Goal: Task Accomplishment & Management: Manage account settings

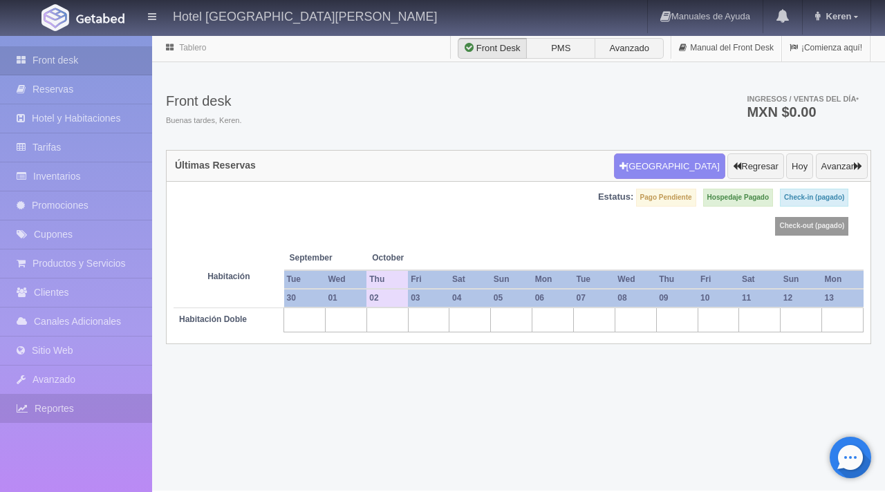
click at [73, 411] on link "Reportes" at bounding box center [76, 409] width 152 height 28
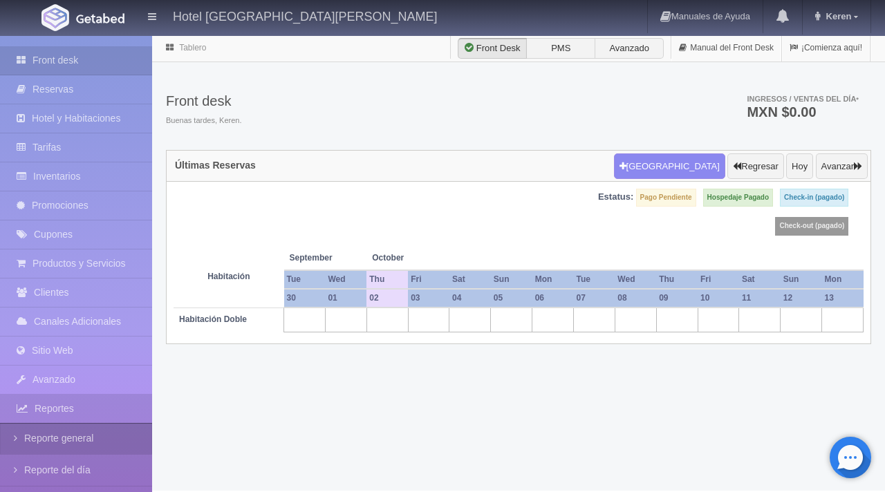
click at [82, 447] on link "Reporte general" at bounding box center [76, 438] width 152 height 31
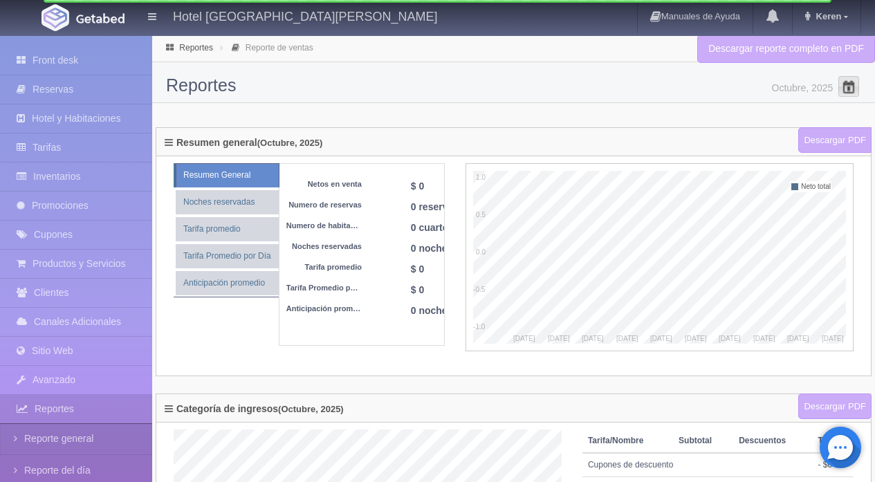
click at [855, 89] on span at bounding box center [848, 86] width 22 height 22
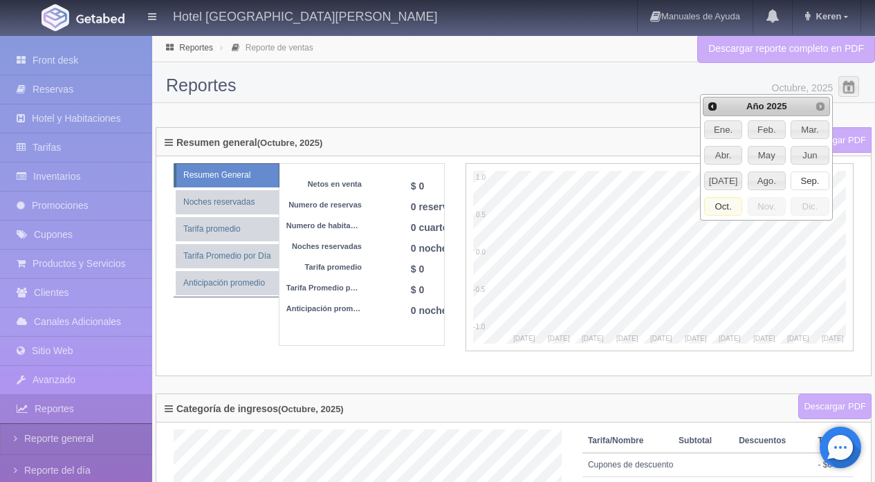
click at [824, 181] on span "Sep." at bounding box center [809, 181] width 37 height 18
type input "Septiembre, 2025"
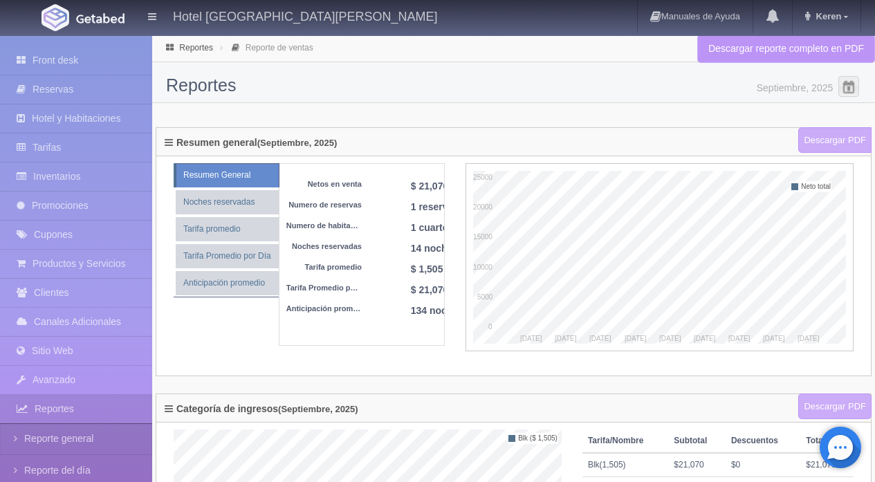
click at [812, 54] on link "Descargar reporte completo en PDF" at bounding box center [786, 49] width 178 height 28
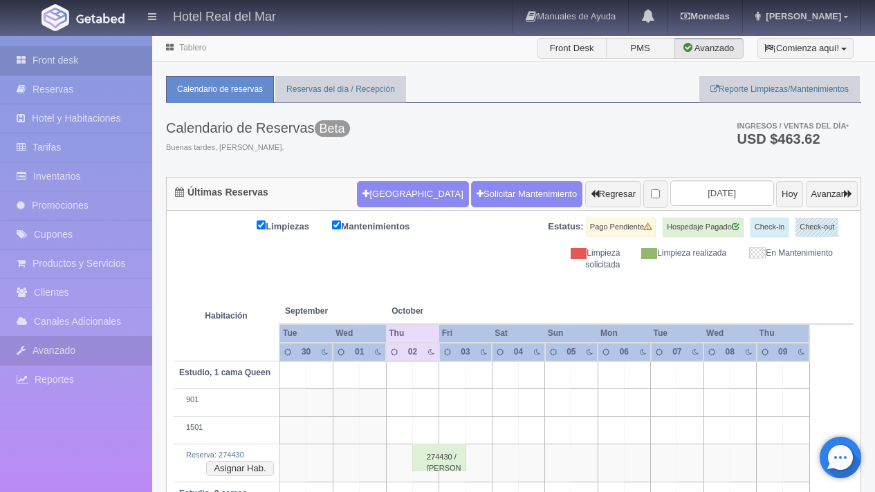
click at [79, 354] on link "Avanzado" at bounding box center [76, 351] width 152 height 28
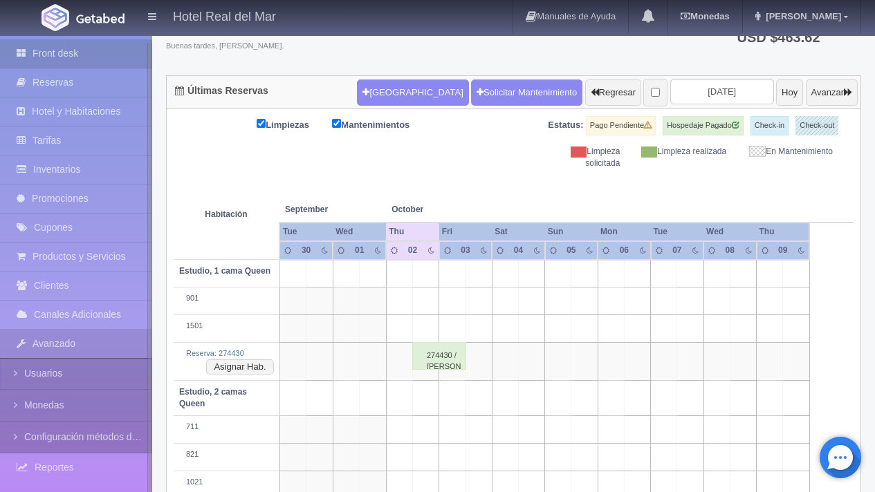
scroll to position [120, 0]
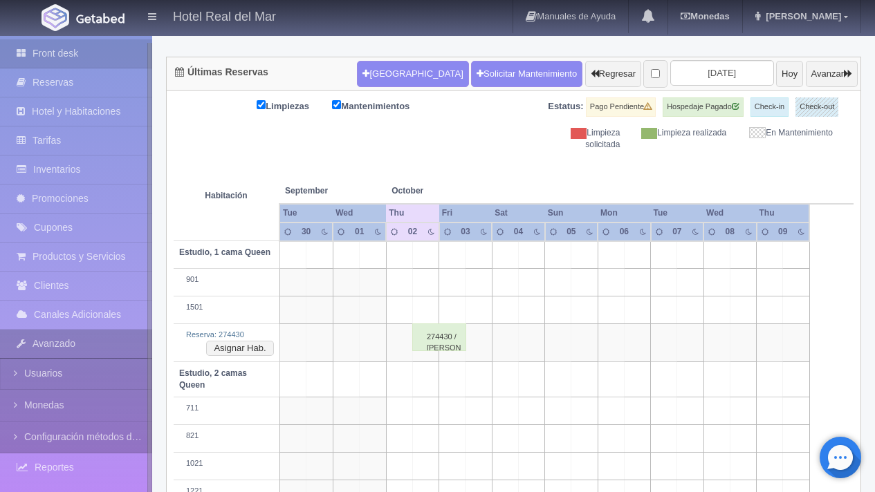
click at [89, 342] on link "Avanzado" at bounding box center [76, 344] width 152 height 28
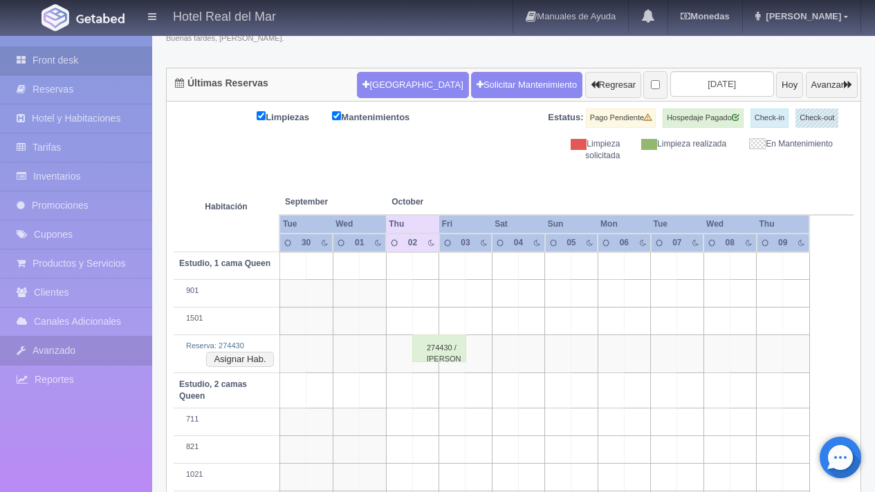
scroll to position [89, 0]
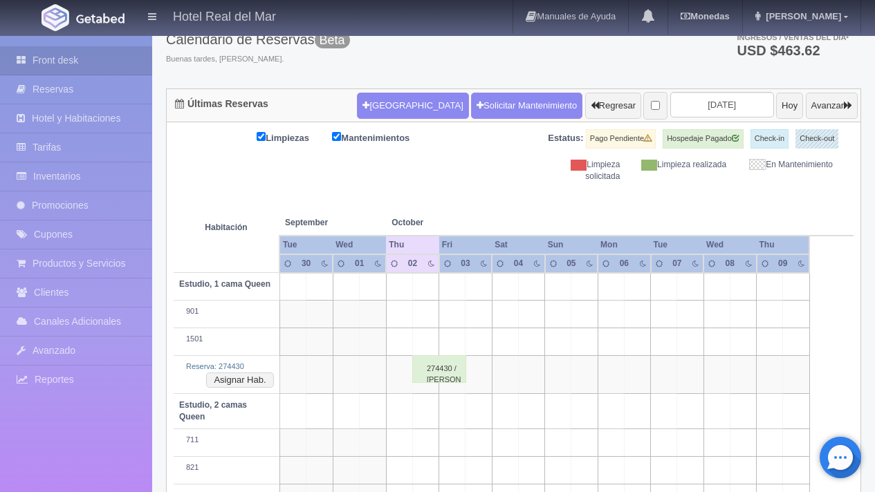
click at [77, 397] on div "Front desk Reservas Hotel y Habitaciones Tarifas Inventarios Promociones Cupone…" at bounding box center [76, 282] width 152 height 492
click at [96, 371] on link "Reportes" at bounding box center [76, 380] width 152 height 28
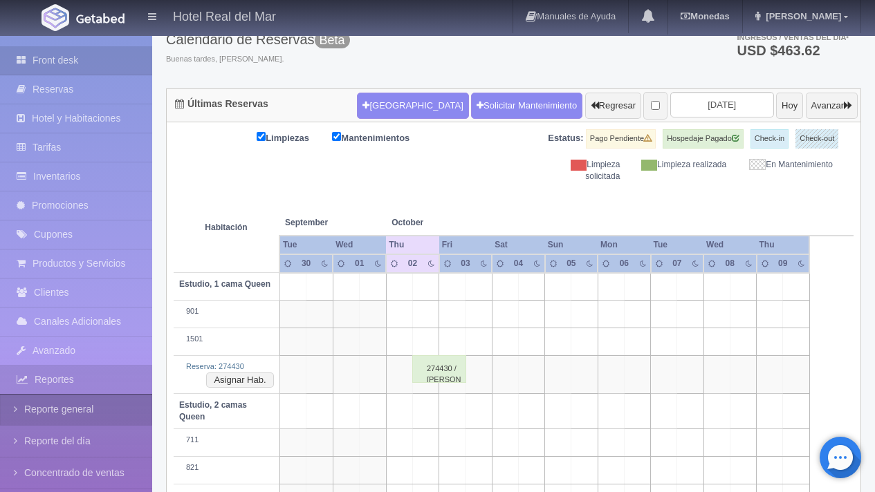
click at [87, 407] on link "Reporte general" at bounding box center [76, 409] width 152 height 31
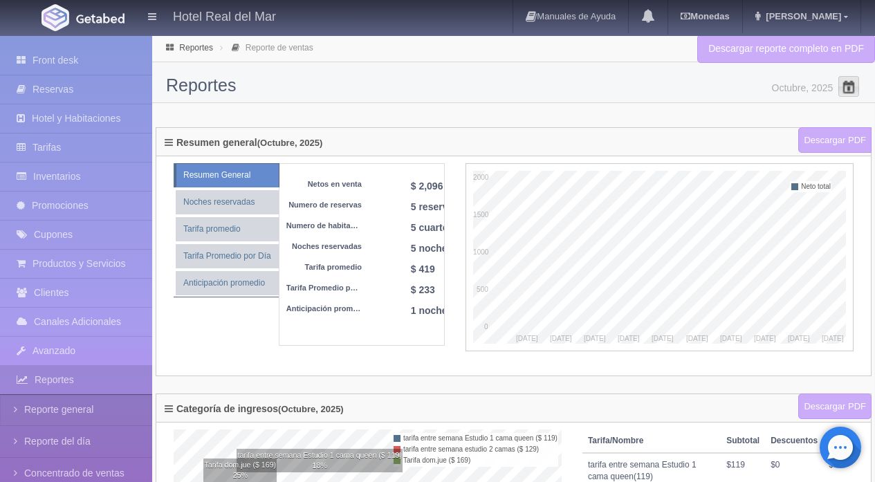
click at [848, 87] on span at bounding box center [848, 86] width 22 height 22
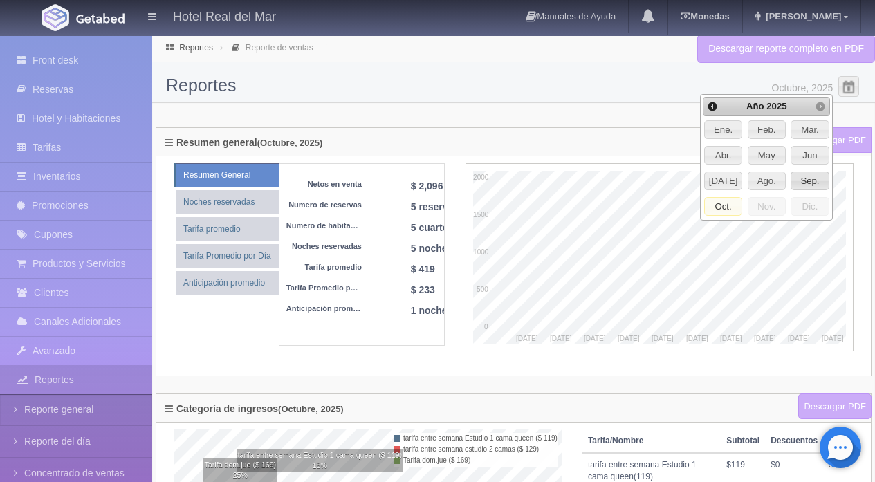
click at [810, 178] on span "Sep." at bounding box center [809, 181] width 37 height 18
type input "Septiembre, 2025"
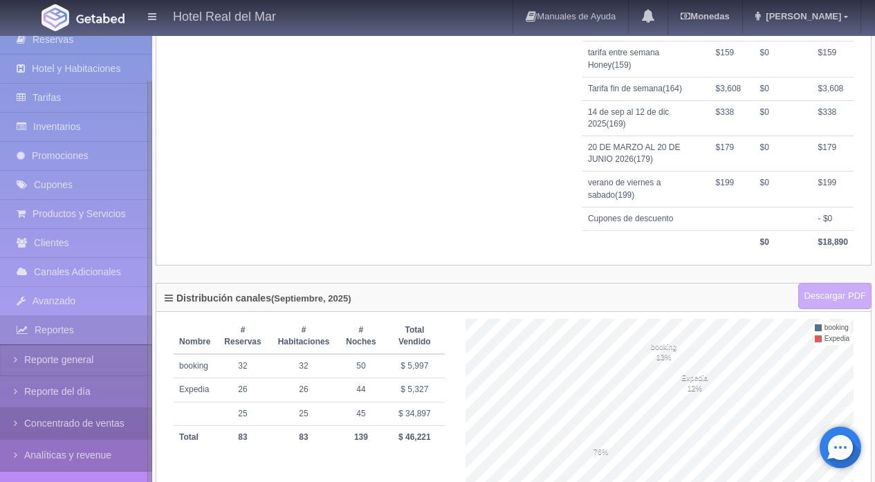
scroll to position [734, 0]
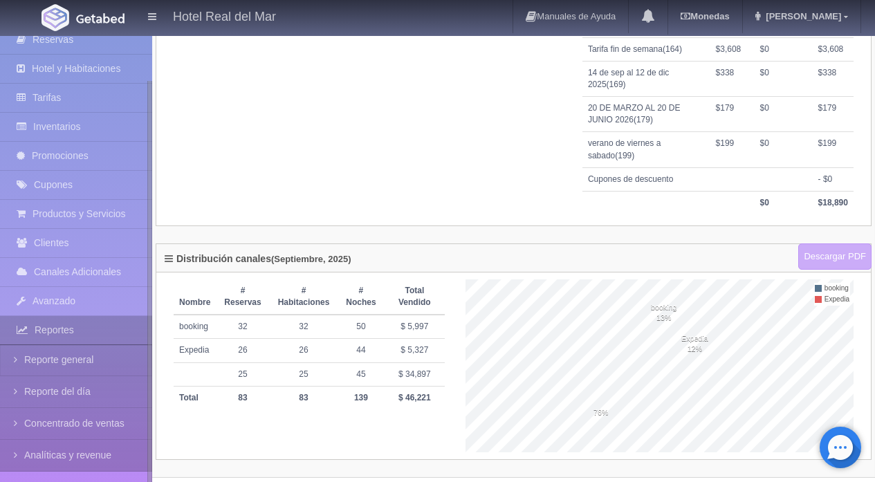
click at [101, 330] on link "Reportes" at bounding box center [76, 330] width 152 height 28
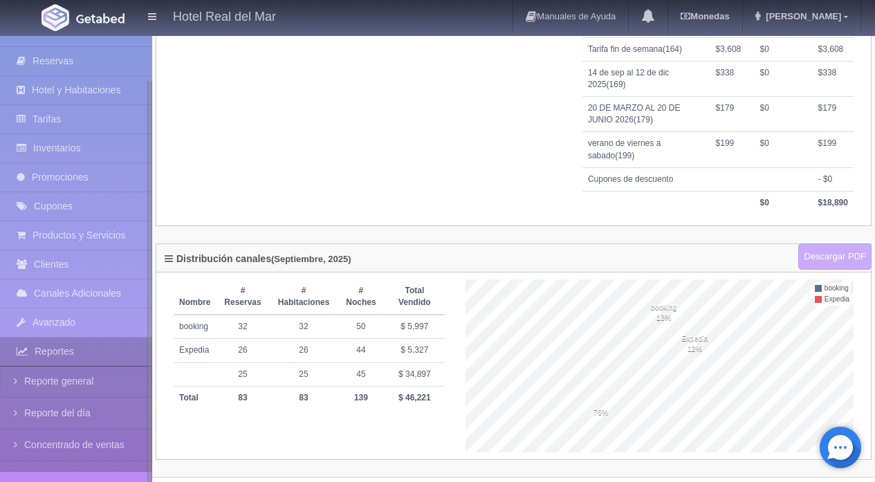
scroll to position [0, 0]
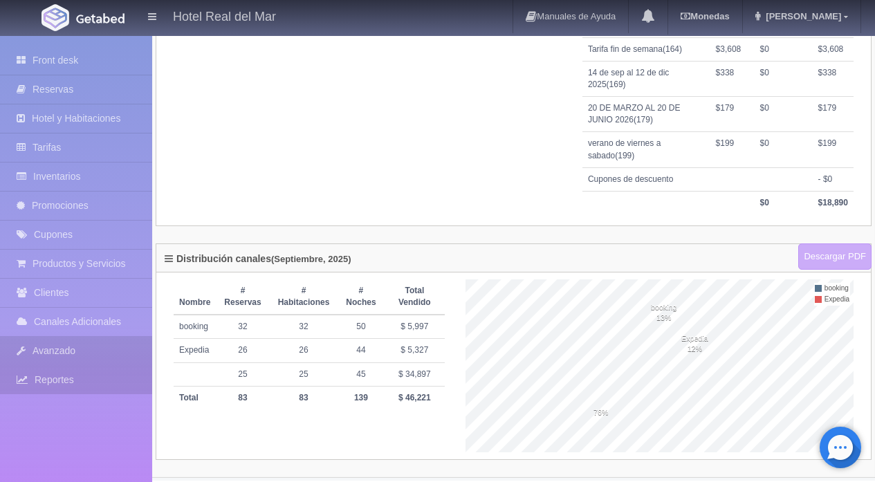
click at [89, 346] on link "Avanzado" at bounding box center [76, 351] width 152 height 28
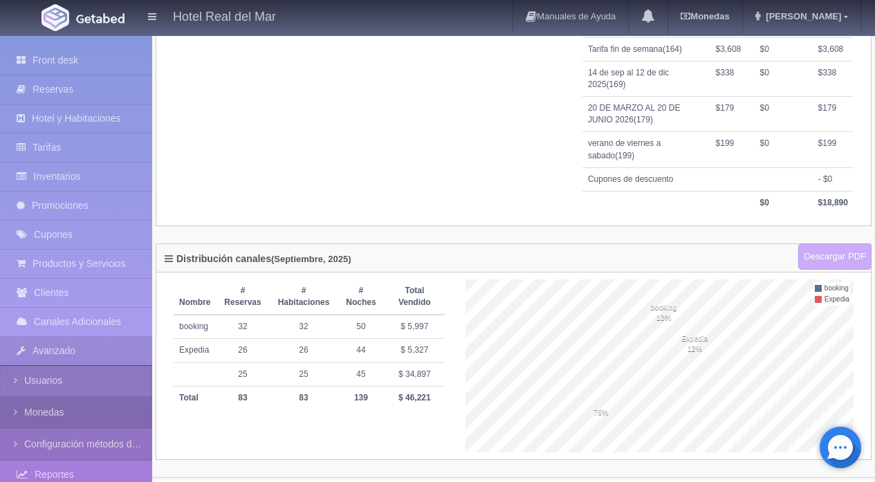
click at [83, 420] on link "Monedas" at bounding box center [76, 412] width 152 height 31
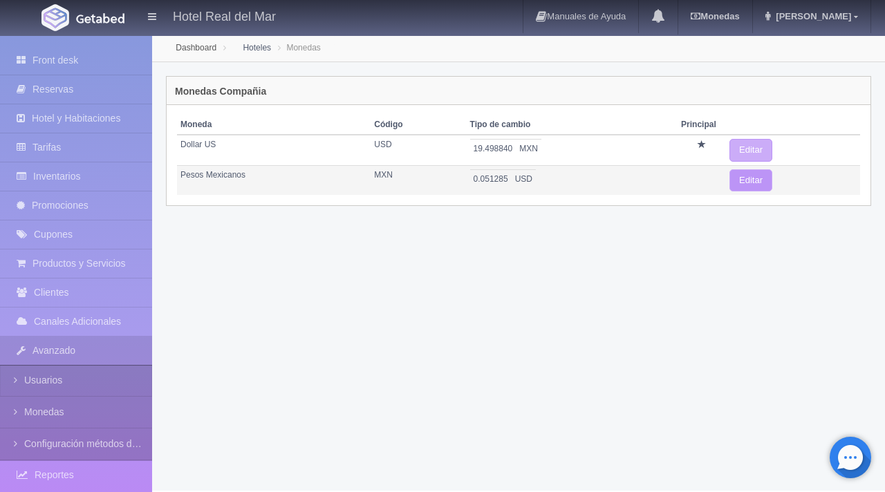
click at [743, 181] on link "Editar" at bounding box center [750, 180] width 43 height 23
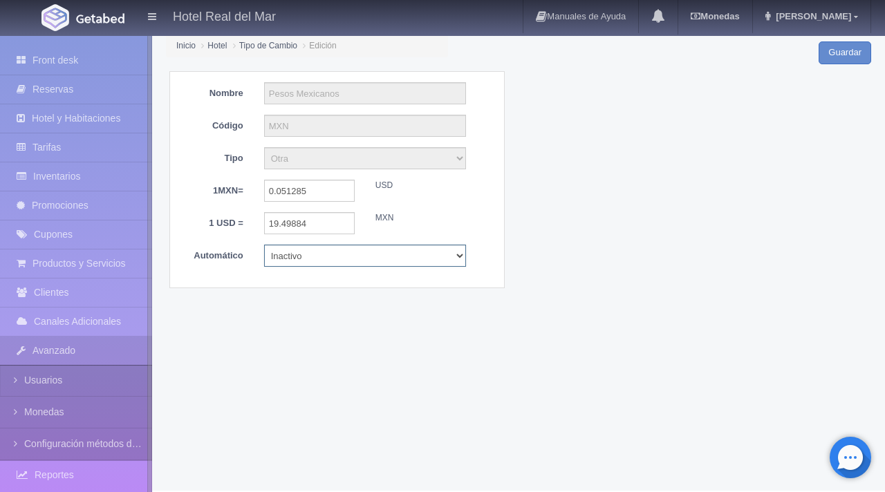
click at [405, 256] on select "Activo Inactivo" at bounding box center [365, 256] width 202 height 22
select select "Activo"
click at [264, 245] on select "Activo Inactivo" at bounding box center [365, 256] width 202 height 22
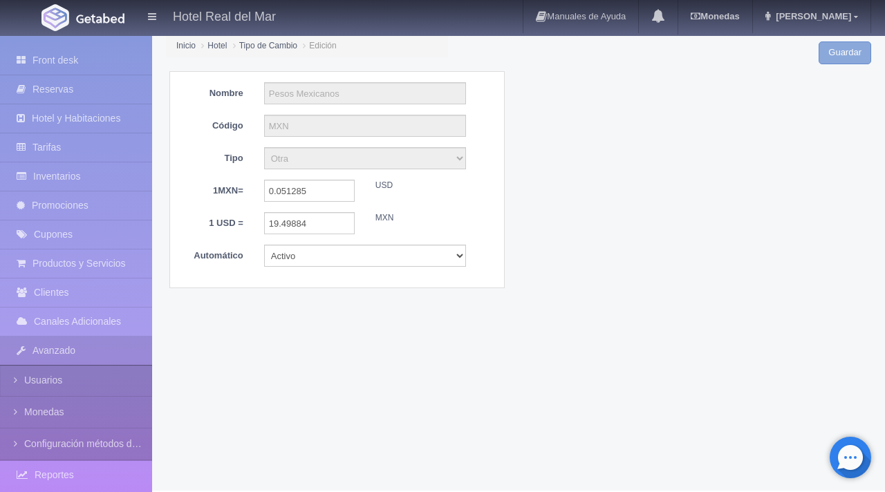
click at [846, 57] on input "Guardar" at bounding box center [845, 52] width 53 height 23
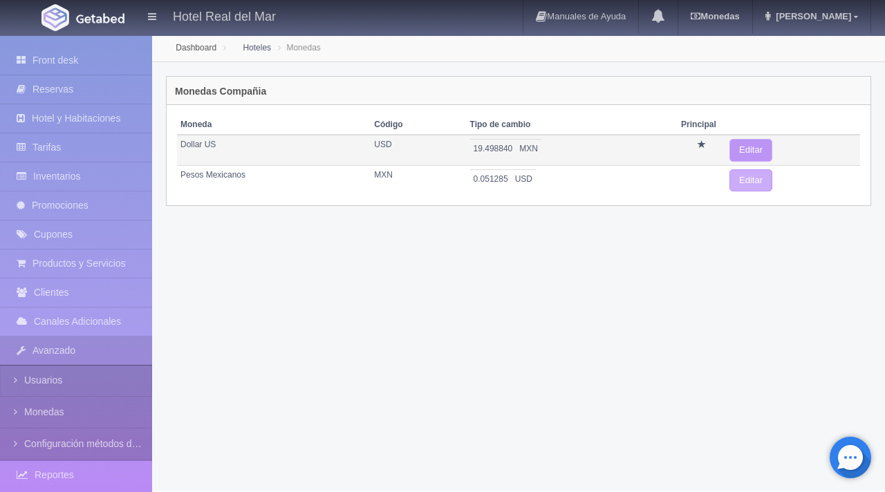
click at [758, 145] on link "Editar" at bounding box center [750, 150] width 43 height 23
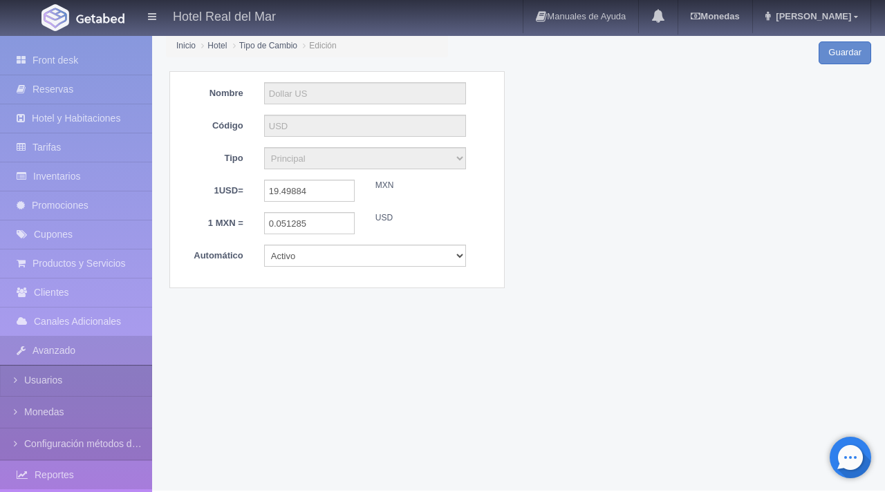
click at [84, 470] on link "Reportes" at bounding box center [76, 475] width 152 height 28
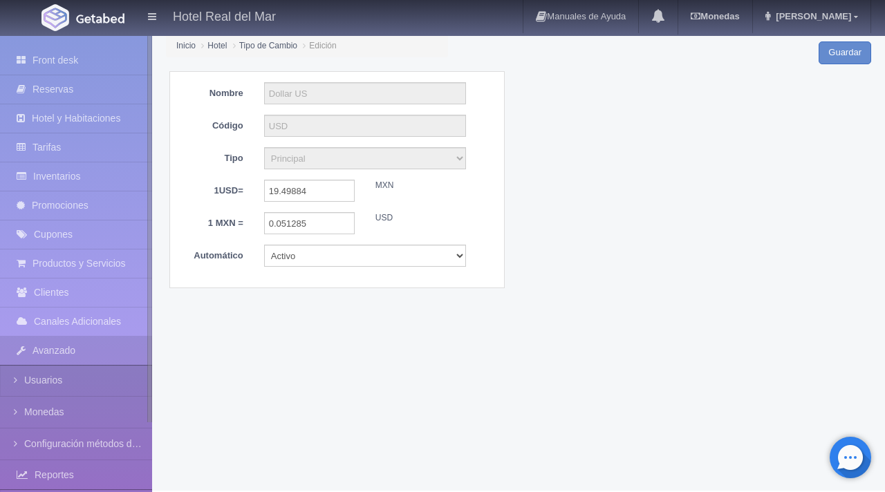
click at [59, 480] on link "Reportes" at bounding box center [76, 475] width 152 height 28
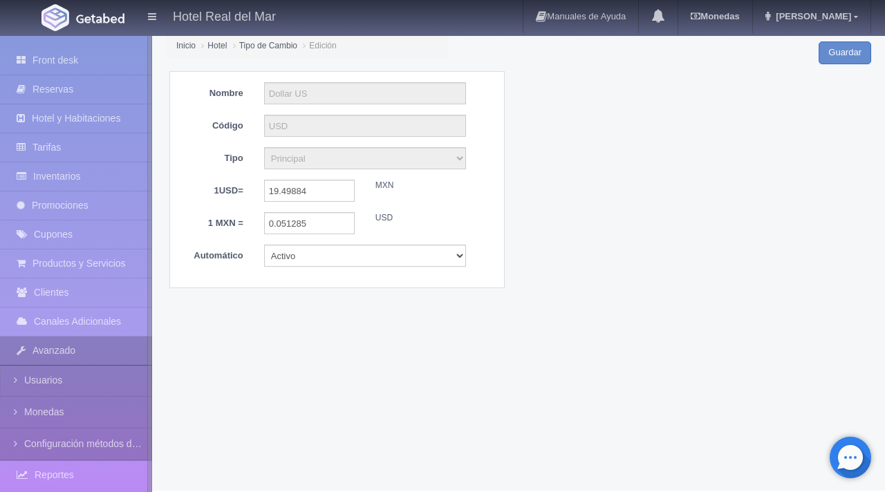
click at [95, 353] on link "Avanzado" at bounding box center [76, 351] width 152 height 28
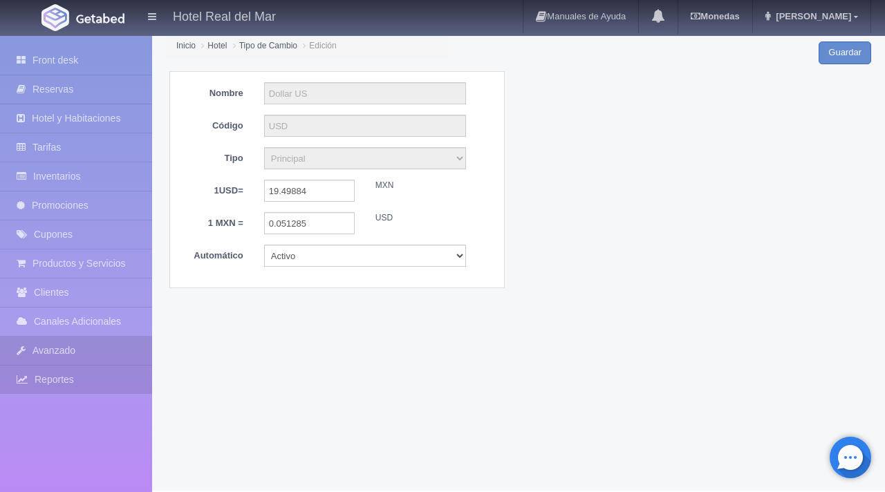
click at [86, 376] on link "Reportes" at bounding box center [76, 380] width 152 height 28
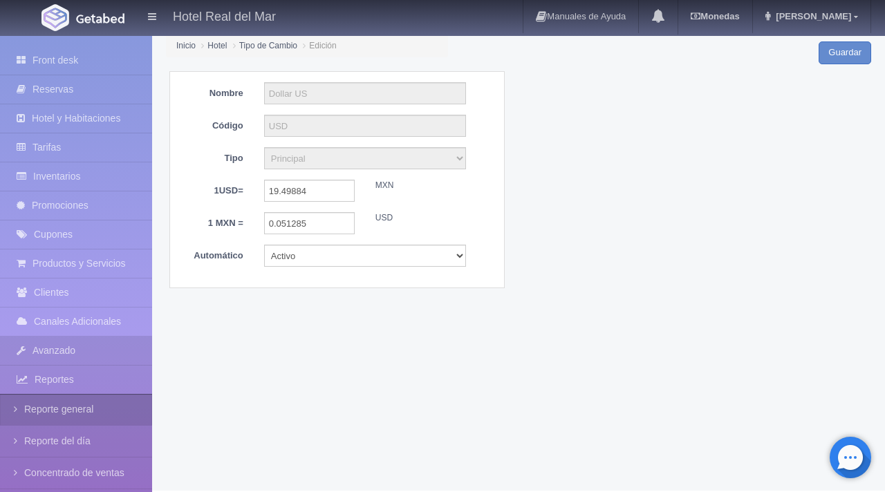
click at [85, 410] on link "Reporte general" at bounding box center [76, 409] width 152 height 31
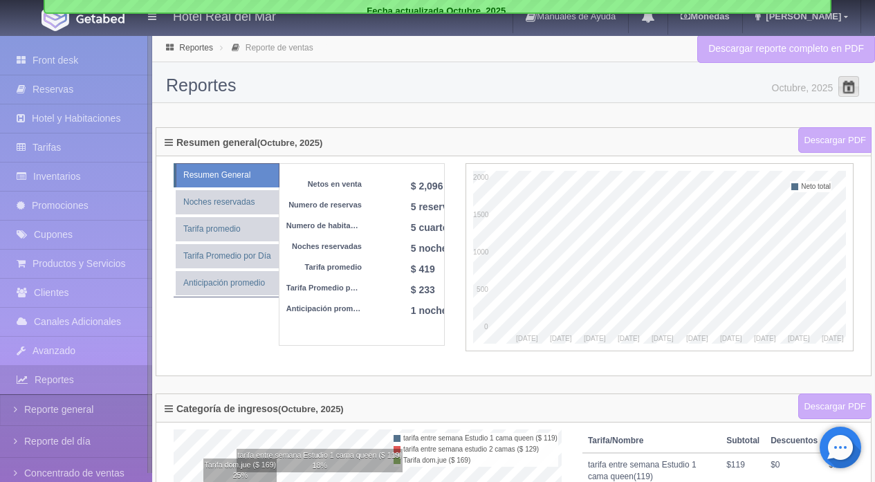
click at [846, 89] on span at bounding box center [848, 86] width 22 height 22
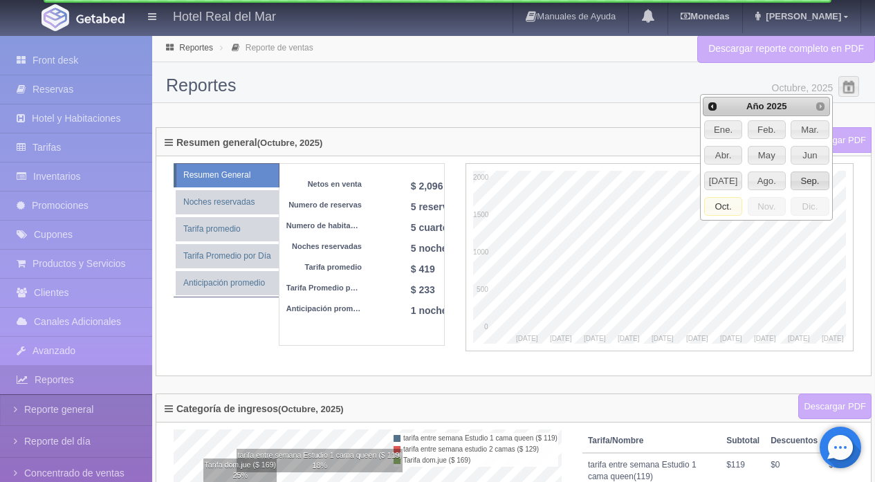
click at [819, 178] on span "Sep." at bounding box center [809, 181] width 37 height 18
type input "Septiembre, 2025"
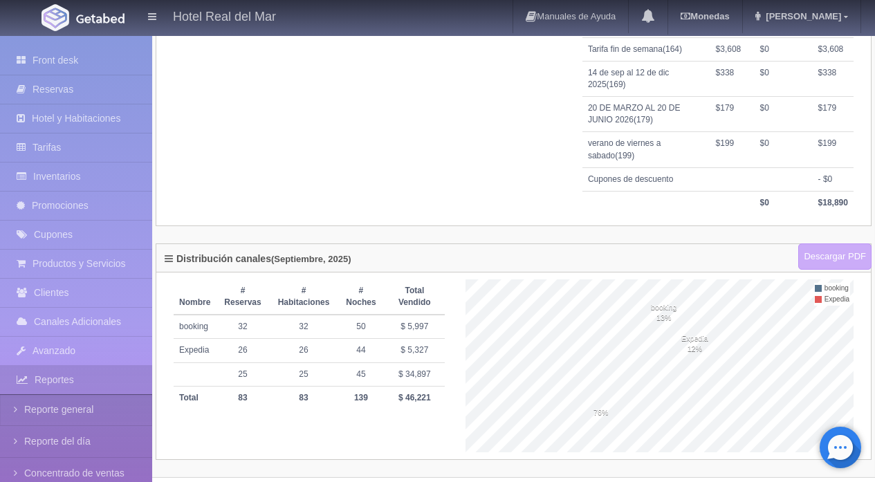
scroll to position [617, 0]
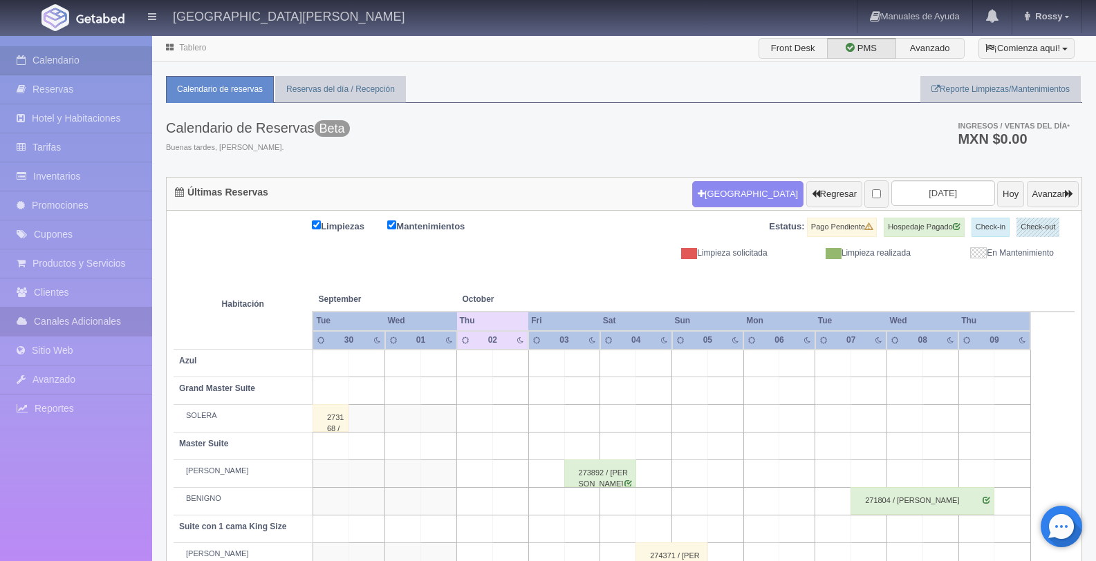
click at [105, 319] on link "Canales Adicionales" at bounding box center [76, 322] width 152 height 28
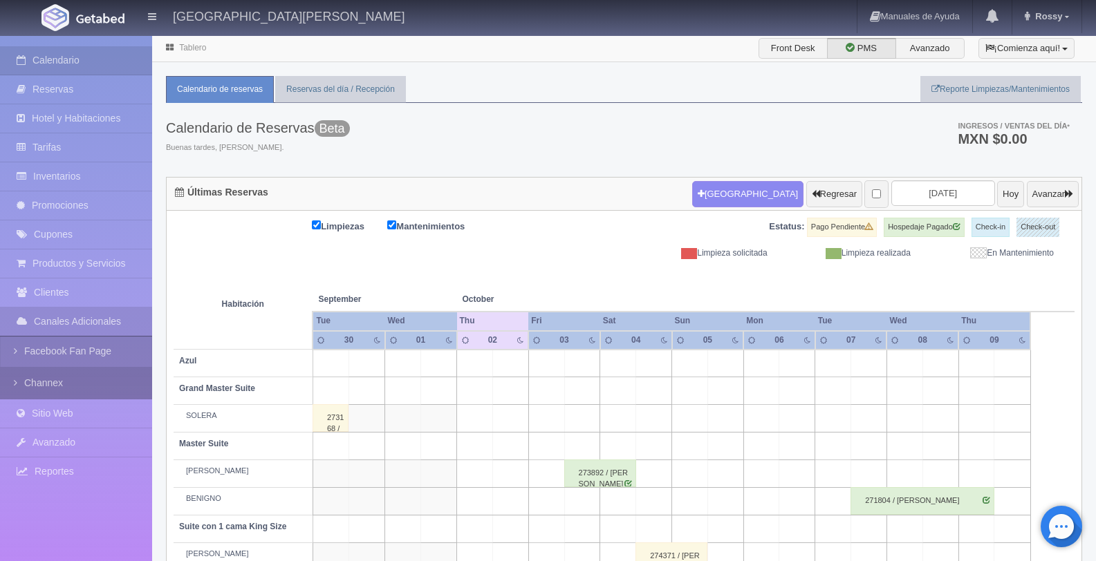
click at [81, 397] on link "Channex" at bounding box center [76, 383] width 152 height 31
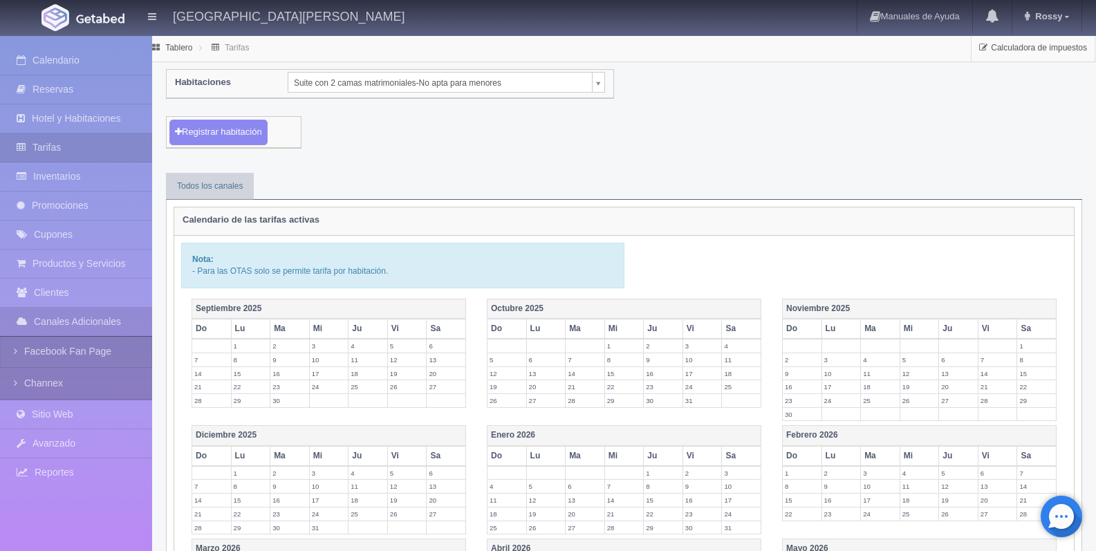
click at [383, 82] on body "Hacienda El Carmen Hotel & Spa Manuales de Ayuda Actualizaciones recientes Ross…" at bounding box center [548, 445] width 1096 height 820
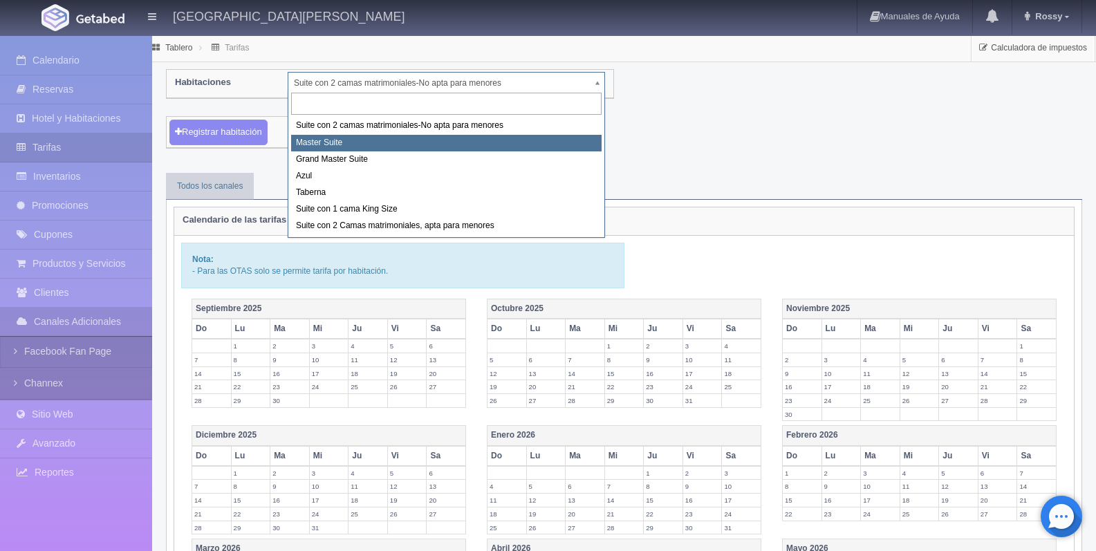
select select "1894"
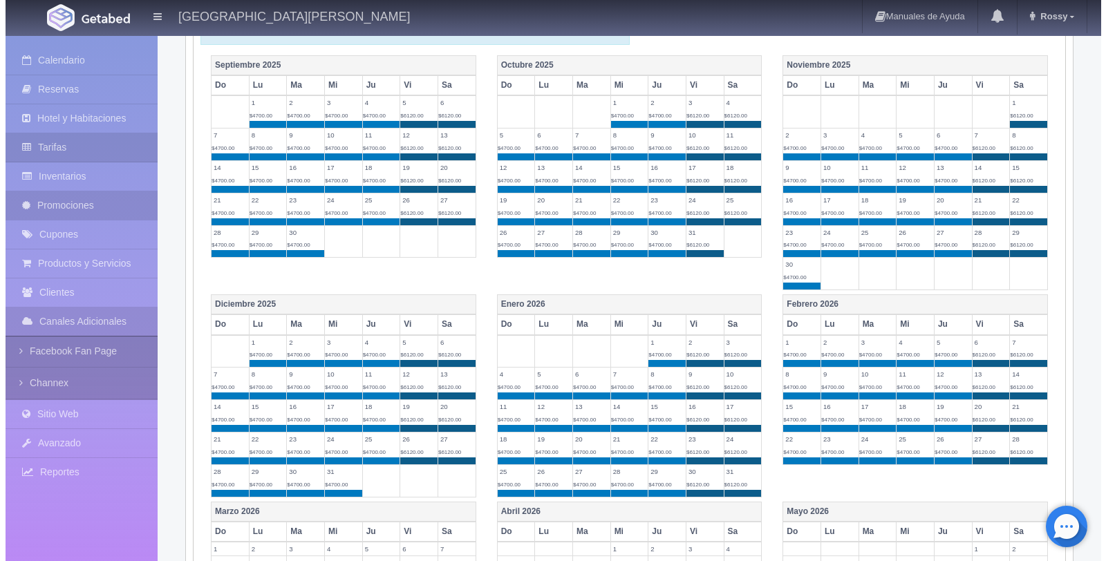
scroll to position [77, 0]
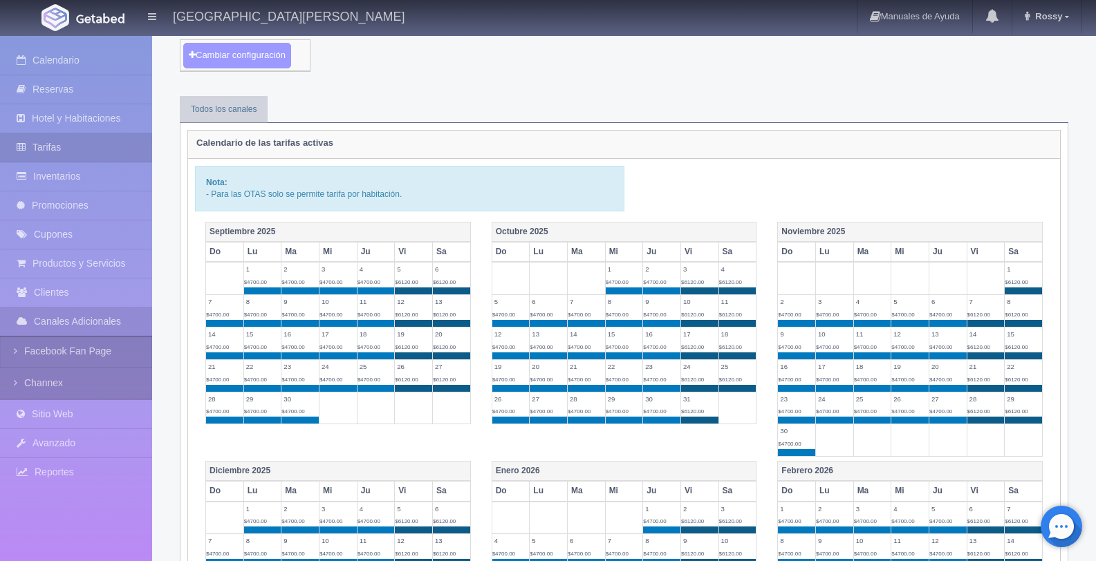
click at [270, 63] on button "Cambiar configuración" at bounding box center [237, 56] width 108 height 26
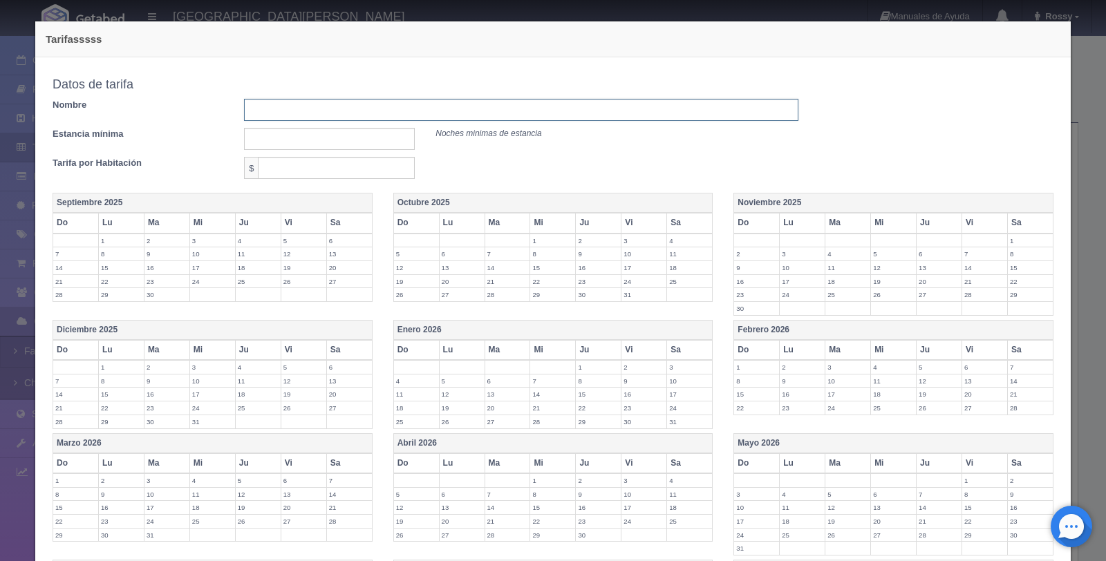
click at [312, 115] on input "text" at bounding box center [521, 110] width 554 height 22
click at [345, 114] on input "text" at bounding box center [521, 110] width 554 height 22
type input "Tarifa dom.jue"
click at [301, 140] on input "text" at bounding box center [329, 139] width 171 height 22
type input "1"
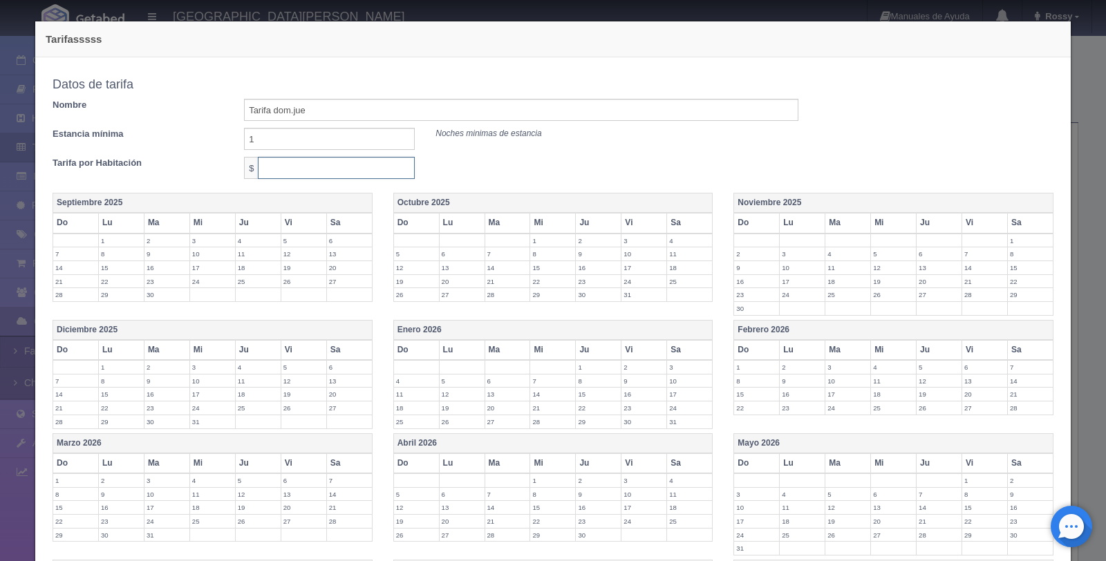
click at [313, 168] on input "text" at bounding box center [336, 168] width 157 height 22
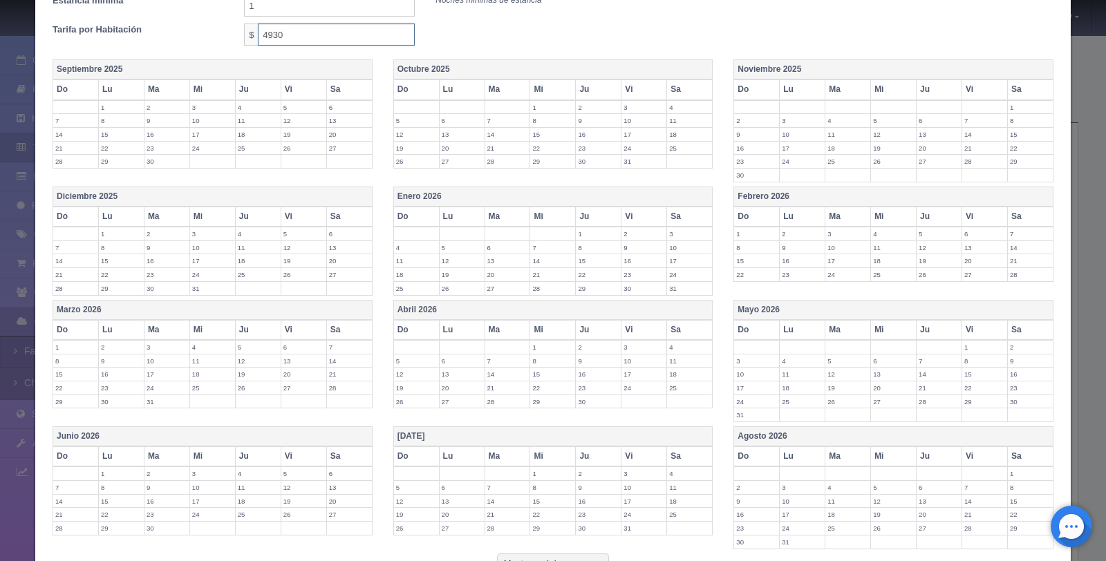
scroll to position [134, 0]
type input "4930"
click at [498, 193] on th "Enero 2026" at bounding box center [552, 196] width 319 height 20
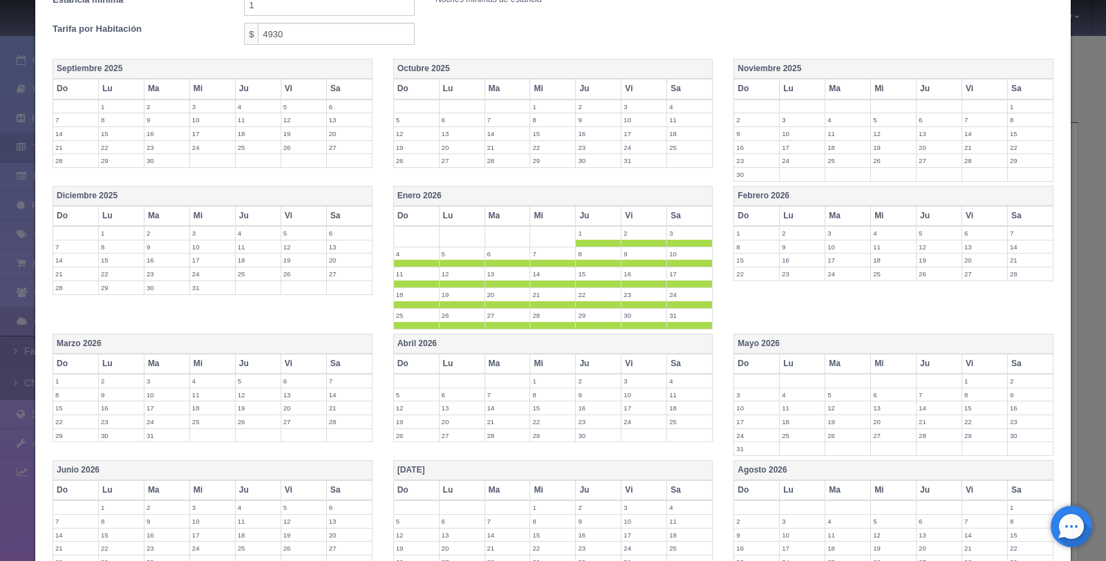
click at [633, 236] on label "2" at bounding box center [644, 233] width 45 height 13
click at [640, 209] on th "Vi" at bounding box center [645, 216] width 46 height 20
click at [681, 218] on th "Sa" at bounding box center [690, 216] width 46 height 20
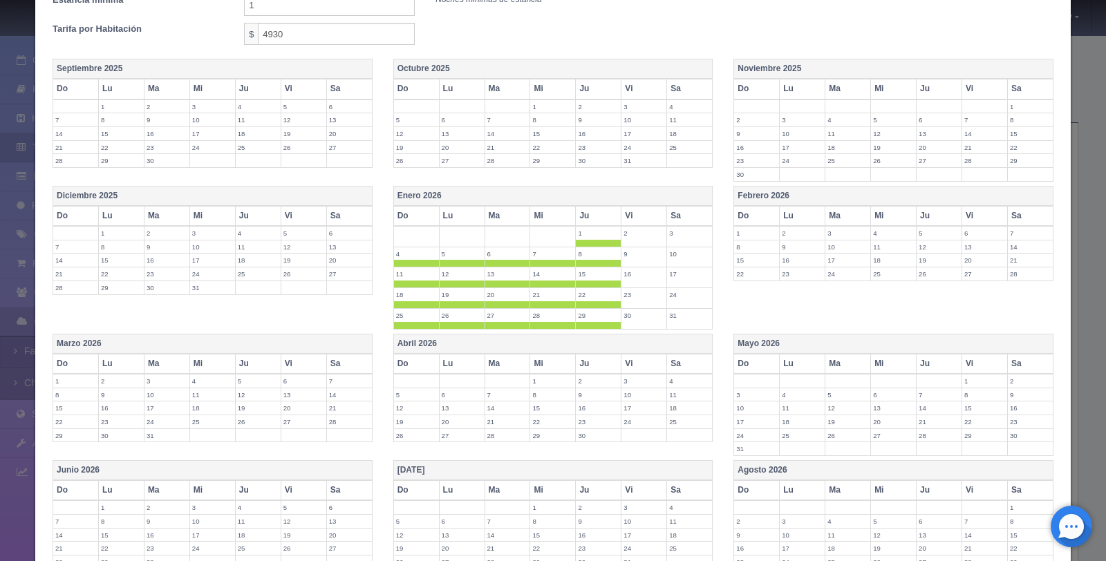
click at [873, 194] on th "Febrero 2026" at bounding box center [893, 196] width 319 height 20
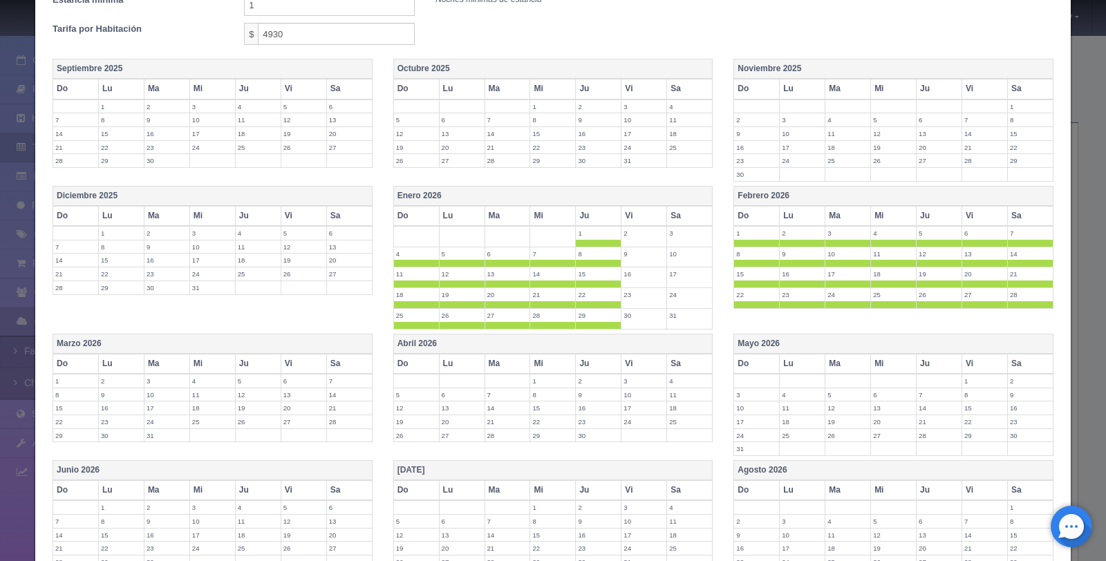
click at [976, 216] on th "Vi" at bounding box center [985, 216] width 46 height 20
click at [1023, 216] on th "Sa" at bounding box center [1030, 216] width 46 height 20
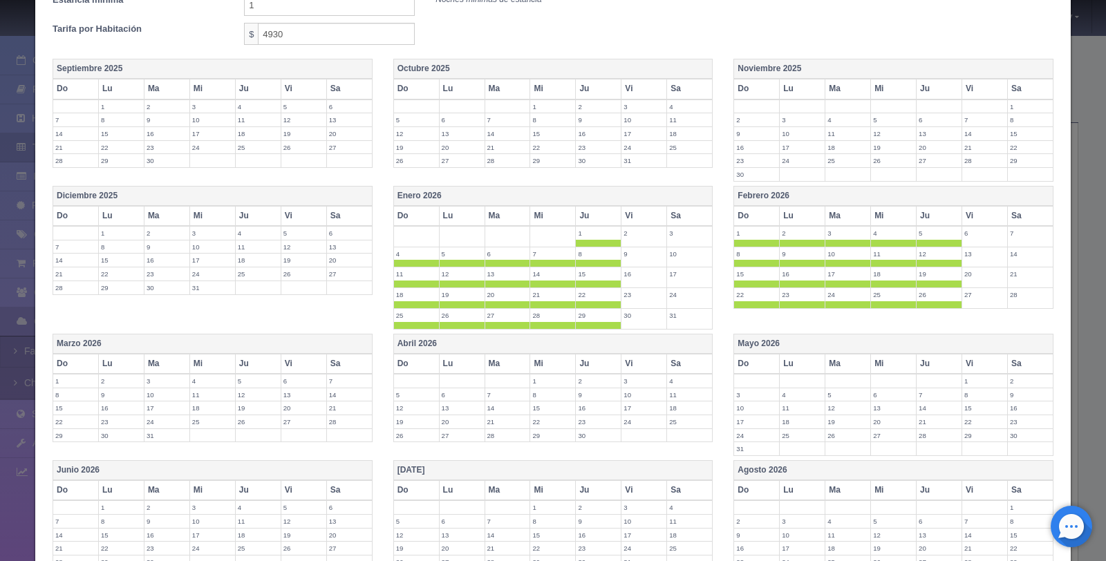
click at [271, 337] on th "Marzo 2026" at bounding box center [212, 344] width 319 height 20
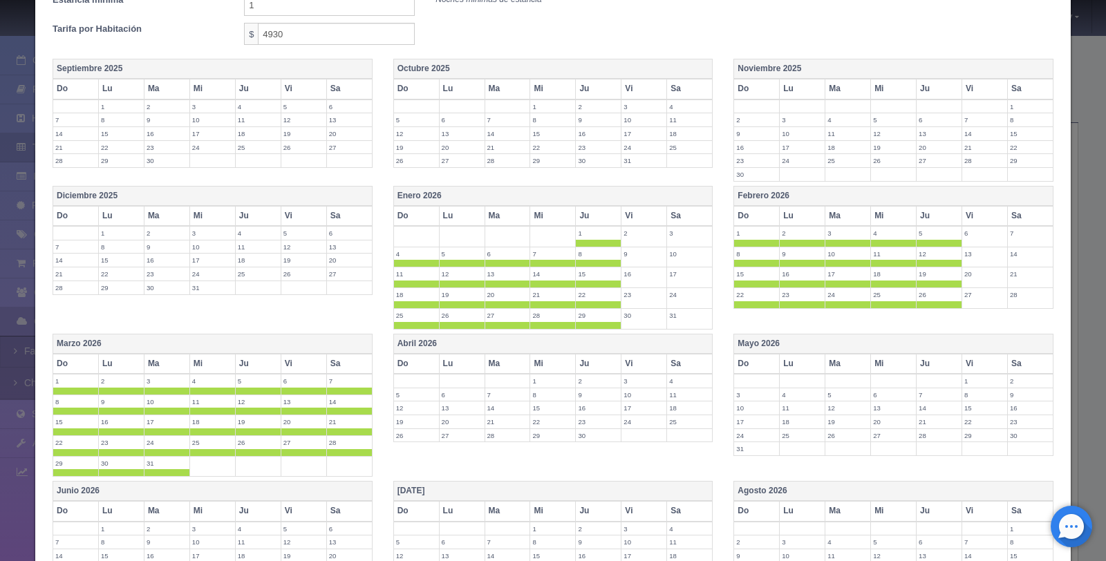
click at [293, 365] on th "Vi" at bounding box center [304, 364] width 46 height 20
click at [342, 360] on th "Sa" at bounding box center [349, 364] width 46 height 20
click at [495, 340] on th "Abril 2026" at bounding box center [552, 344] width 319 height 20
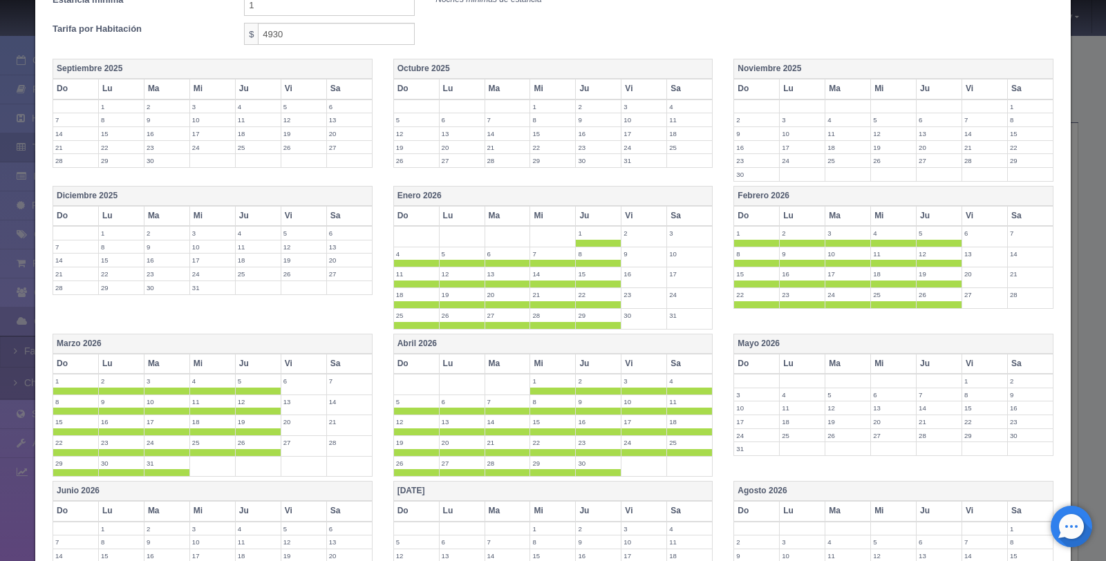
click at [632, 369] on th "Vi" at bounding box center [645, 364] width 46 height 20
click at [679, 364] on th "Sa" at bounding box center [690, 364] width 46 height 20
click at [828, 342] on th "Mayo 2026" at bounding box center [893, 344] width 319 height 20
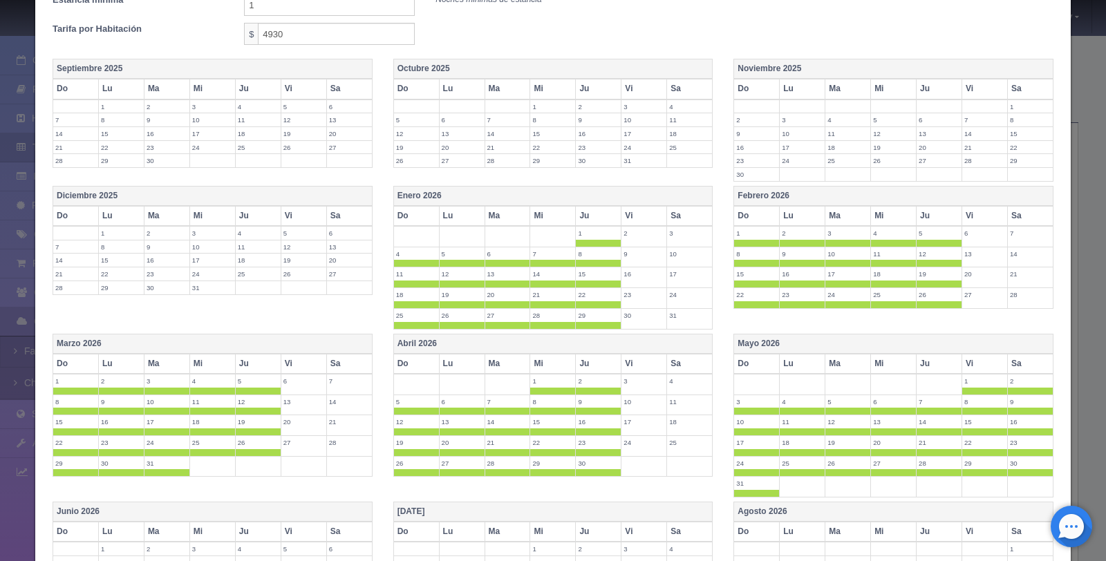
click at [967, 364] on th "Vi" at bounding box center [985, 364] width 46 height 20
click at [1018, 362] on th "Sa" at bounding box center [1030, 364] width 46 height 20
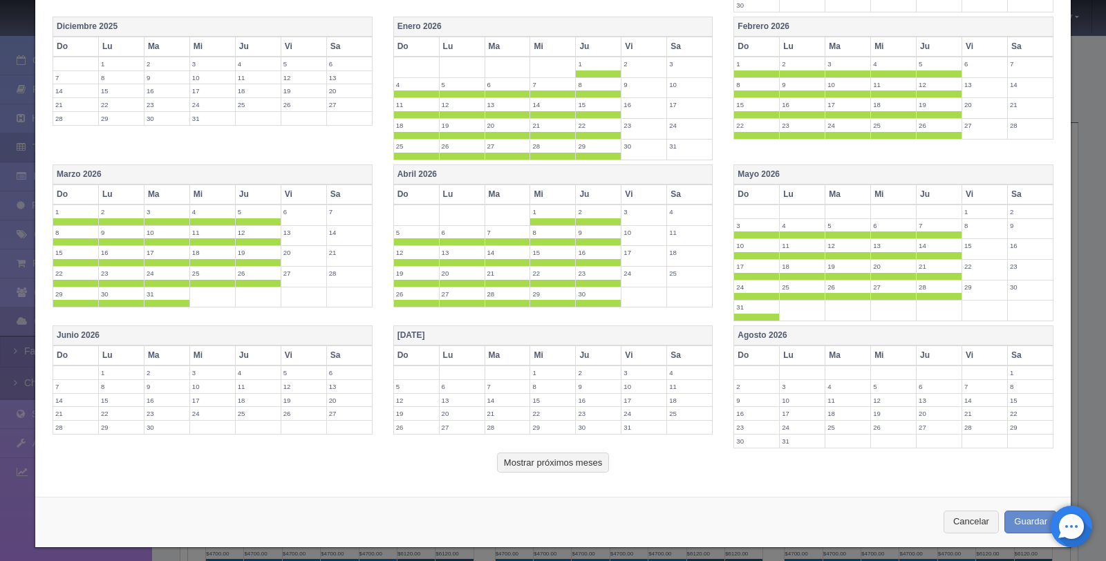
scroll to position [311, 0]
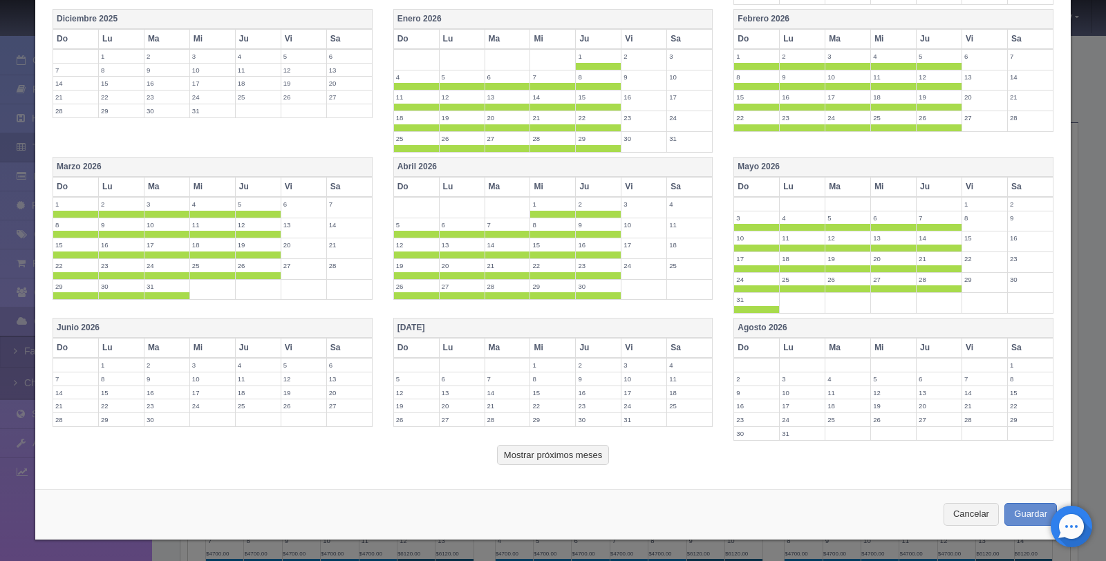
click at [328, 325] on th "Junio 2026" at bounding box center [212, 329] width 319 height 20
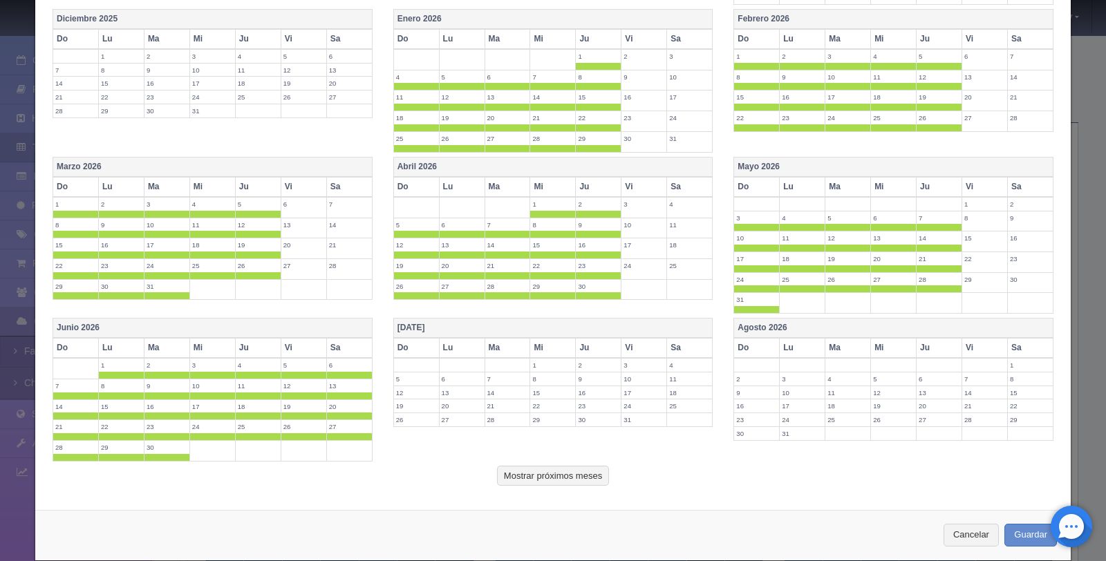
click at [284, 350] on th "Vi" at bounding box center [304, 348] width 46 height 20
click at [354, 341] on th "Sa" at bounding box center [349, 348] width 46 height 20
click at [477, 319] on th "[DATE]" at bounding box center [552, 329] width 319 height 20
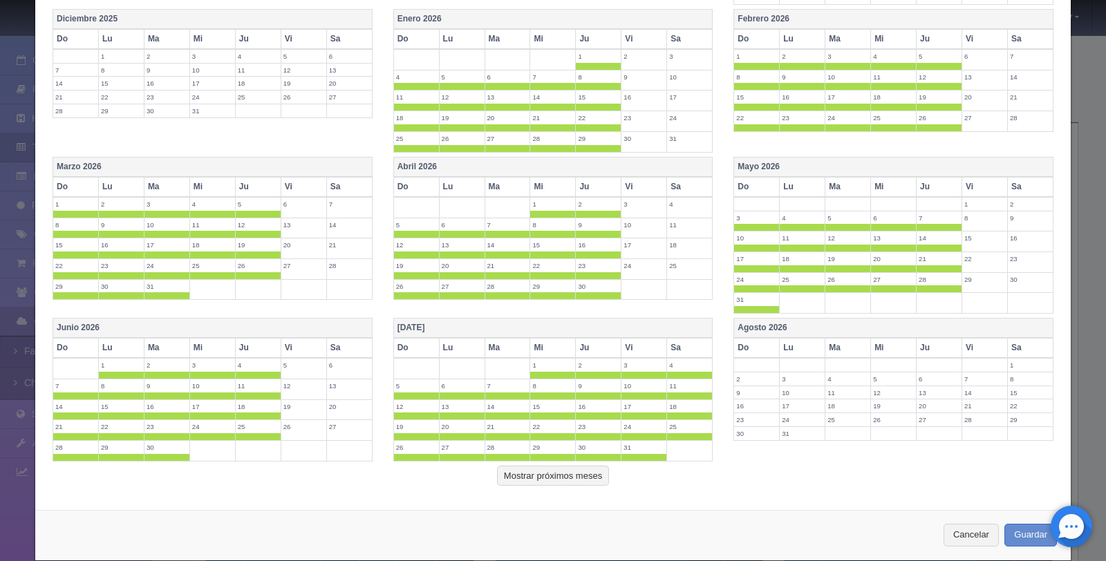
click at [635, 348] on th "Vi" at bounding box center [645, 348] width 46 height 20
click at [680, 346] on th "Sa" at bounding box center [690, 348] width 46 height 20
click at [799, 326] on th "Agosto 2026" at bounding box center [893, 329] width 319 height 20
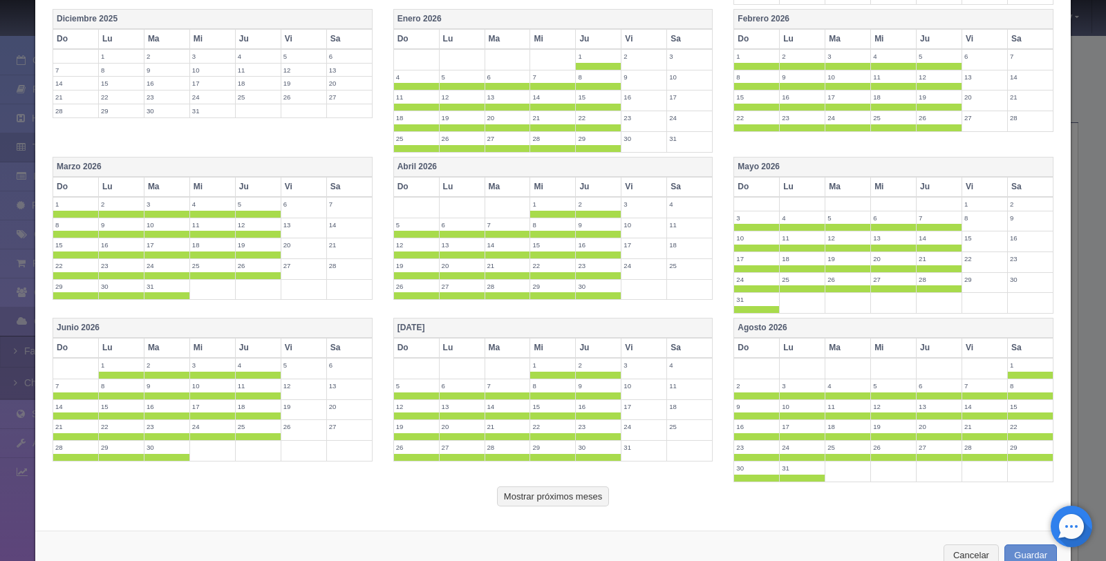
click at [967, 344] on th "Vi" at bounding box center [985, 348] width 46 height 20
click at [1017, 351] on th "Sa" at bounding box center [1030, 348] width 46 height 20
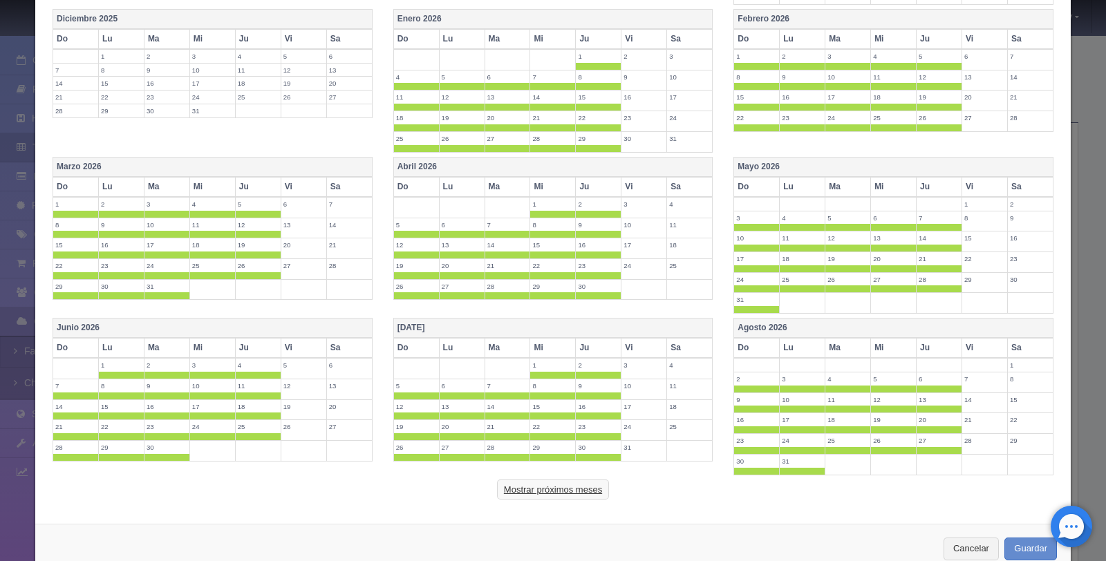
click at [577, 483] on button "Mostrar próximos meses" at bounding box center [553, 490] width 112 height 21
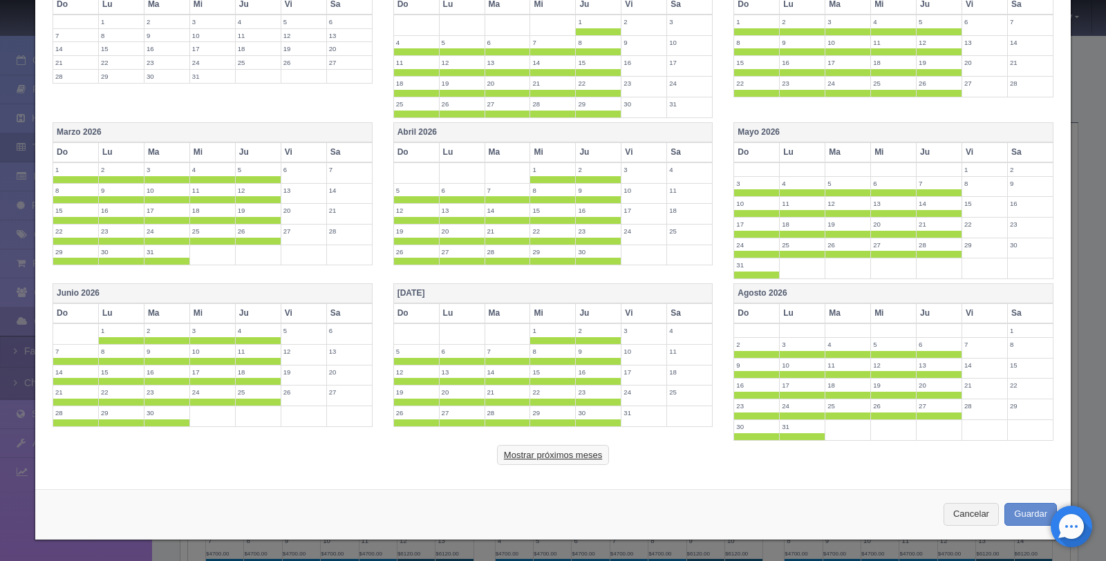
click at [550, 454] on button "Mostrar próximos meses" at bounding box center [553, 455] width 112 height 21
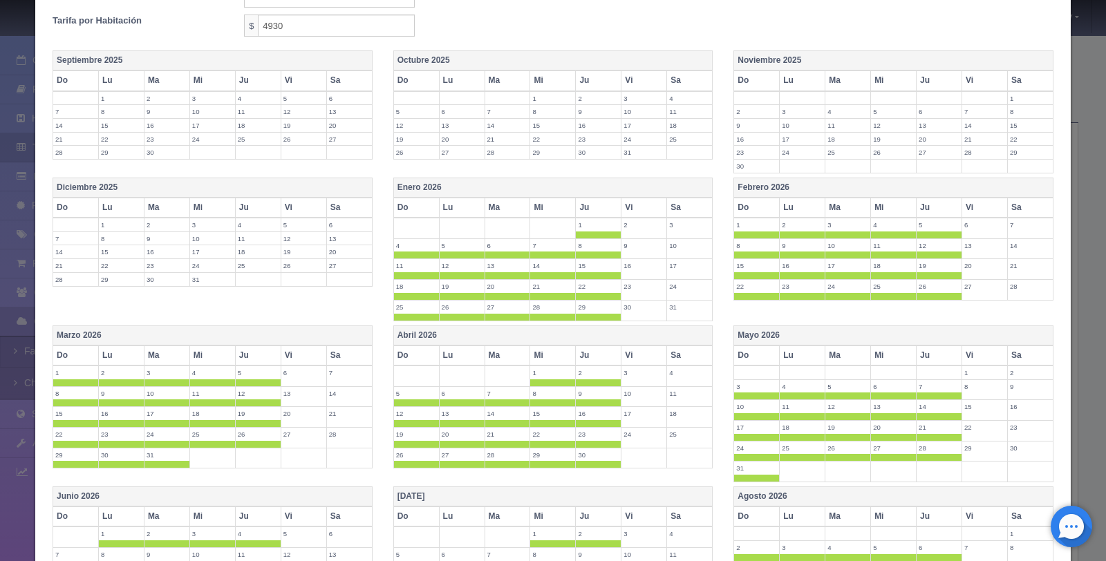
scroll to position [0, 0]
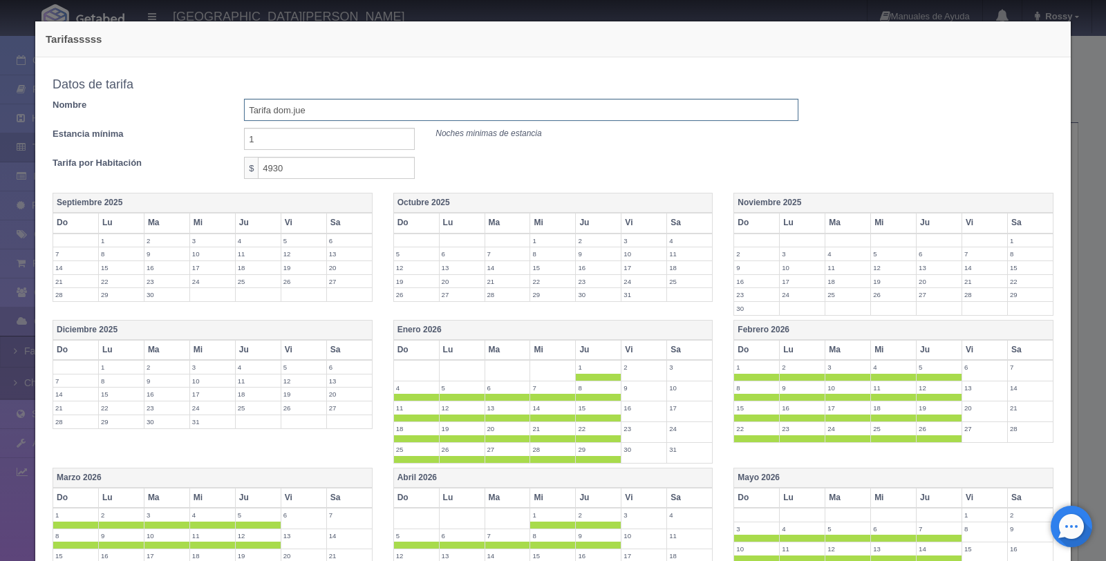
click at [318, 112] on input "Tarifa dom.jue" at bounding box center [521, 110] width 554 height 22
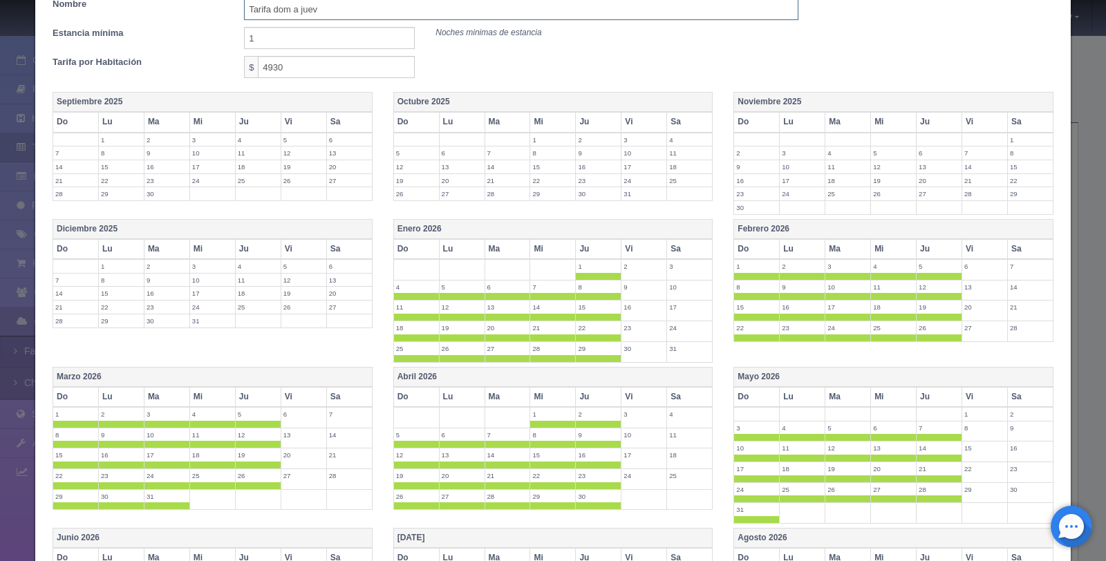
scroll to position [346, 0]
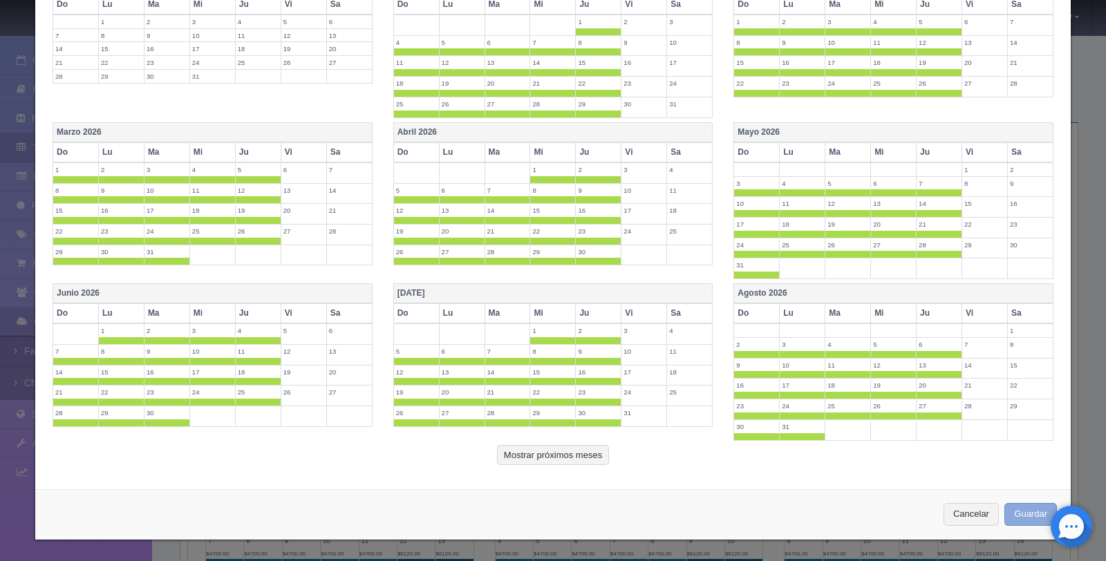
type input "Tarifa dom a juev"
click at [1016, 514] on button "Guardar" at bounding box center [1031, 514] width 53 height 23
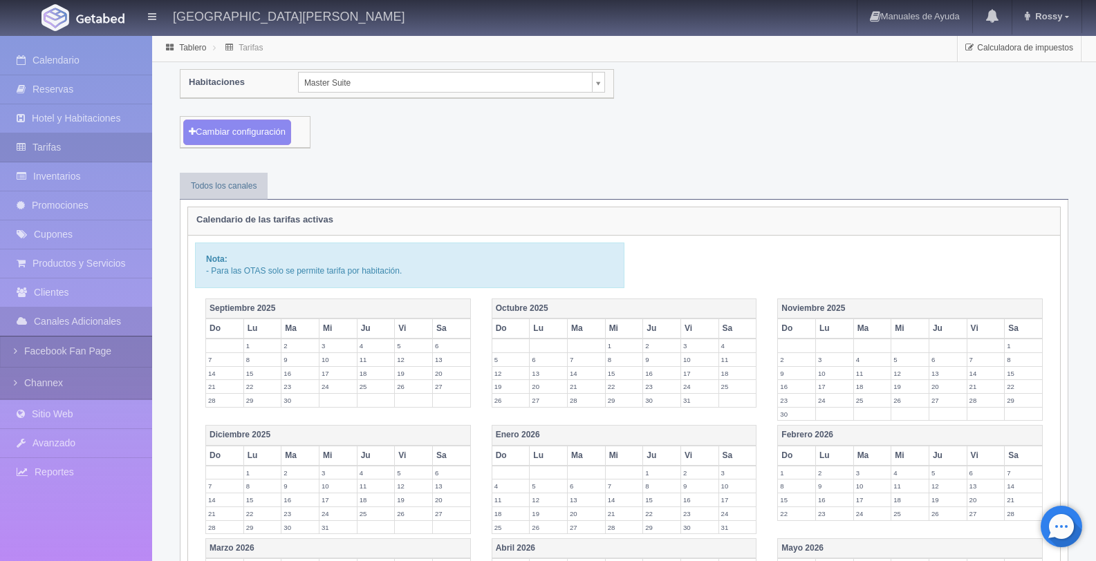
click at [338, 80] on body "[GEOGRAPHIC_DATA][PERSON_NAME] Manuales de Ayuda Actualizaciones recientes [GEO…" at bounding box center [548, 430] width 1096 height 790
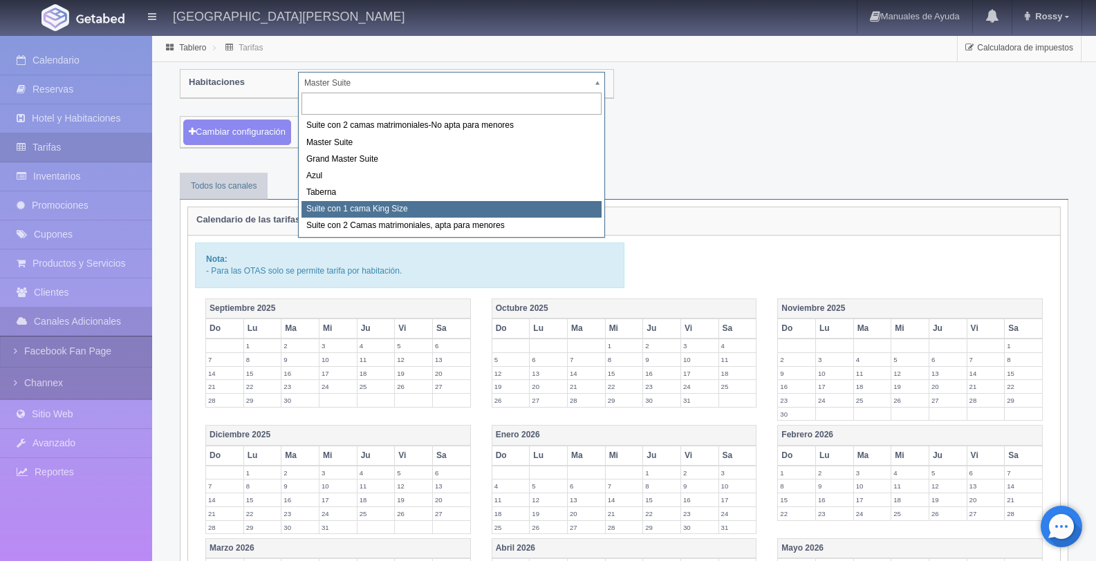
select select "1921"
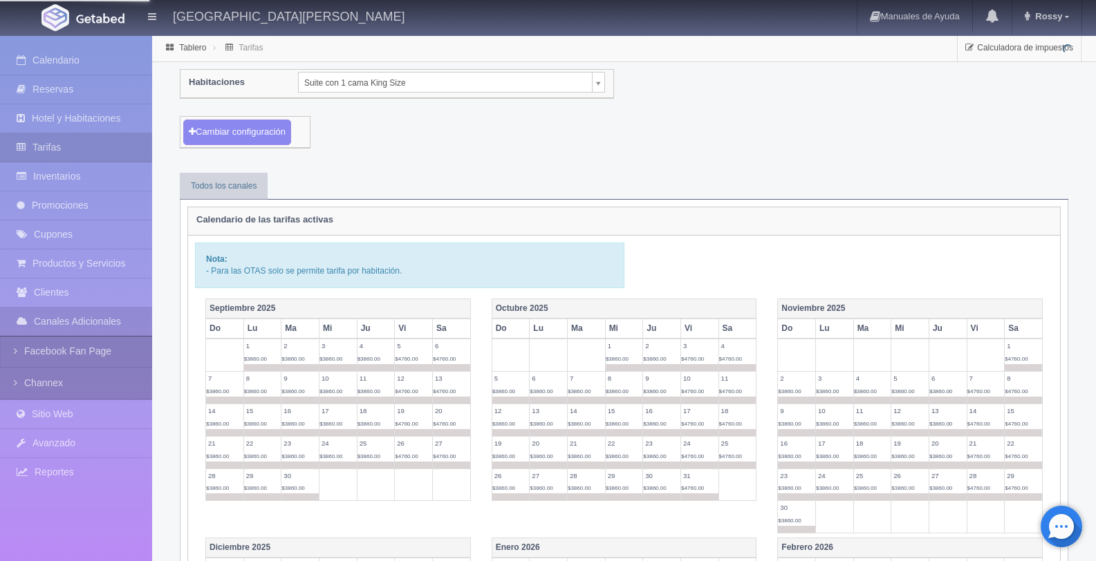
click at [494, 82] on body "Hacienda El Carmen Hotel & Spa Manuales de Ayuda Actualizaciones recientes Ross…" at bounding box center [548, 533] width 1096 height 997
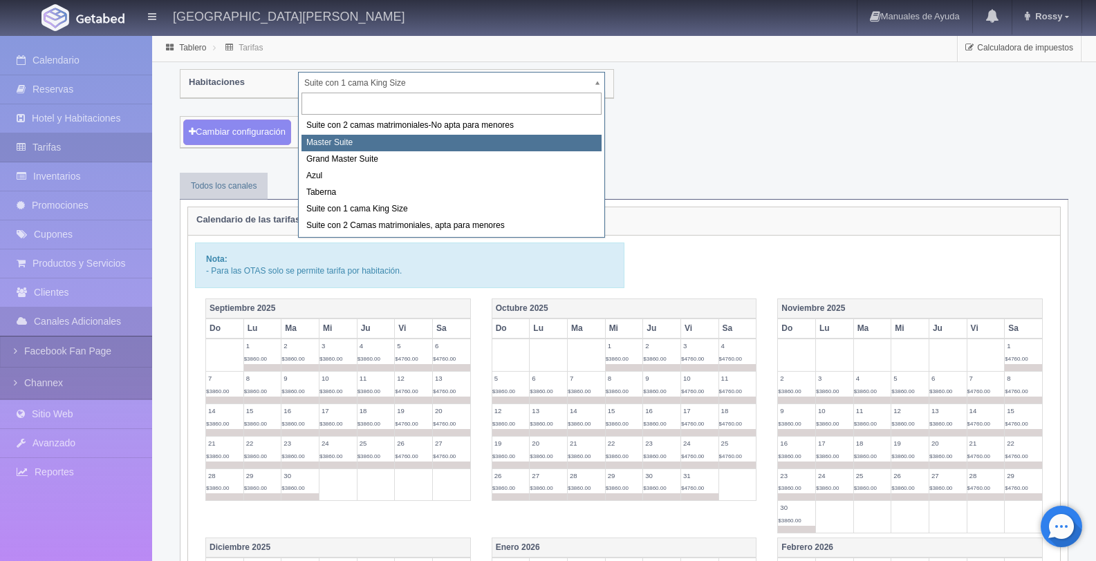
select select "1894"
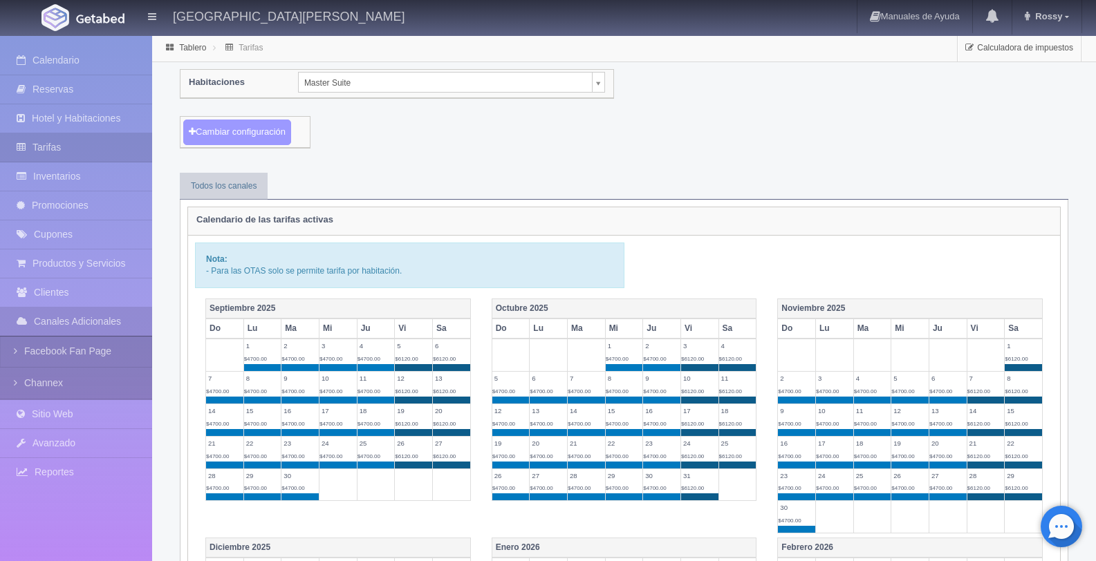
click at [273, 127] on button "Cambiar configuración" at bounding box center [237, 133] width 108 height 26
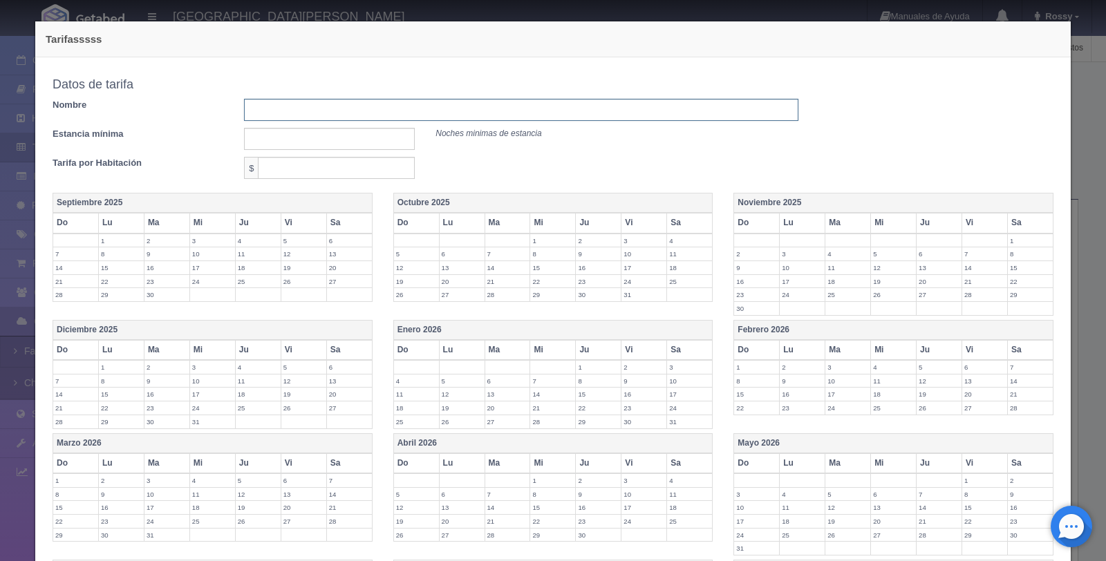
click at [313, 113] on input "text" at bounding box center [521, 110] width 554 height 22
type input "Tarifa dom.jue"
click at [330, 149] on input "text" at bounding box center [329, 139] width 171 height 22
type input "1"
click at [312, 167] on input "text" at bounding box center [336, 168] width 157 height 22
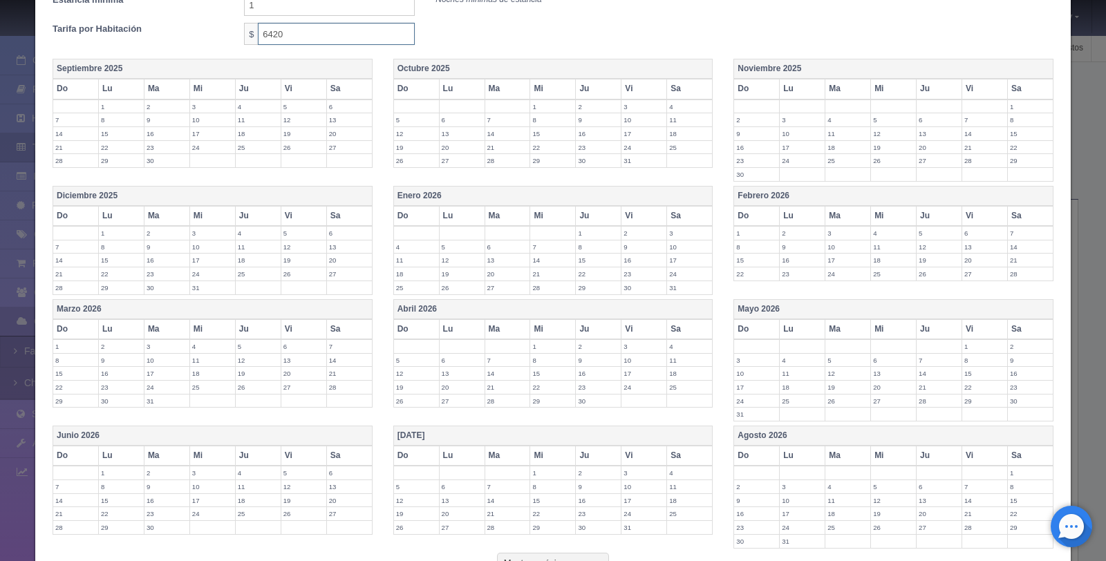
scroll to position [159, 0]
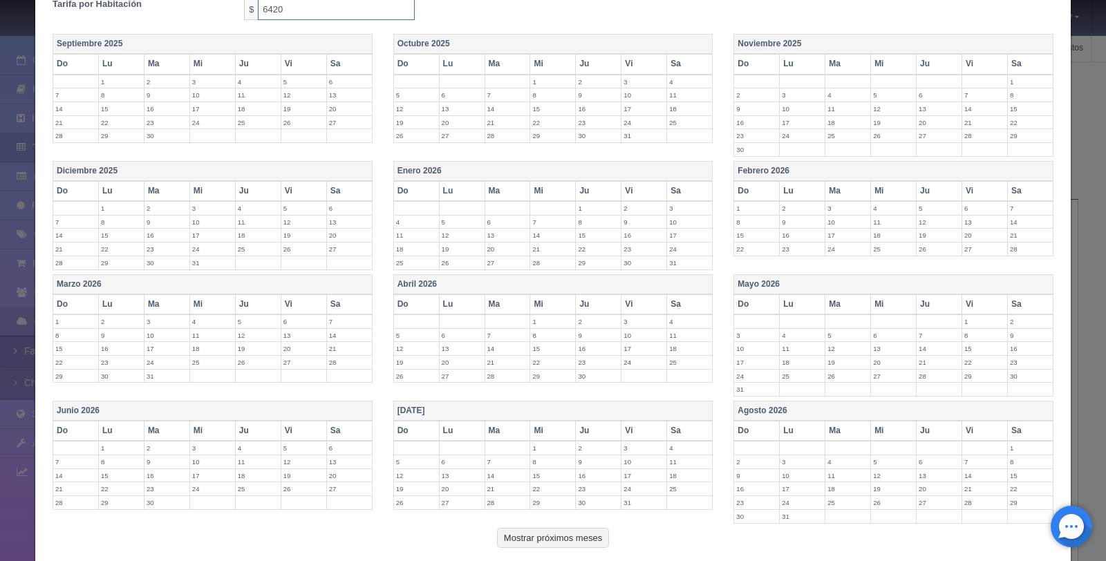
type input "6420"
click at [644, 192] on th "Vi" at bounding box center [645, 191] width 46 height 20
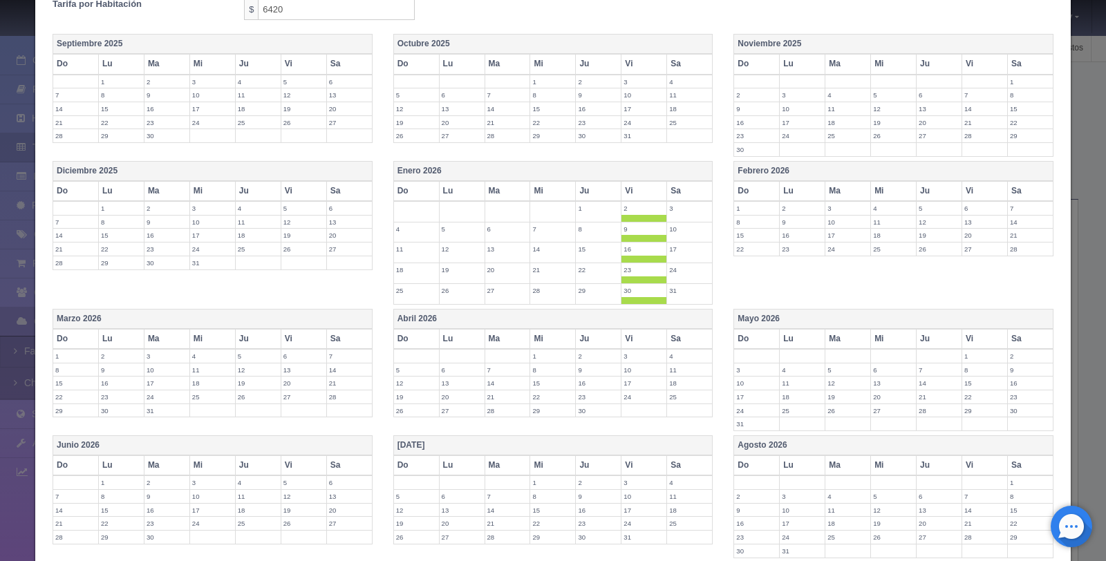
click at [680, 185] on th "Sa" at bounding box center [690, 191] width 46 height 20
click at [974, 187] on th "Vi" at bounding box center [985, 191] width 46 height 20
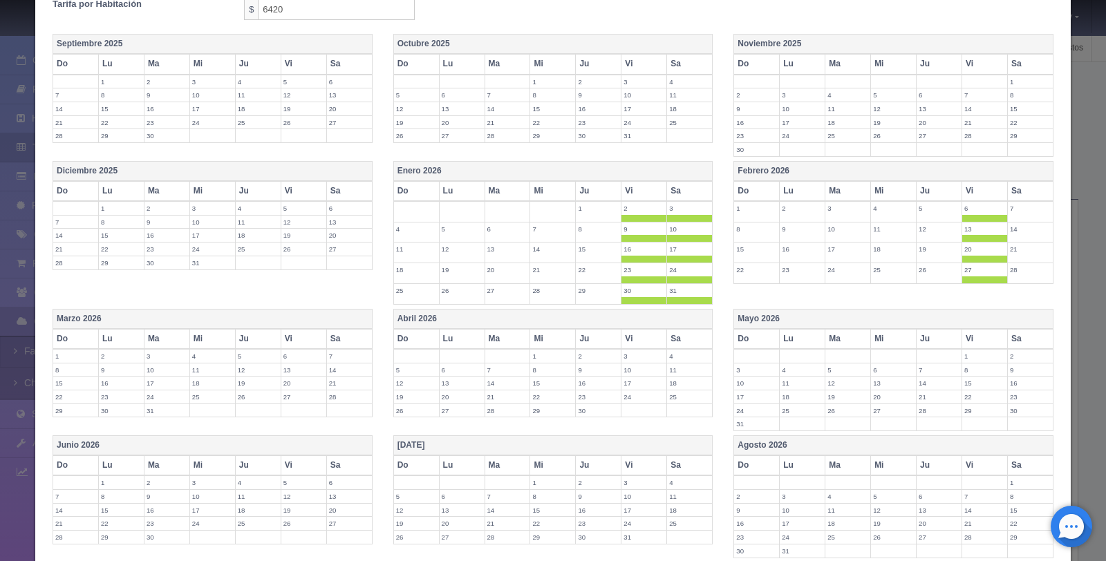
click at [1024, 186] on th "Sa" at bounding box center [1030, 191] width 46 height 20
click at [302, 339] on th "Vi" at bounding box center [304, 339] width 46 height 20
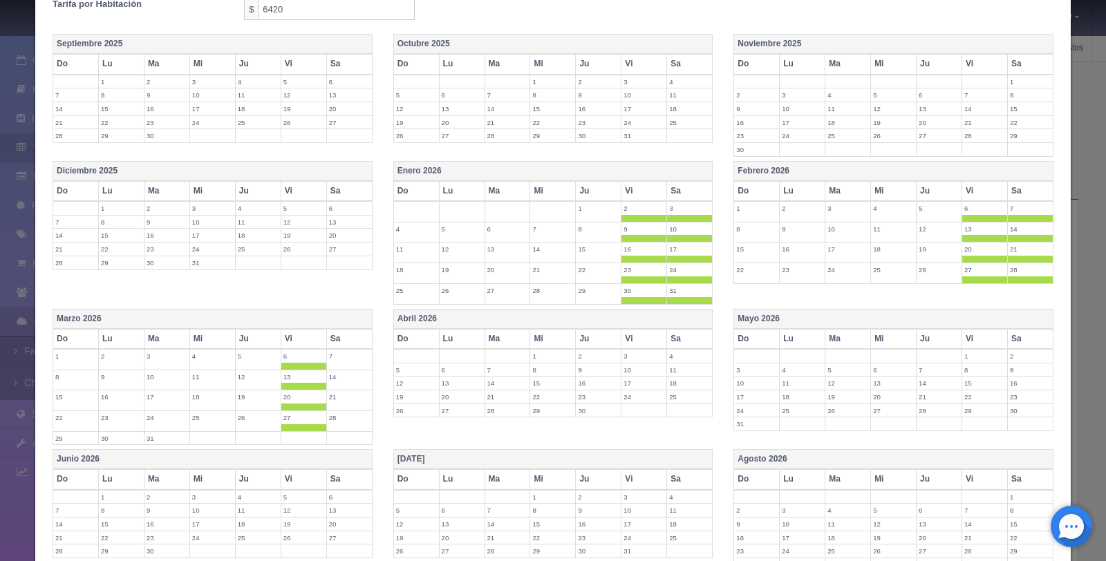
click at [344, 339] on th "Sa" at bounding box center [349, 339] width 46 height 20
click at [633, 343] on th "Vi" at bounding box center [645, 339] width 46 height 20
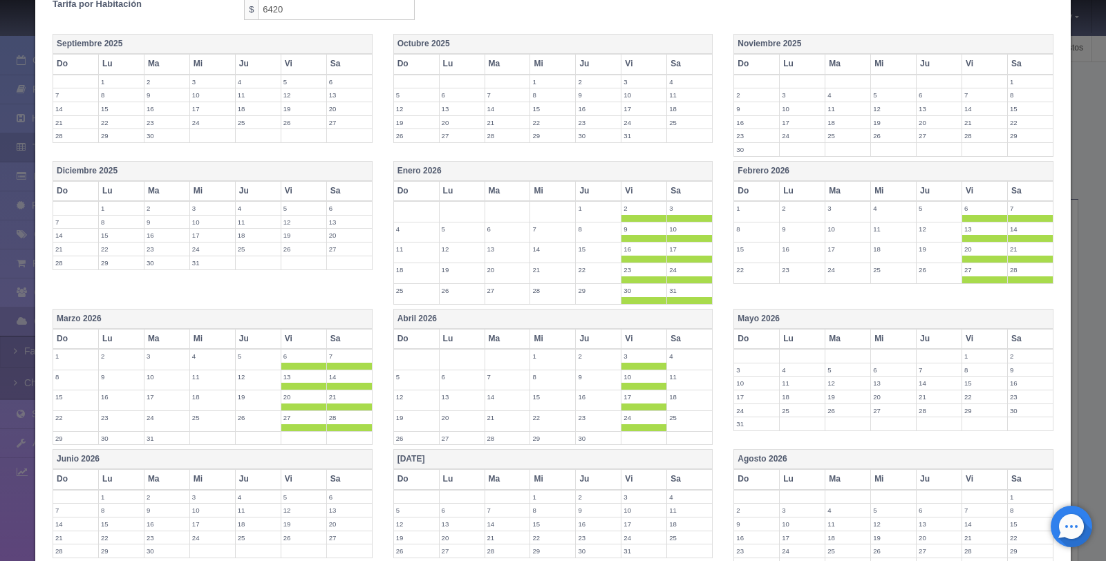
click at [692, 337] on th "Sa" at bounding box center [690, 339] width 46 height 20
click at [966, 340] on th "Vi" at bounding box center [985, 339] width 46 height 20
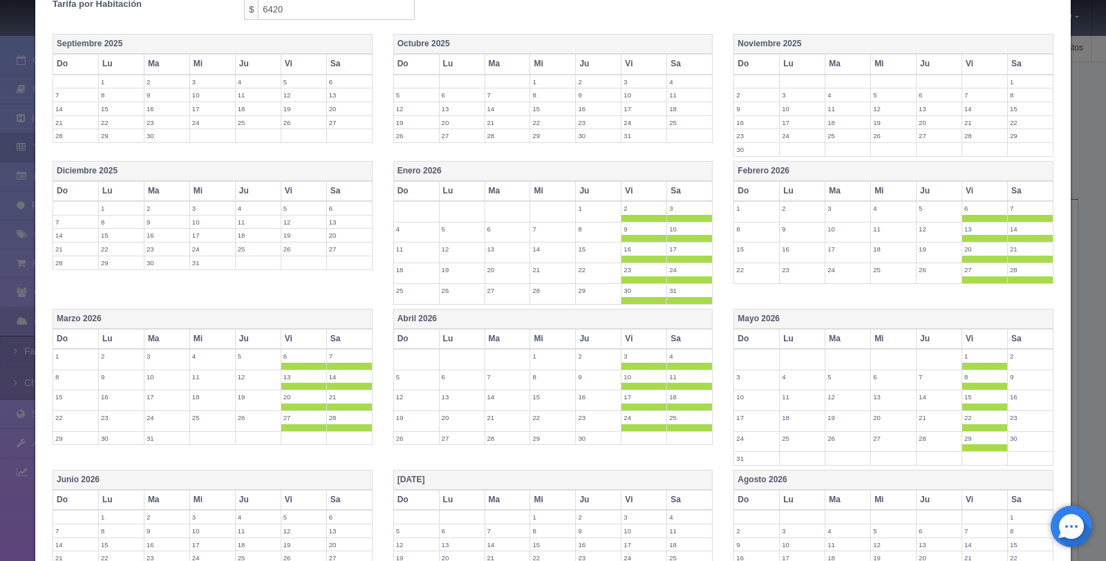
click at [1020, 342] on th "Sa" at bounding box center [1030, 339] width 46 height 20
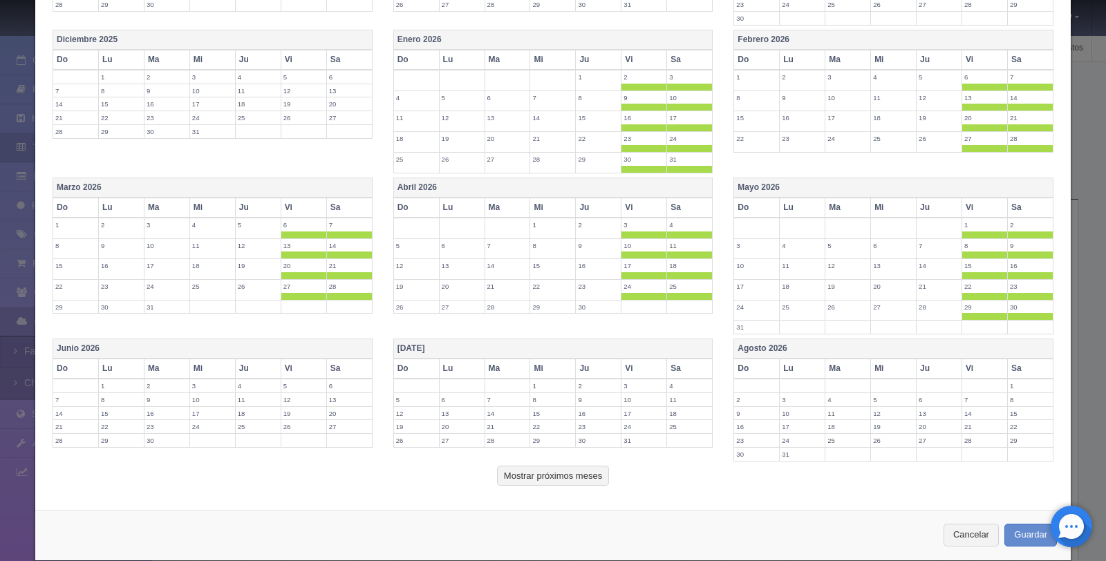
scroll to position [311, 0]
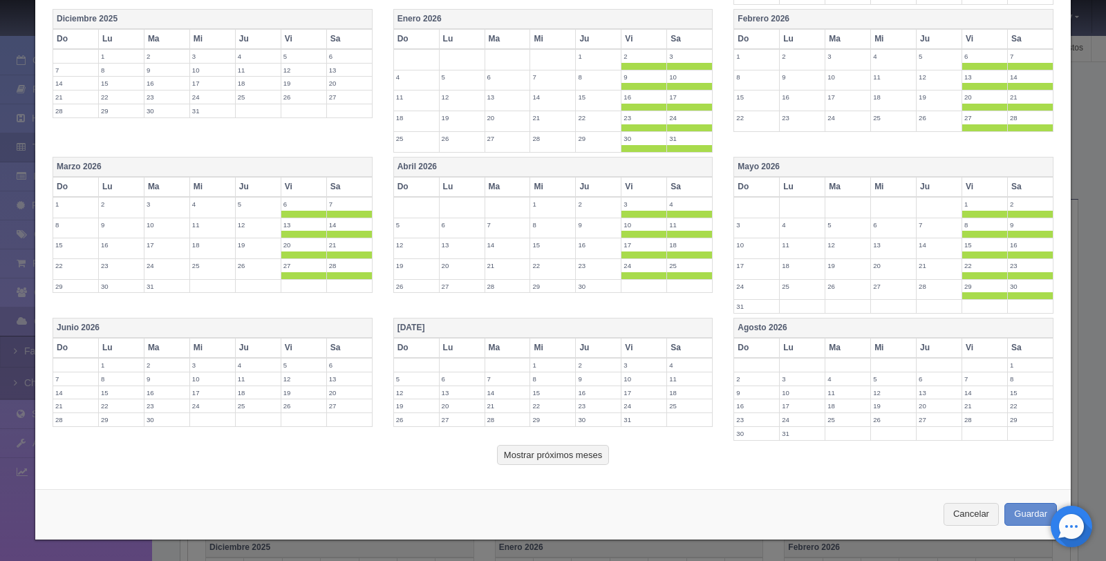
click at [284, 345] on th "Vi" at bounding box center [304, 348] width 46 height 20
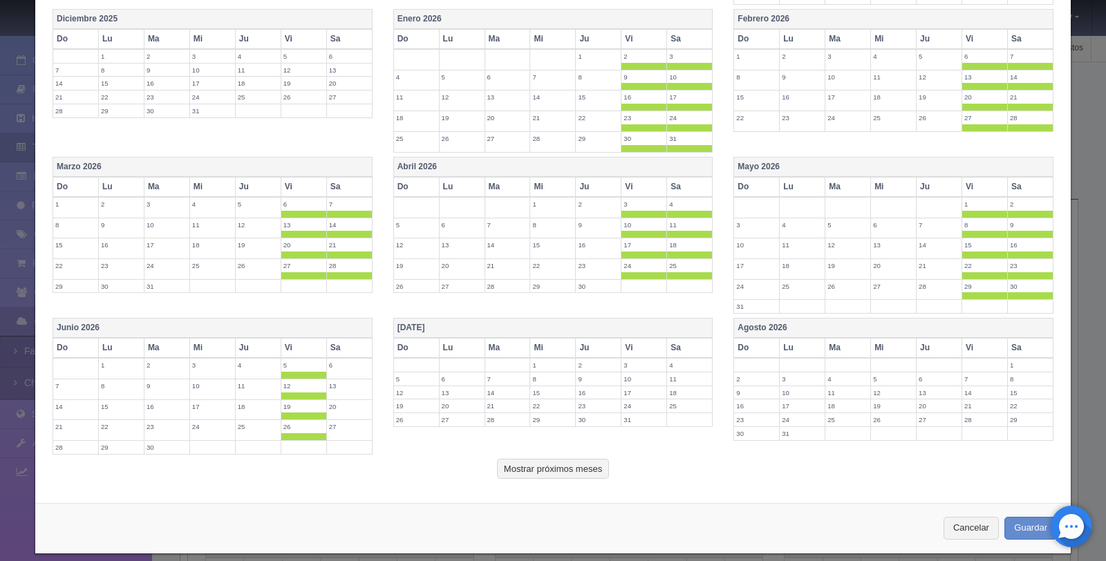
click at [333, 344] on th "Sa" at bounding box center [349, 348] width 46 height 20
click at [624, 346] on th "Vi" at bounding box center [645, 348] width 46 height 20
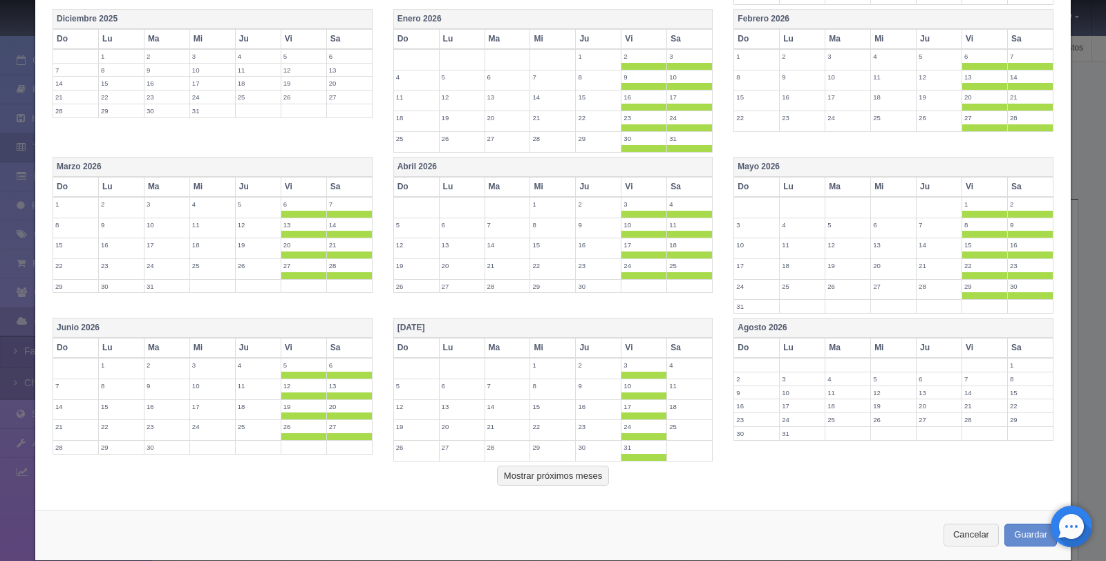
click at [683, 348] on th "Sa" at bounding box center [690, 348] width 46 height 20
click at [974, 349] on th "Vi" at bounding box center [985, 348] width 46 height 20
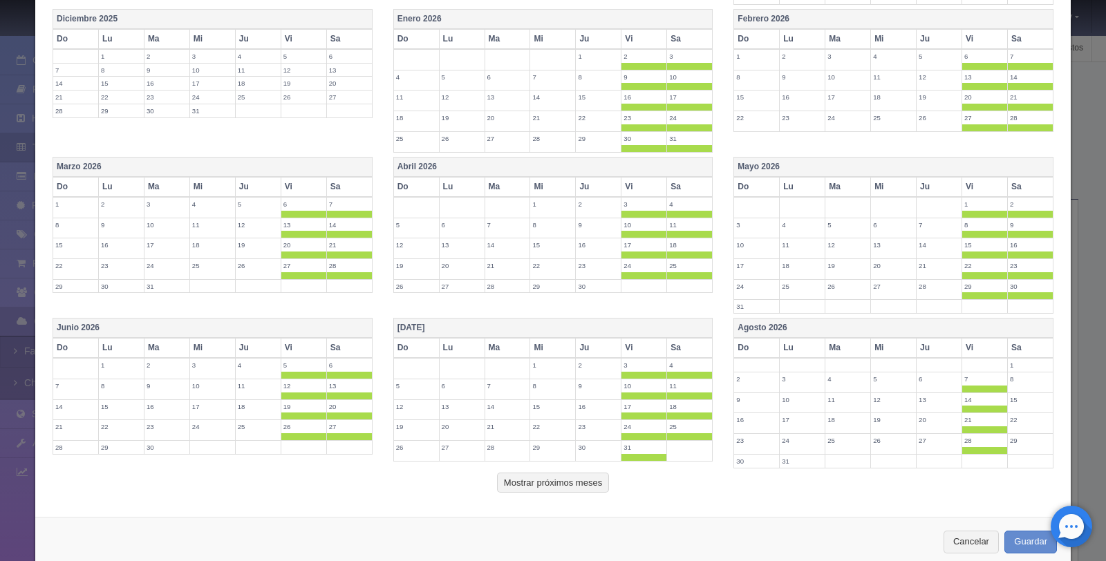
click at [1018, 348] on th "Sa" at bounding box center [1030, 348] width 46 height 20
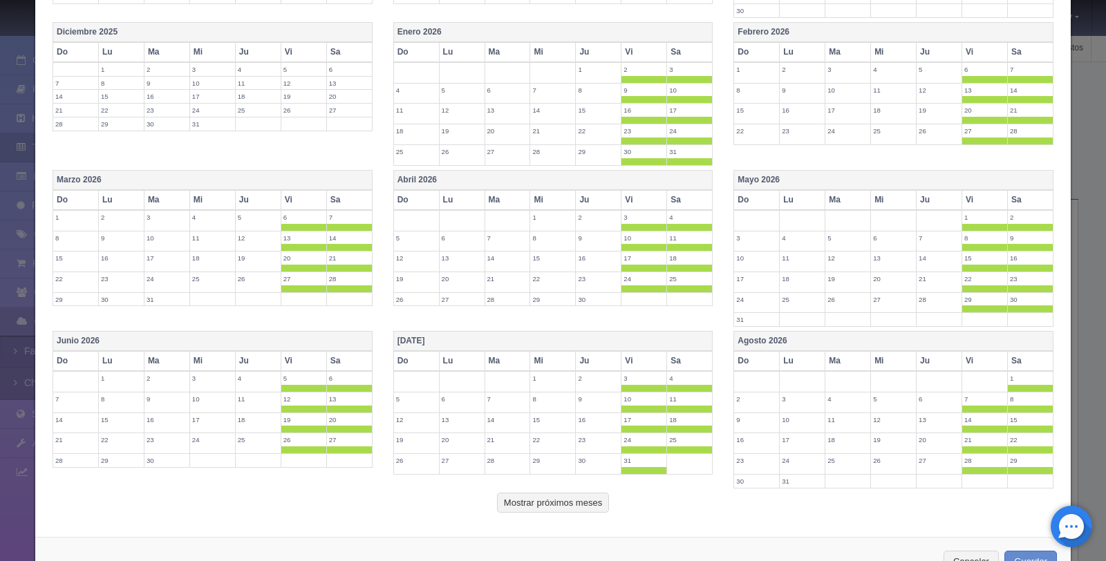
scroll to position [346, 0]
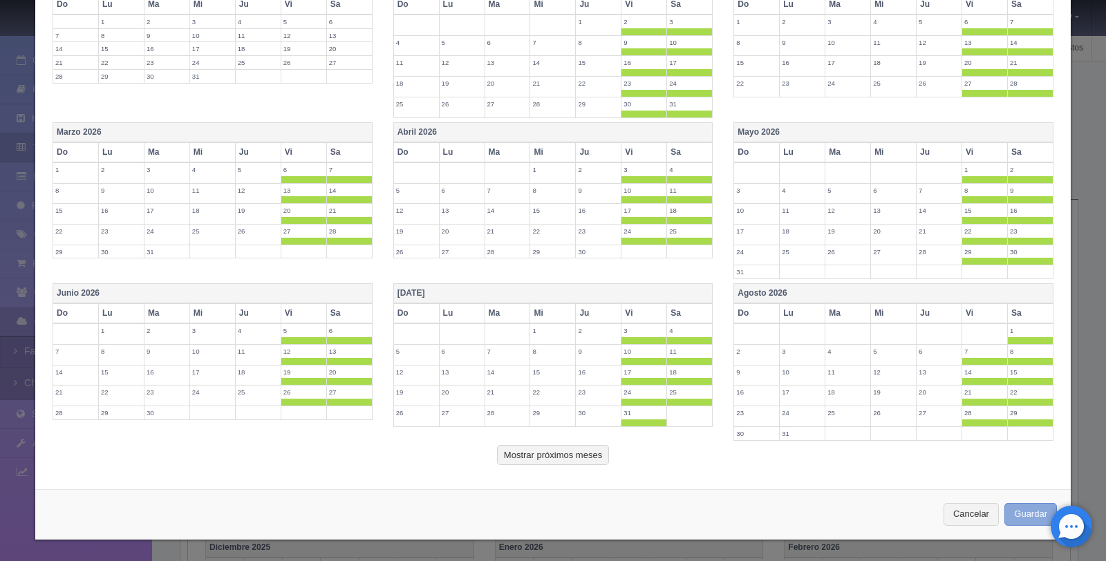
click at [1016, 514] on button "Guardar" at bounding box center [1031, 514] width 53 height 23
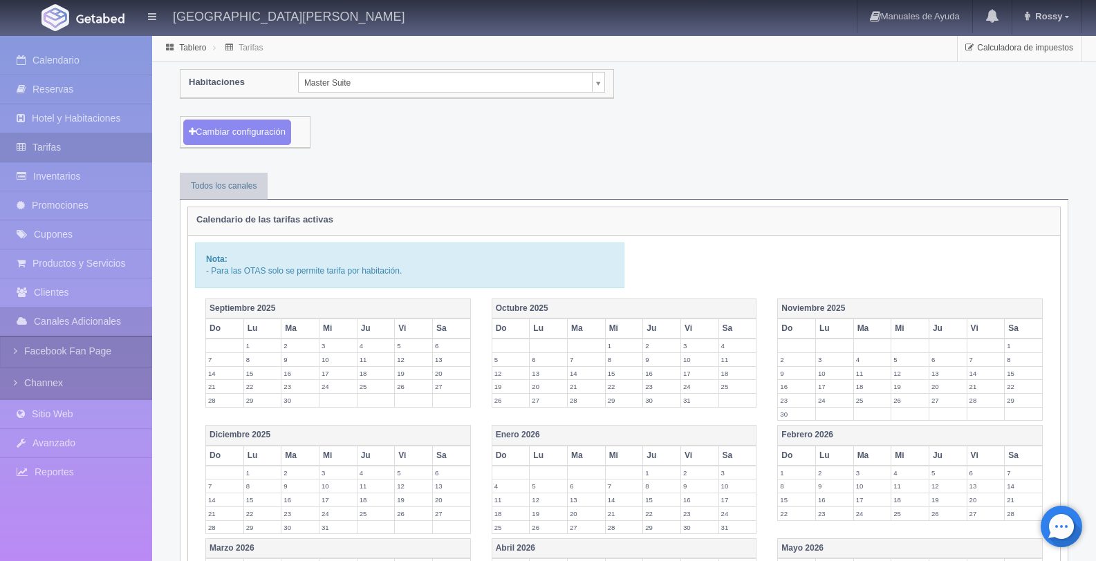
click at [403, 80] on body "[GEOGRAPHIC_DATA][PERSON_NAME] Manuales de Ayuda Actualizaciones recientes [GEO…" at bounding box center [548, 430] width 1096 height 790
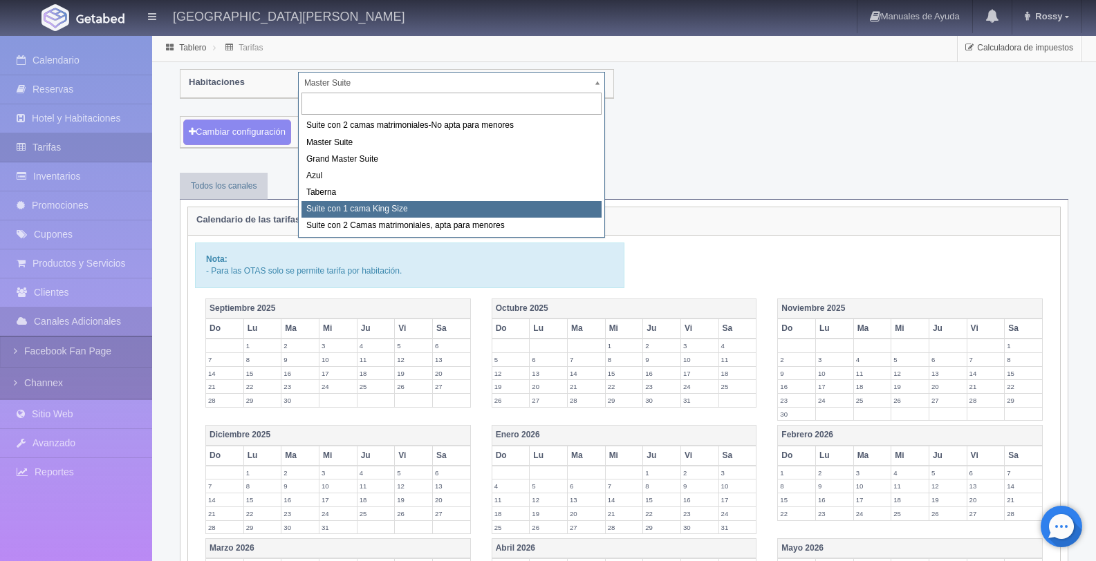
select select "1921"
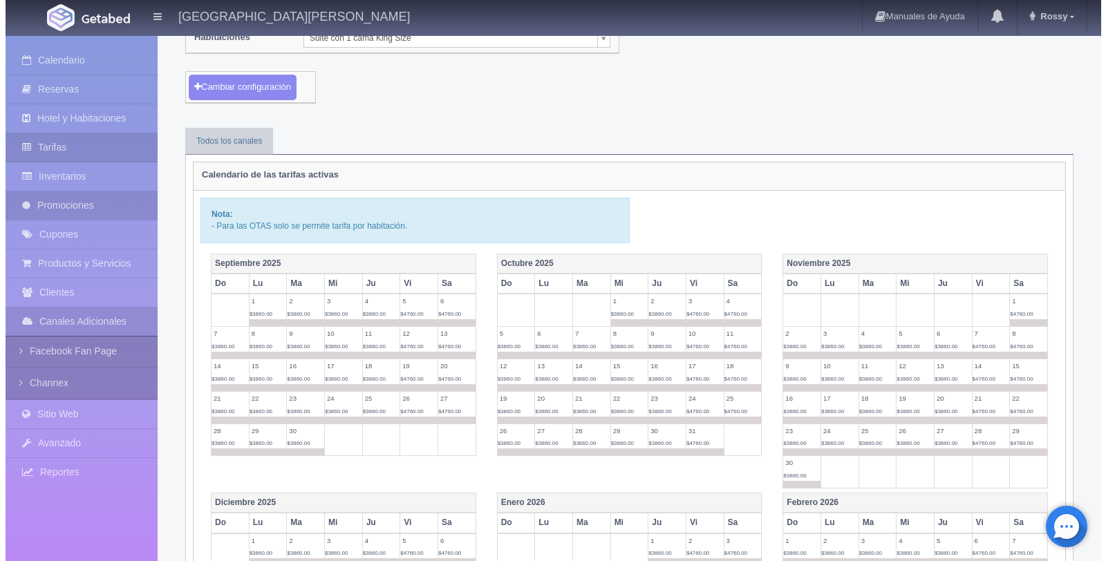
scroll to position [2, 0]
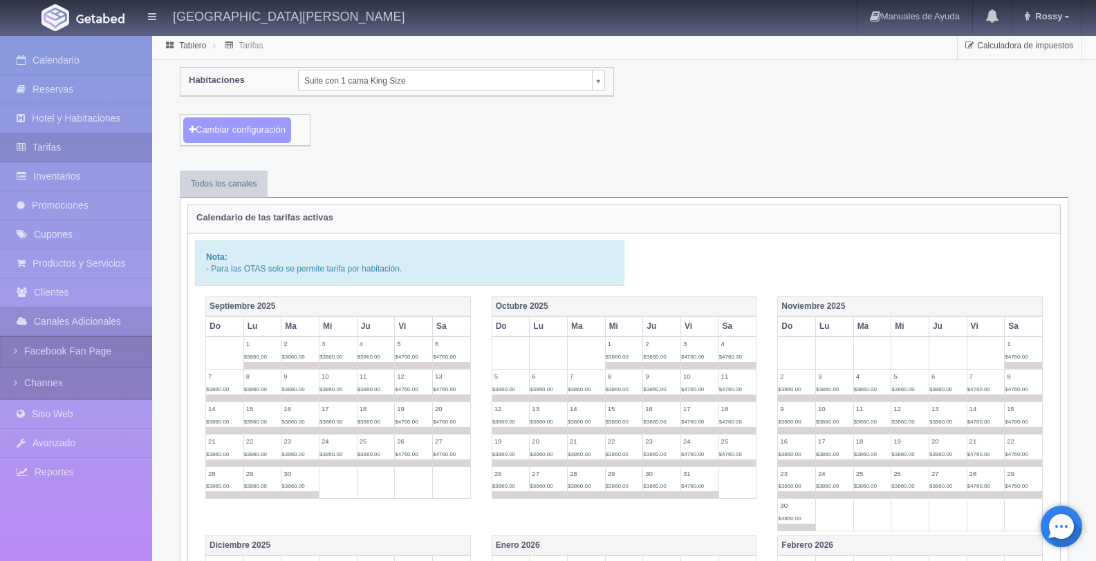
click at [254, 131] on button "Cambiar configuración" at bounding box center [237, 131] width 108 height 26
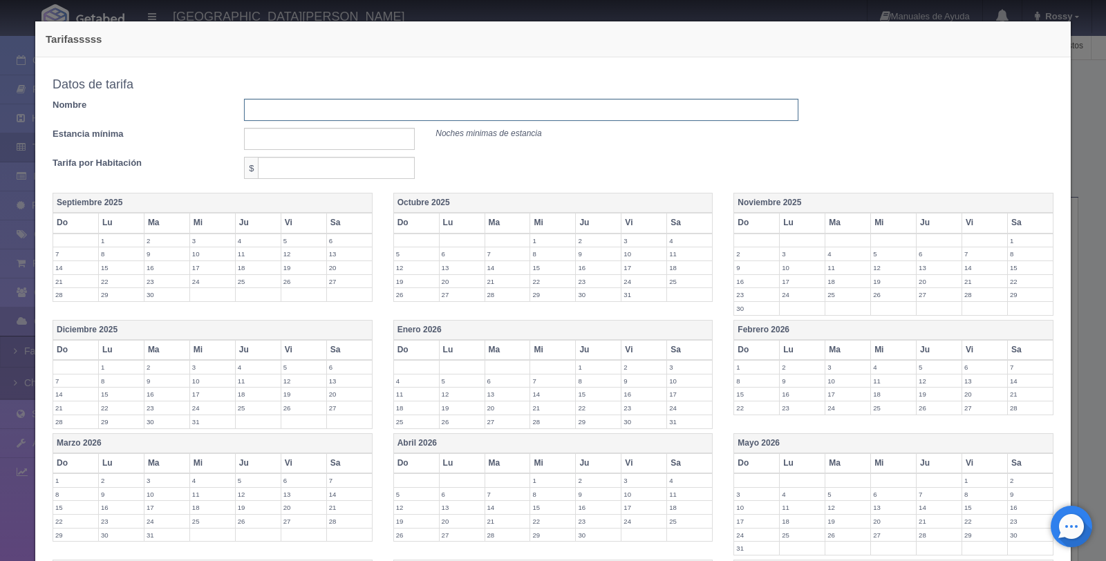
click at [330, 115] on input "text" at bounding box center [521, 110] width 554 height 22
type input "Tarifa dom.jue"
click at [324, 145] on input "text" at bounding box center [329, 139] width 171 height 22
type input "1"
click at [315, 171] on input "text" at bounding box center [336, 168] width 157 height 22
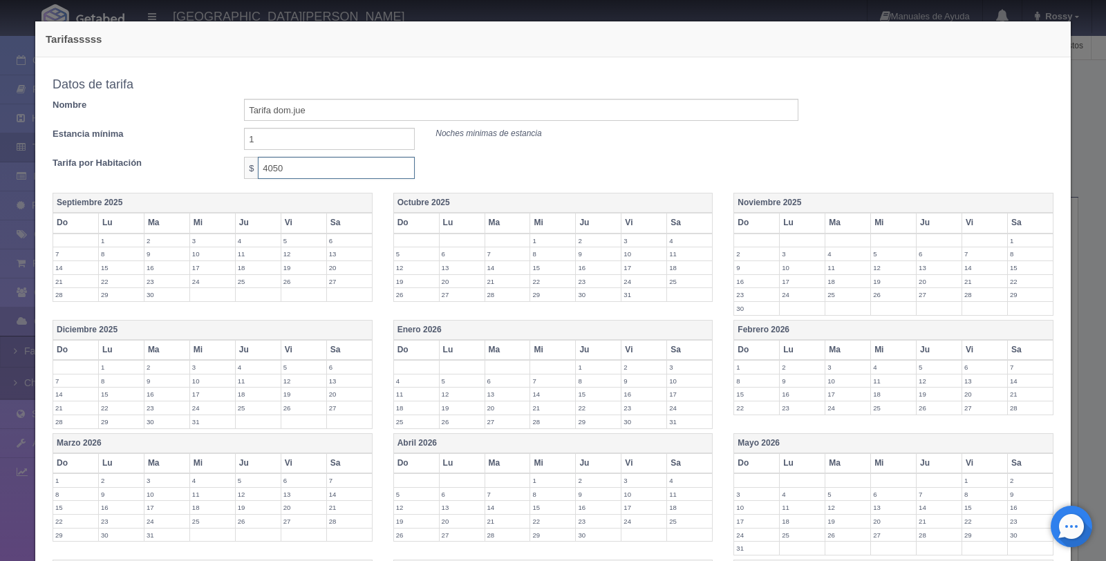
scroll to position [131, 0]
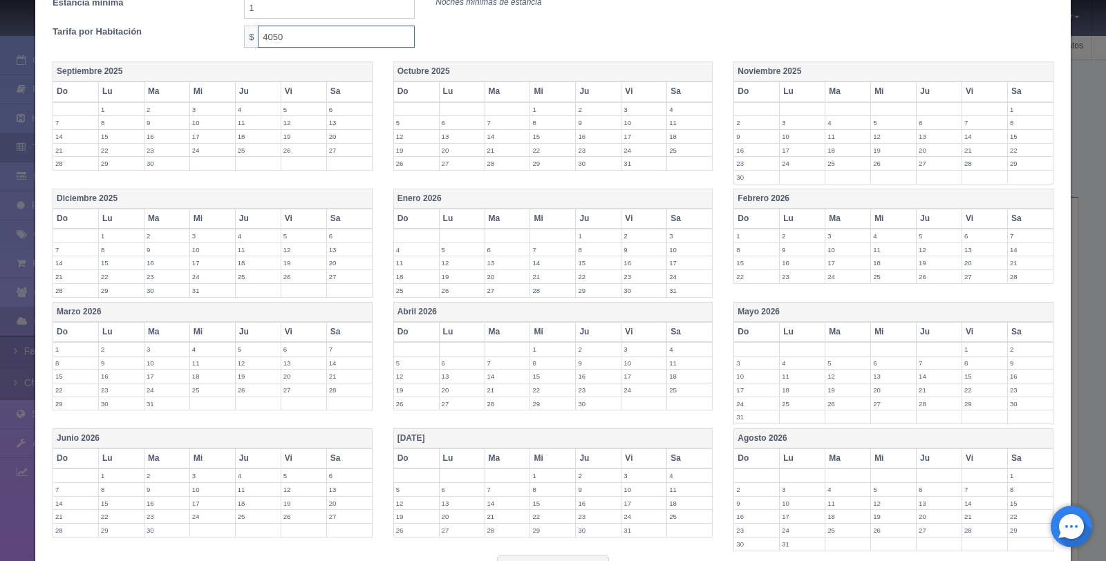
type input "4050"
click at [547, 197] on th "Enero 2026" at bounding box center [552, 199] width 319 height 20
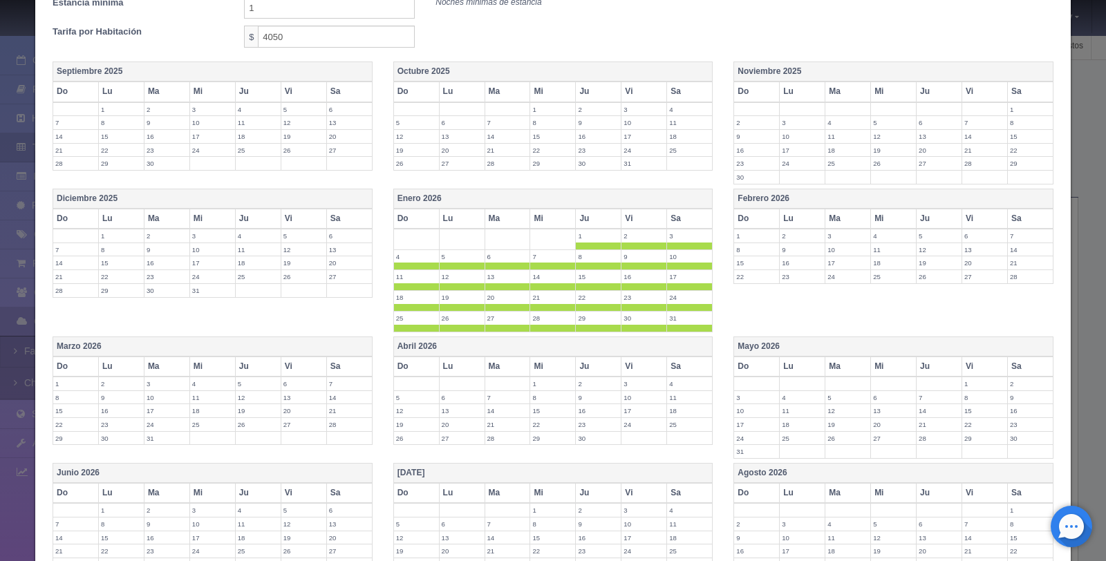
click at [590, 214] on th "Ju" at bounding box center [599, 219] width 46 height 20
click at [586, 214] on th "Ju" at bounding box center [599, 219] width 46 height 20
click at [627, 214] on th "Vi" at bounding box center [645, 219] width 46 height 20
click at [672, 213] on th "Sa" at bounding box center [690, 219] width 46 height 20
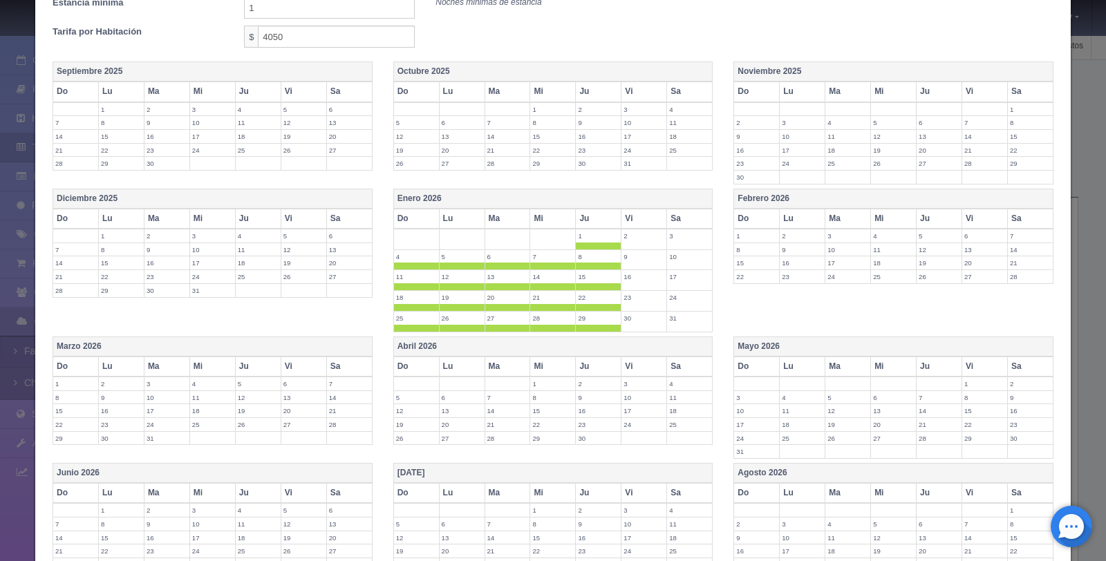
click at [817, 191] on th "Febrero 2026" at bounding box center [893, 199] width 319 height 20
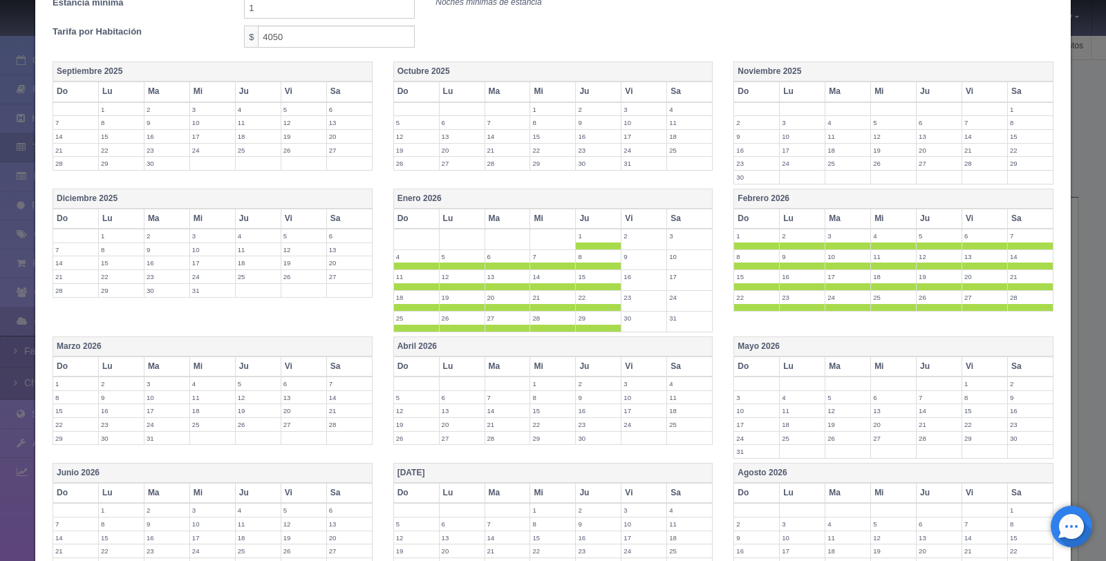
click at [978, 221] on th "Vi" at bounding box center [985, 219] width 46 height 20
click at [1021, 216] on th "Sa" at bounding box center [1030, 219] width 46 height 20
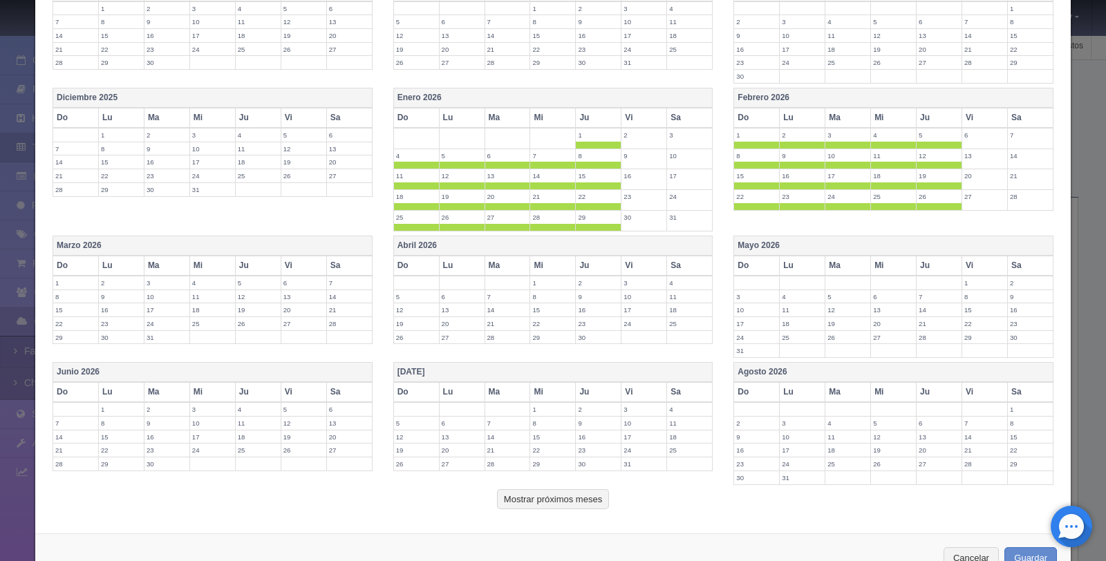
scroll to position [238, 0]
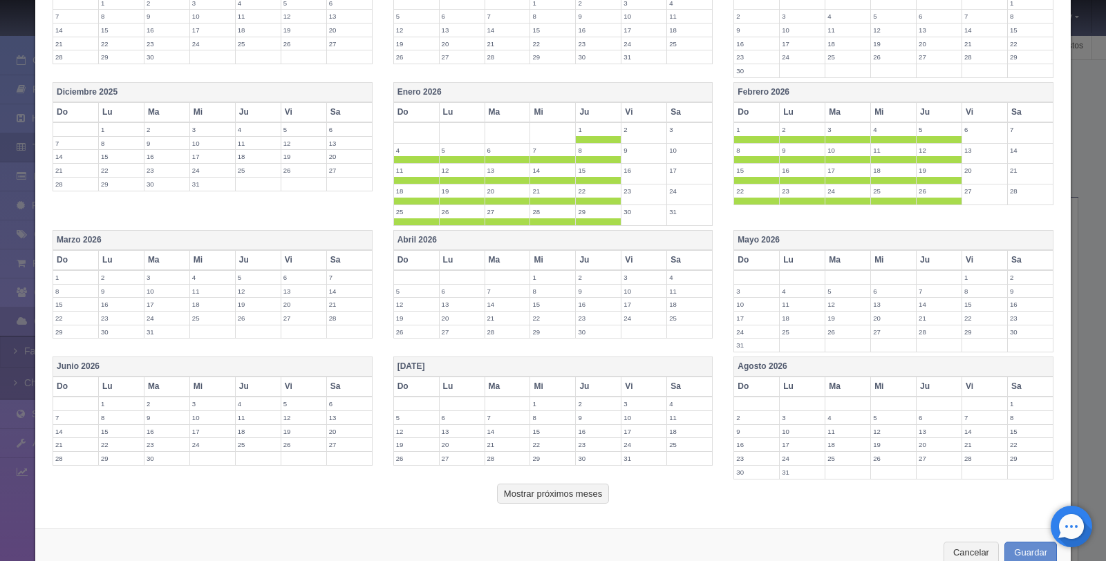
click at [315, 239] on th "Marzo 2026" at bounding box center [212, 240] width 319 height 20
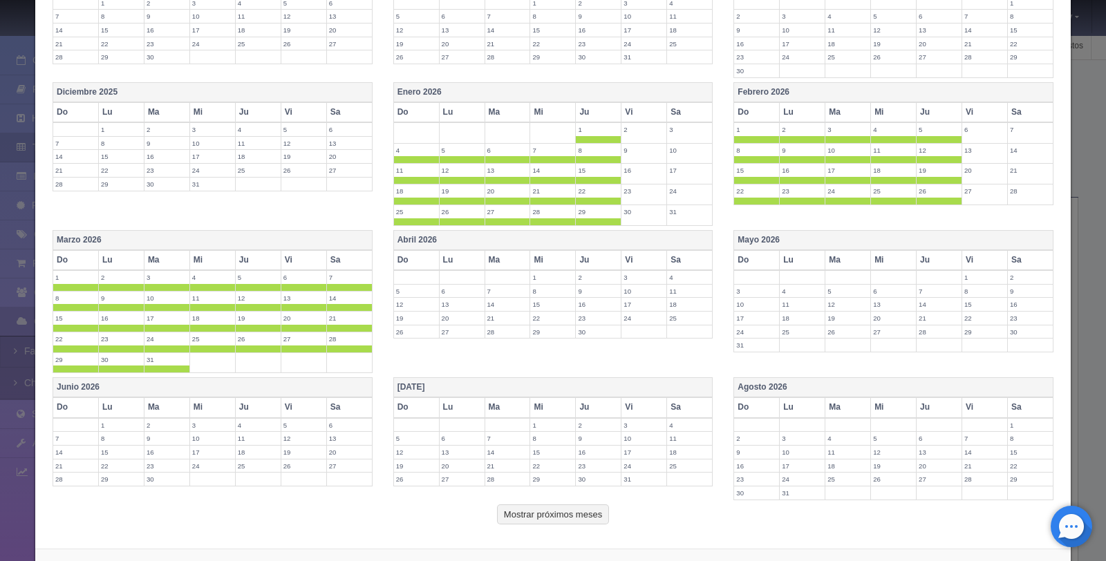
click at [299, 263] on th "Vi" at bounding box center [304, 260] width 46 height 20
click at [335, 265] on th "Sa" at bounding box center [349, 260] width 46 height 20
click at [581, 241] on th "Abril 2026" at bounding box center [552, 240] width 319 height 20
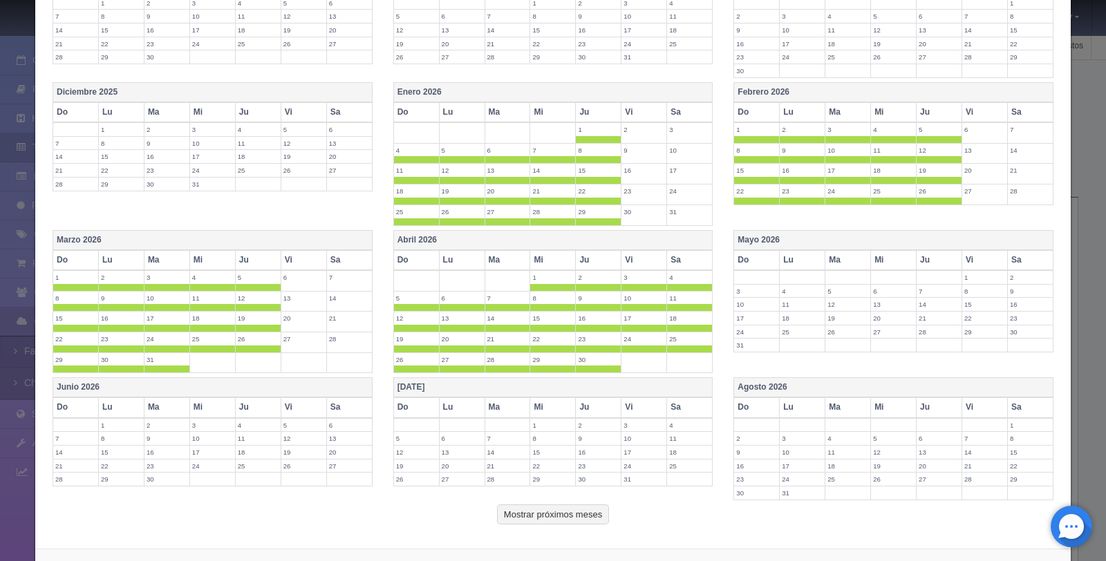
click at [633, 261] on th "Vi" at bounding box center [645, 260] width 46 height 20
click at [675, 261] on th "Sa" at bounding box center [690, 260] width 46 height 20
click at [831, 240] on th "Mayo 2026" at bounding box center [893, 240] width 319 height 20
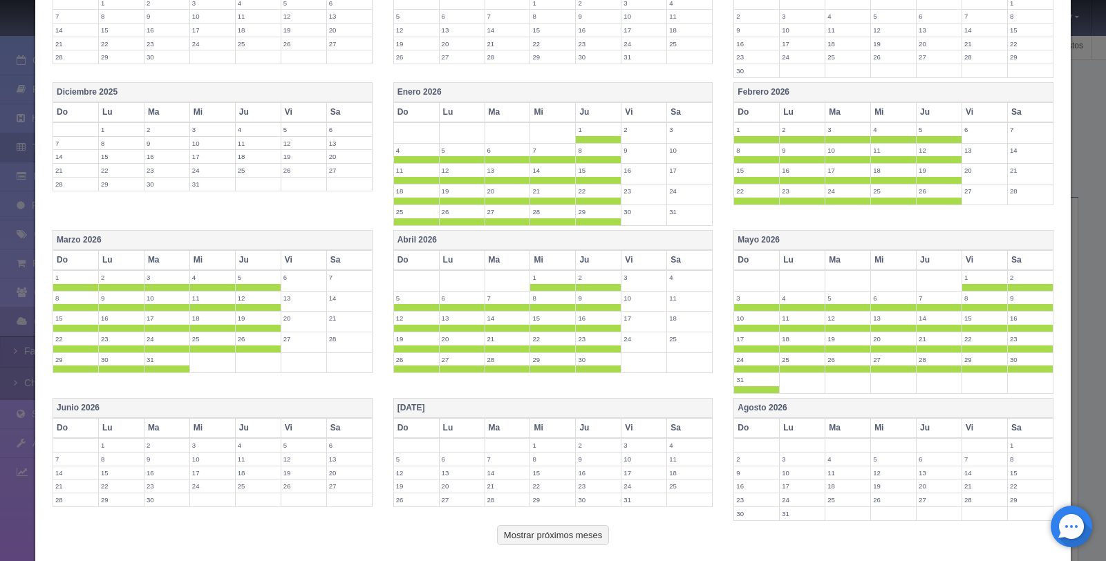
click at [968, 260] on th "Vi" at bounding box center [985, 260] width 46 height 20
click at [1012, 261] on th "Sa" at bounding box center [1030, 260] width 46 height 20
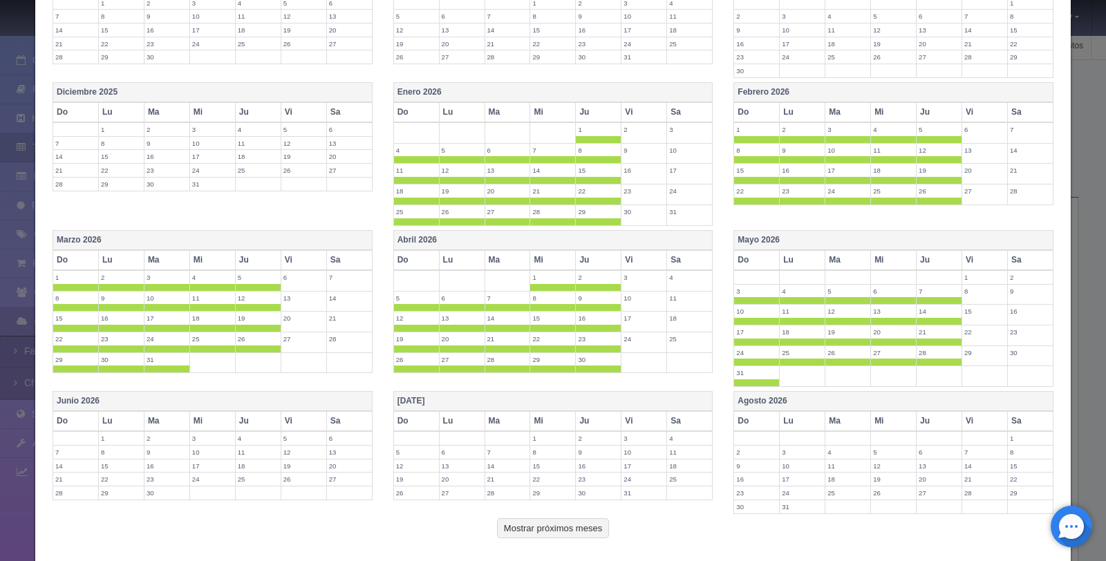
click at [304, 411] on th "Vi" at bounding box center [304, 421] width 46 height 20
click at [284, 390] on div "Marzo 2026 Do Lu Ma Mi Ju Vi Sa 1 2 3 4 5 6 7 8 9 10 11 12 13 14 15 16 17 18 19…" at bounding box center [553, 311] width 1022 height 162
click at [274, 393] on th "Junio 2026" at bounding box center [212, 402] width 319 height 20
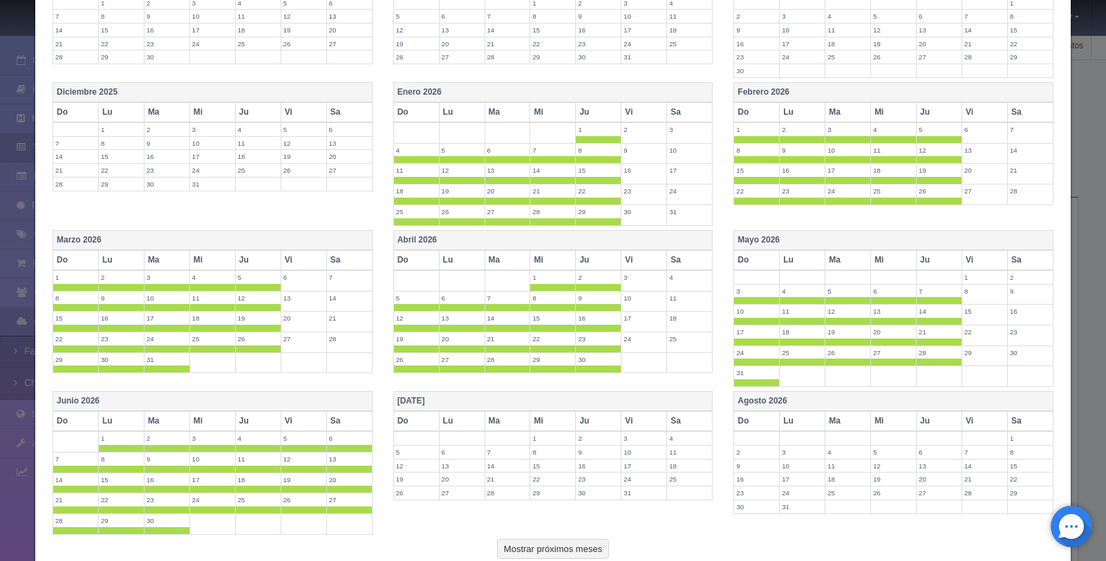
click at [288, 415] on th "Vi" at bounding box center [304, 421] width 46 height 20
click at [353, 418] on th "Sa" at bounding box center [349, 421] width 46 height 20
click at [512, 394] on th "[DATE]" at bounding box center [552, 402] width 319 height 20
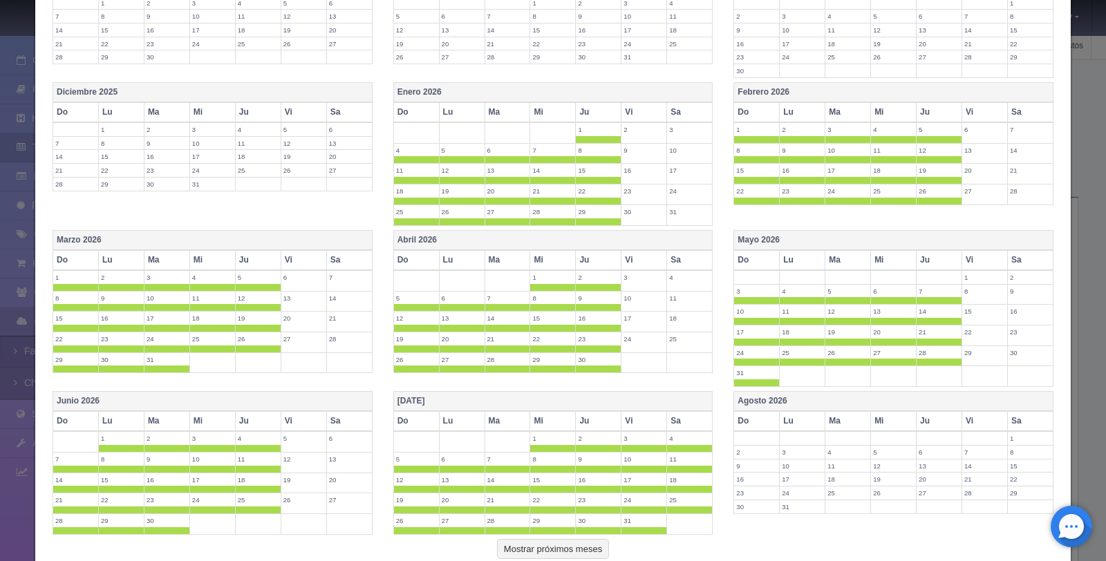
click at [633, 421] on th "Vi" at bounding box center [645, 421] width 46 height 20
click at [679, 422] on th "Sa" at bounding box center [690, 421] width 46 height 20
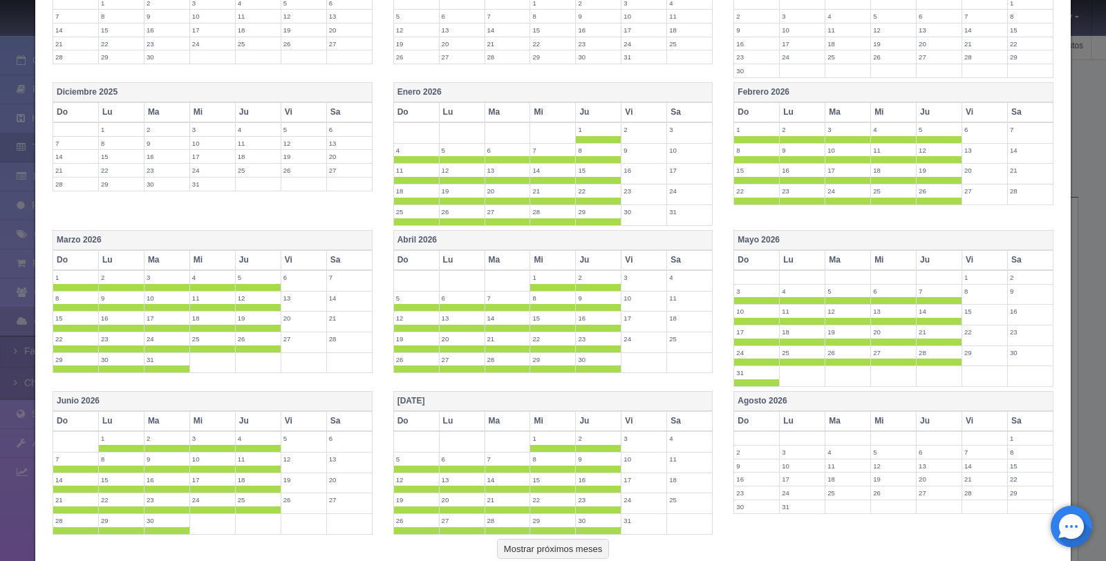
click at [817, 400] on th "Agosto 2026" at bounding box center [893, 402] width 319 height 20
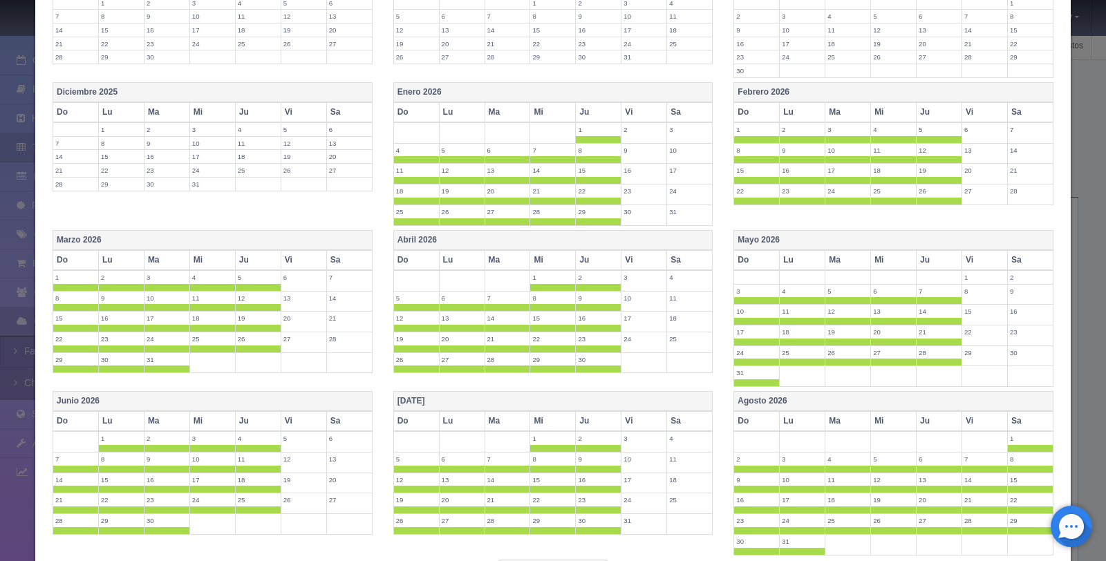
click at [972, 414] on th "Vi" at bounding box center [985, 421] width 46 height 20
click at [1015, 420] on th "Sa" at bounding box center [1030, 421] width 46 height 20
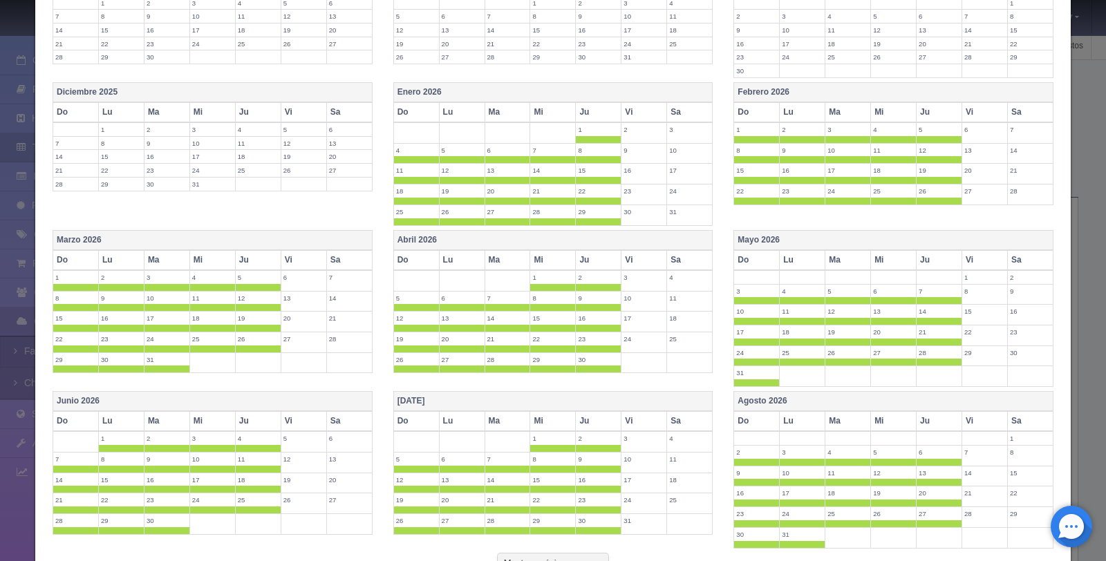
scroll to position [346, 0]
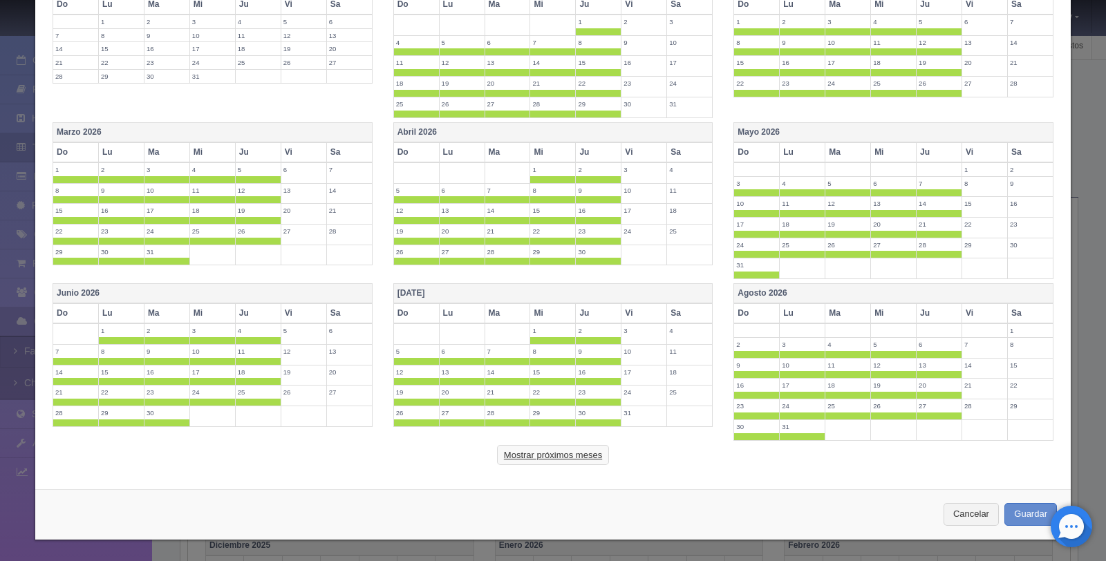
click at [547, 448] on button "Mostrar próximos meses" at bounding box center [553, 455] width 112 height 21
click at [1016, 508] on button "Guardar" at bounding box center [1031, 514] width 53 height 23
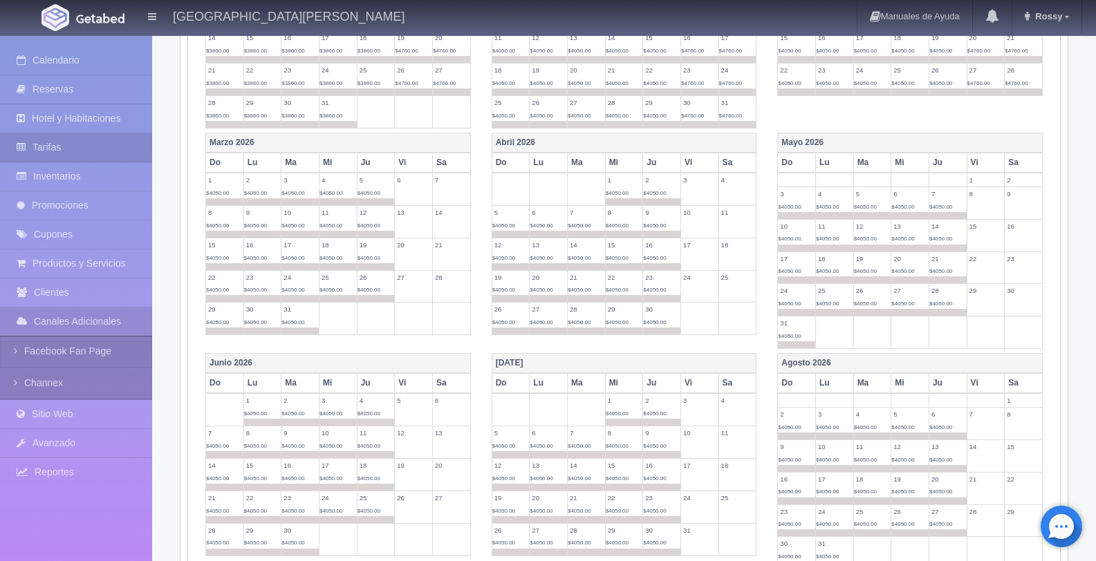
scroll to position [689, 0]
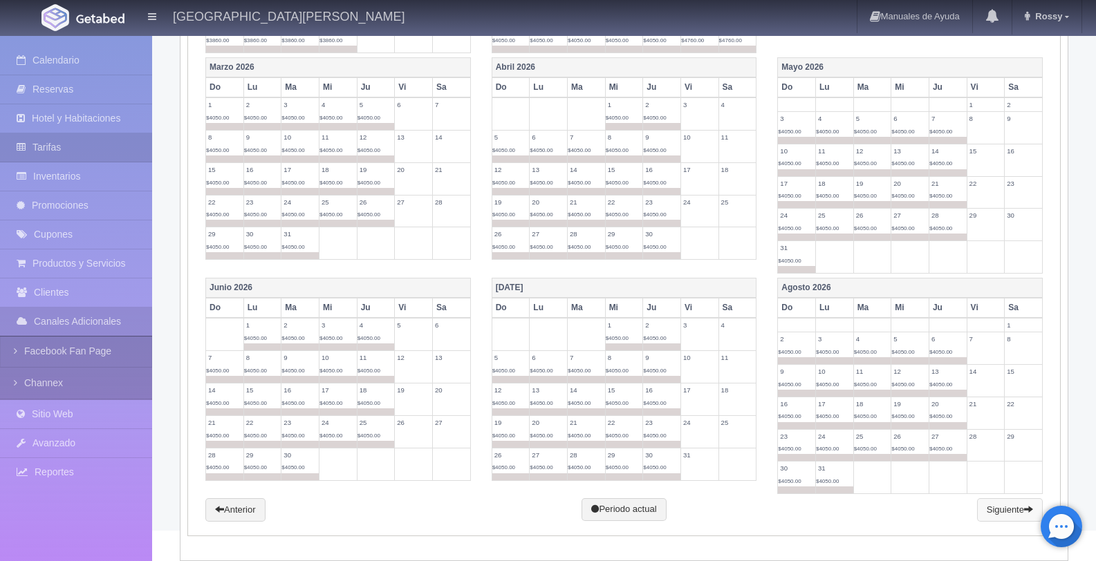
click at [999, 516] on link "Siguiente" at bounding box center [1010, 511] width 66 height 24
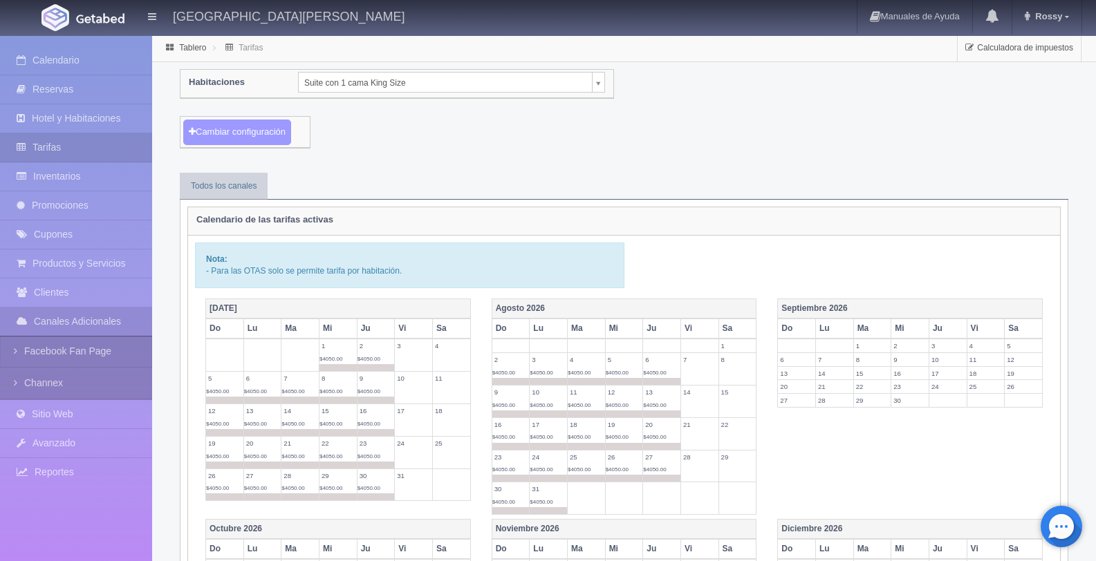
click at [271, 127] on button "Cambiar configuración" at bounding box center [237, 133] width 108 height 26
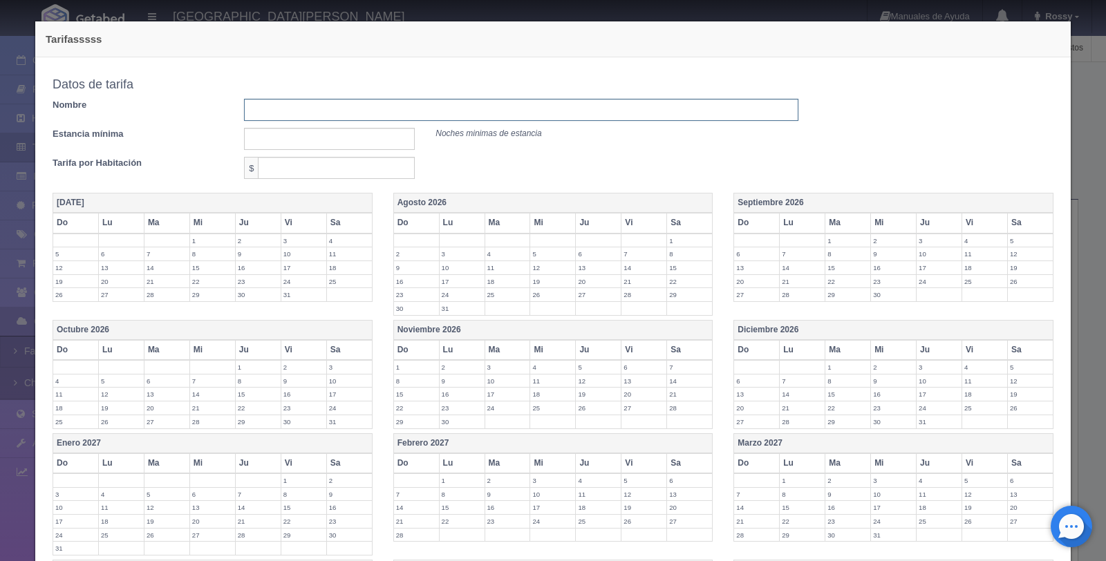
click at [329, 104] on input "text" at bounding box center [521, 110] width 554 height 22
type input "Tarifa dom.jue"
click at [337, 142] on input "text" at bounding box center [329, 139] width 171 height 22
type input "1"
click at [322, 169] on input "text" at bounding box center [336, 168] width 157 height 22
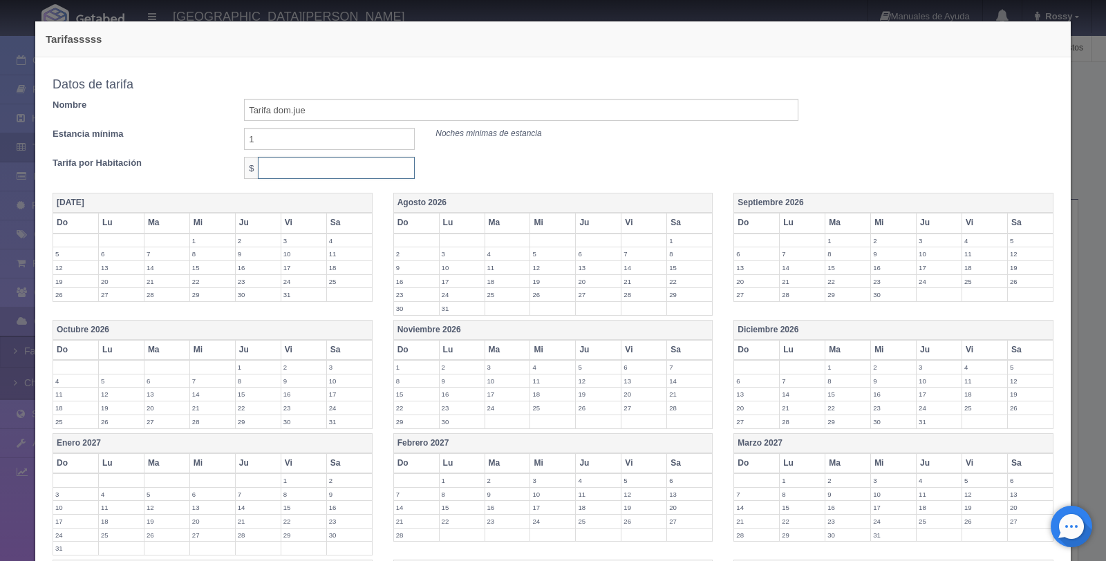
click at [304, 168] on input "text" at bounding box center [336, 168] width 157 height 22
type input "4050"
click at [797, 200] on th "Septiembre 2026" at bounding box center [893, 204] width 319 height 20
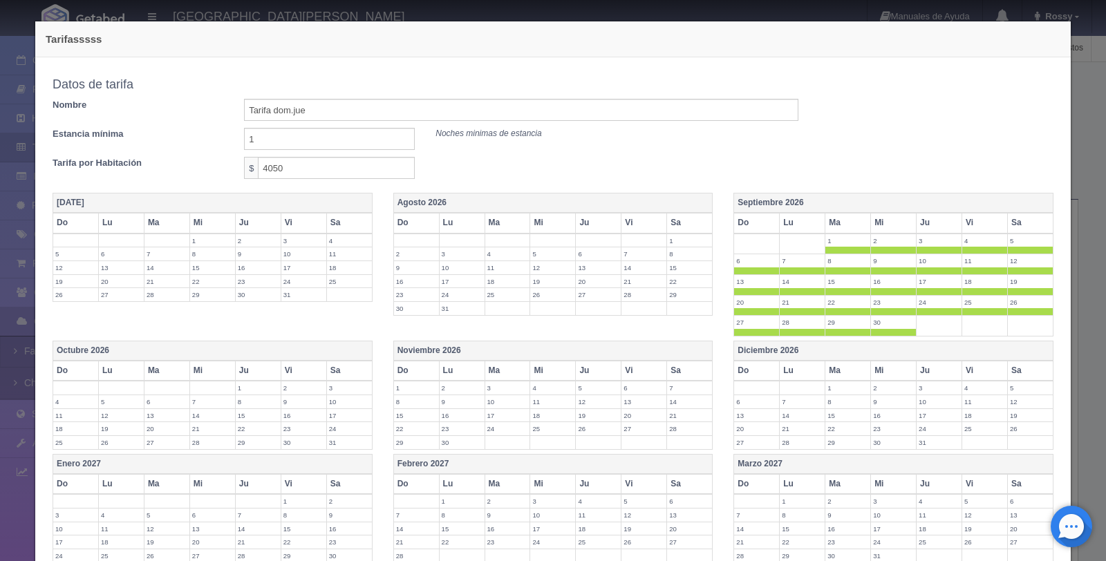
click at [972, 225] on th "Vi" at bounding box center [985, 223] width 46 height 20
click at [1020, 221] on th "Sa" at bounding box center [1030, 223] width 46 height 20
click at [279, 345] on th "Octubre 2026" at bounding box center [212, 352] width 319 height 20
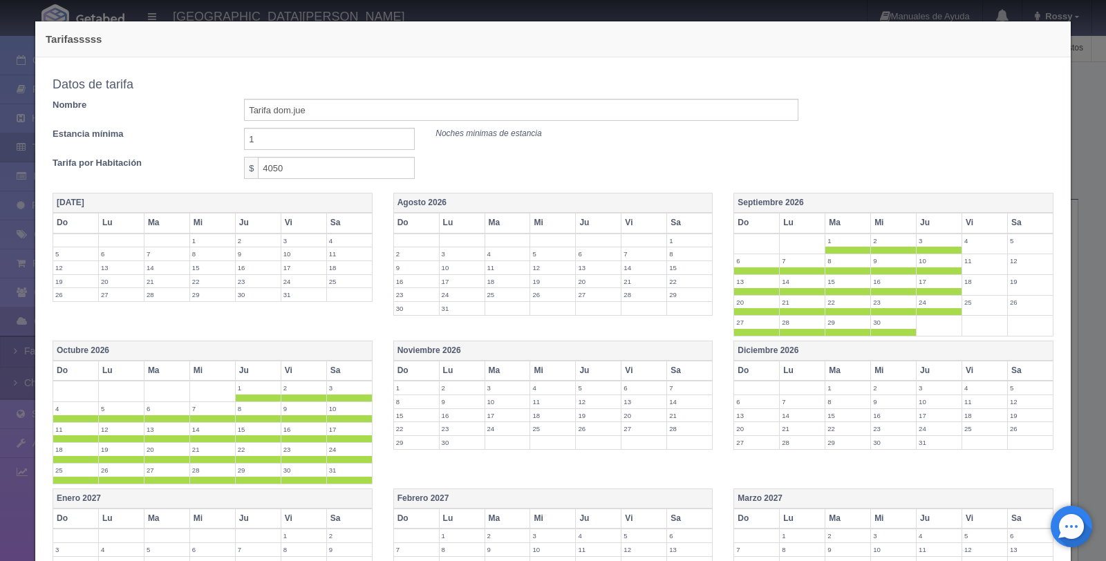
click at [299, 372] on th "Vi" at bounding box center [304, 371] width 46 height 20
click at [344, 372] on th "Sa" at bounding box center [349, 371] width 46 height 20
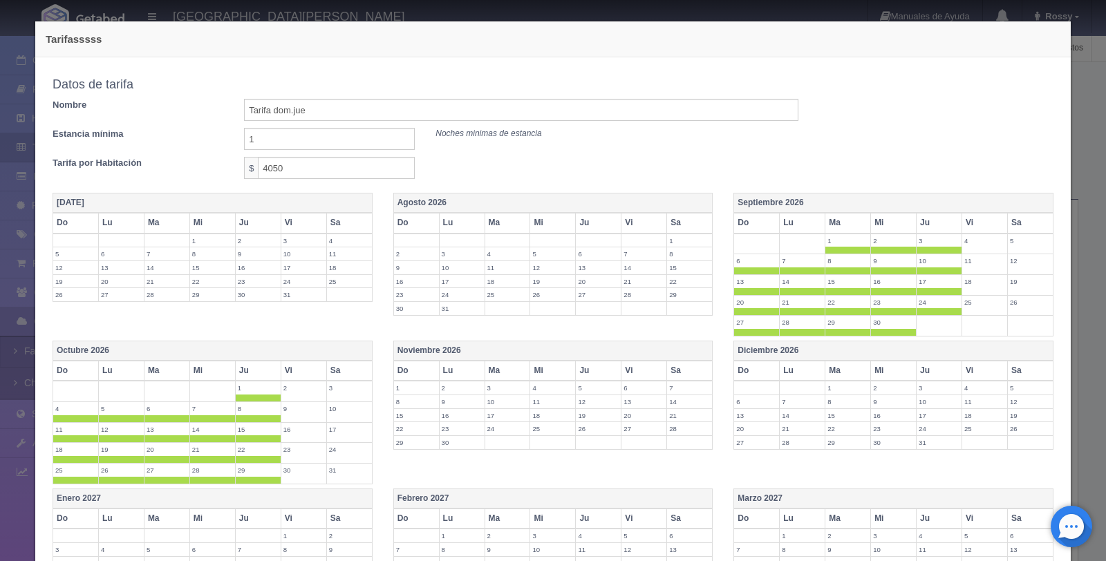
click at [503, 346] on th "Noviembre 2026" at bounding box center [552, 352] width 319 height 20
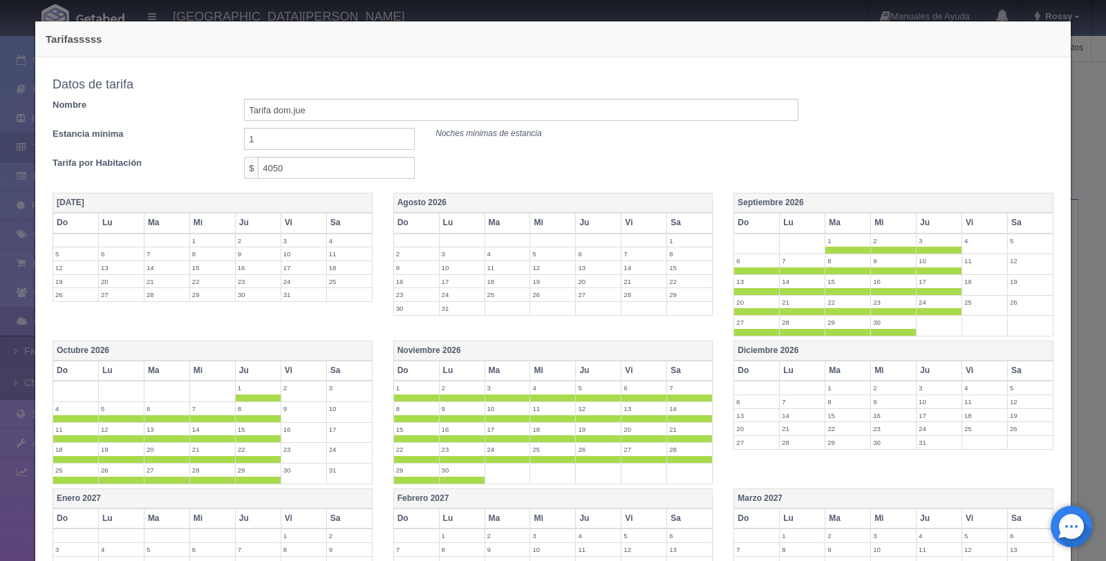
click at [631, 371] on th "Vi" at bounding box center [645, 371] width 46 height 20
click at [678, 371] on th "Sa" at bounding box center [690, 371] width 46 height 20
click at [807, 353] on th "Diciembre 2026" at bounding box center [893, 352] width 319 height 20
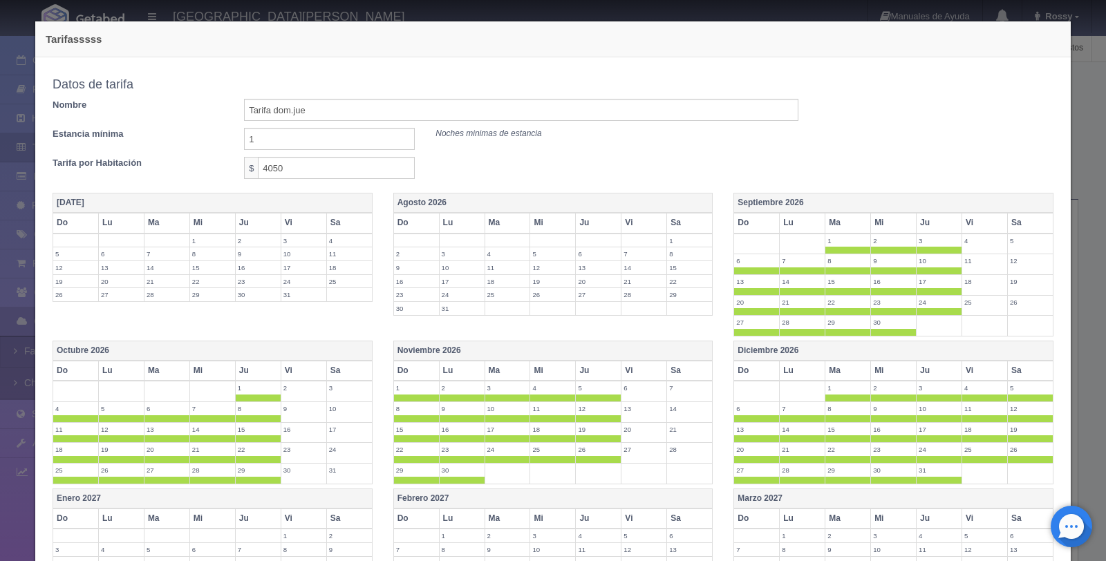
click at [964, 367] on th "Vi" at bounding box center [985, 371] width 46 height 20
click at [1025, 375] on th "Sa" at bounding box center [1030, 371] width 46 height 20
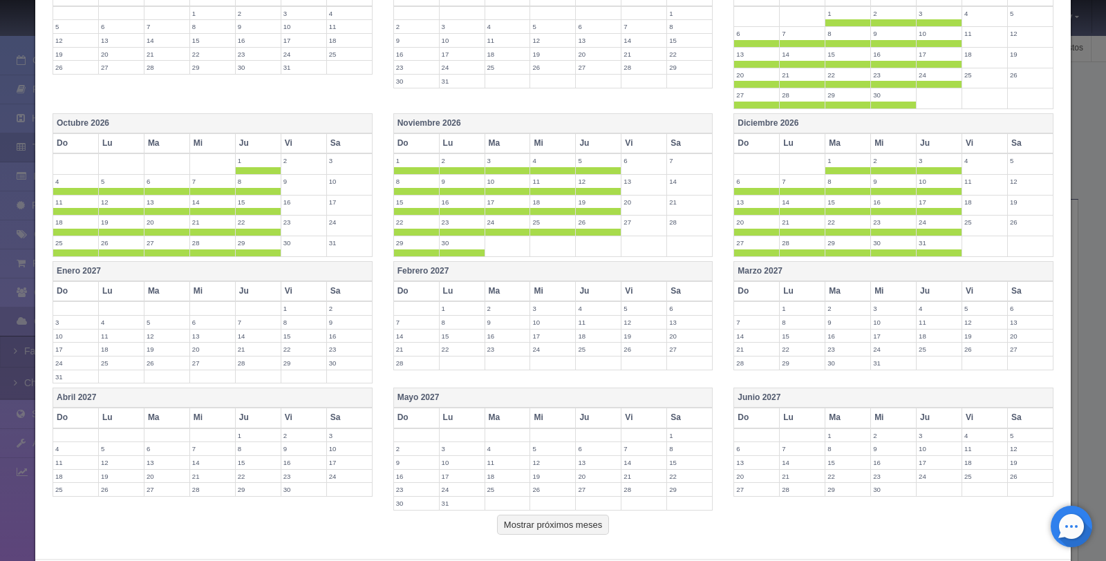
scroll to position [297, 0]
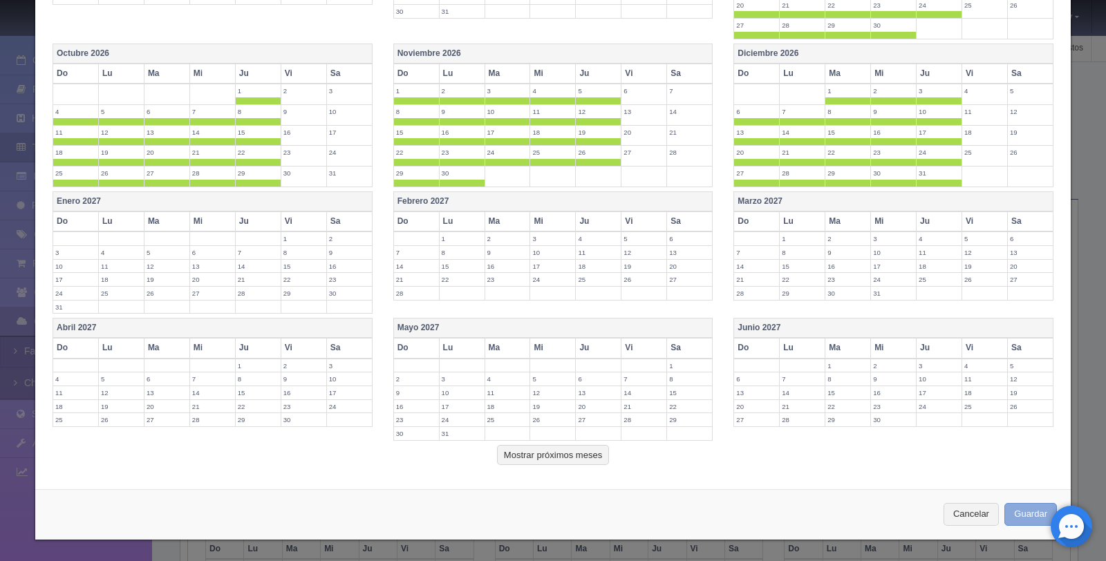
click at [1011, 514] on button "Guardar" at bounding box center [1031, 514] width 53 height 23
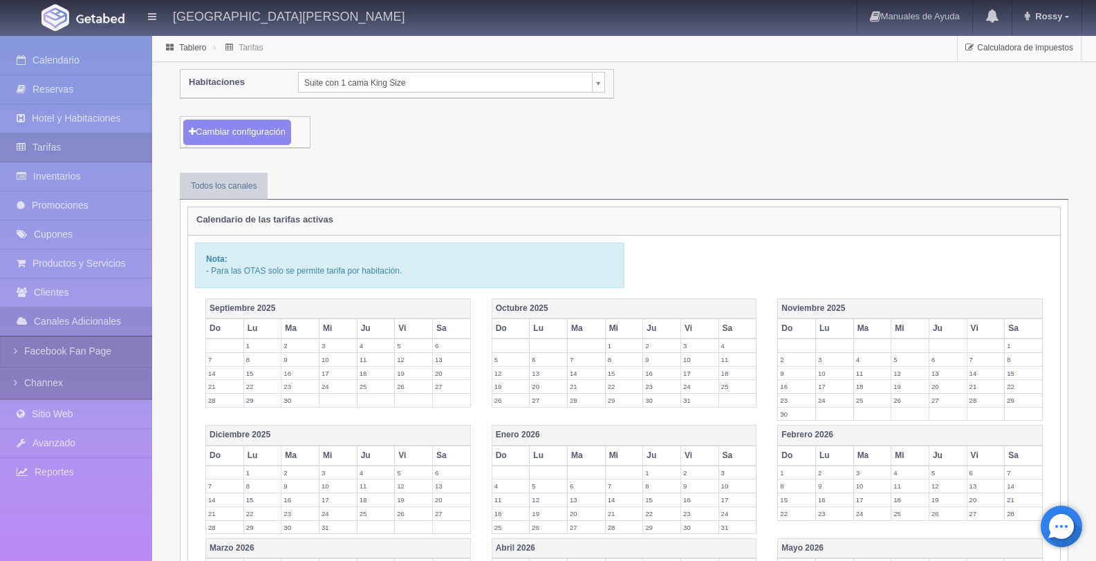
click at [357, 80] on body "[GEOGRAPHIC_DATA][PERSON_NAME] Manuales de Ayuda Actualizaciones recientes [GEO…" at bounding box center [548, 430] width 1096 height 790
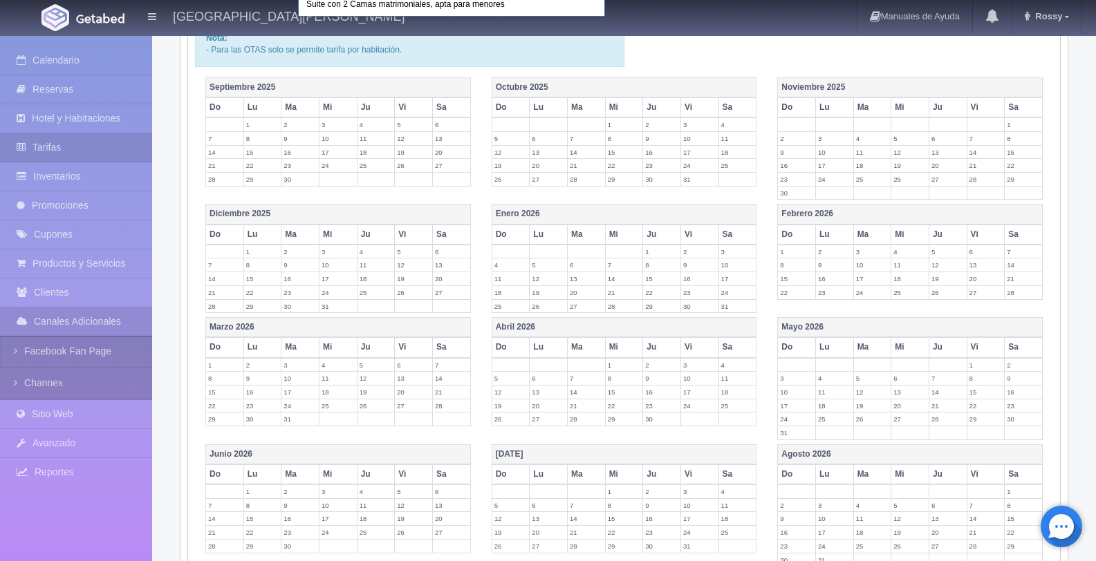
scroll to position [295, 0]
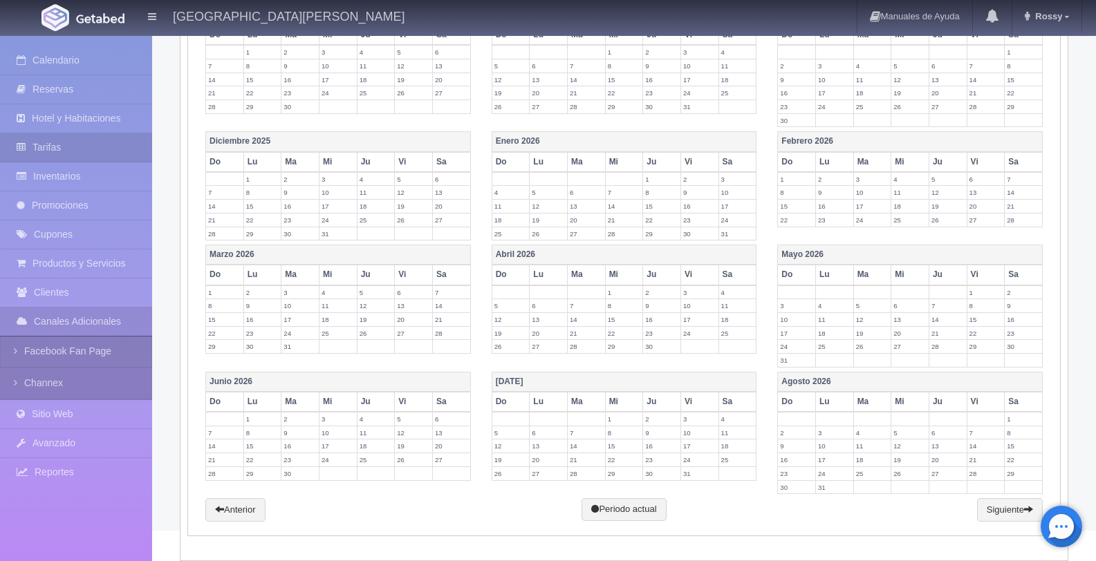
click at [231, 510] on body "[GEOGRAPHIC_DATA][PERSON_NAME] Manuales de Ayuda Actualizaciones recientes [GEO…" at bounding box center [548, 136] width 1096 height 790
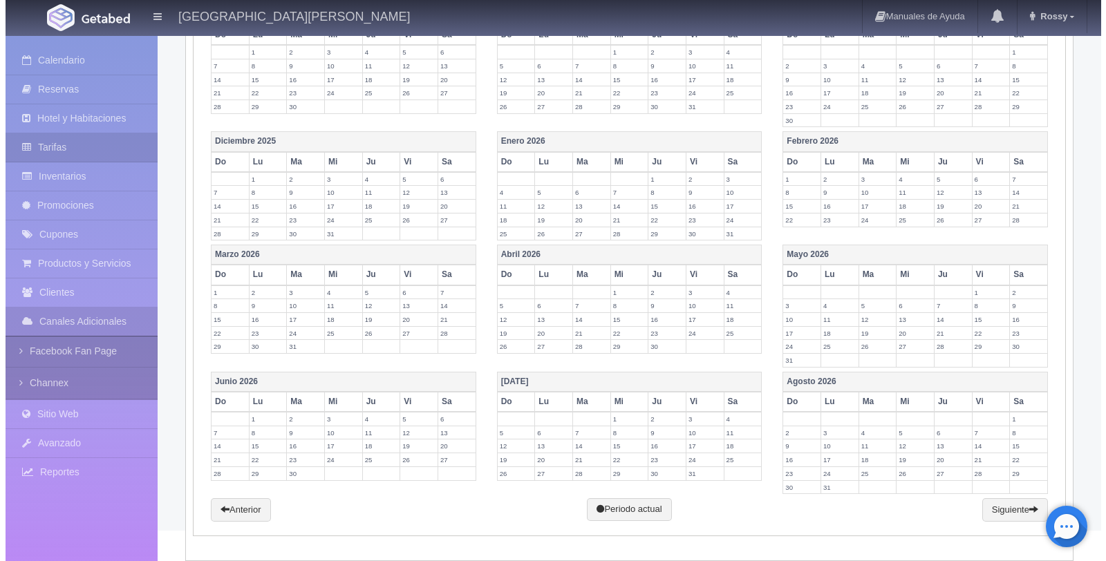
scroll to position [0, 0]
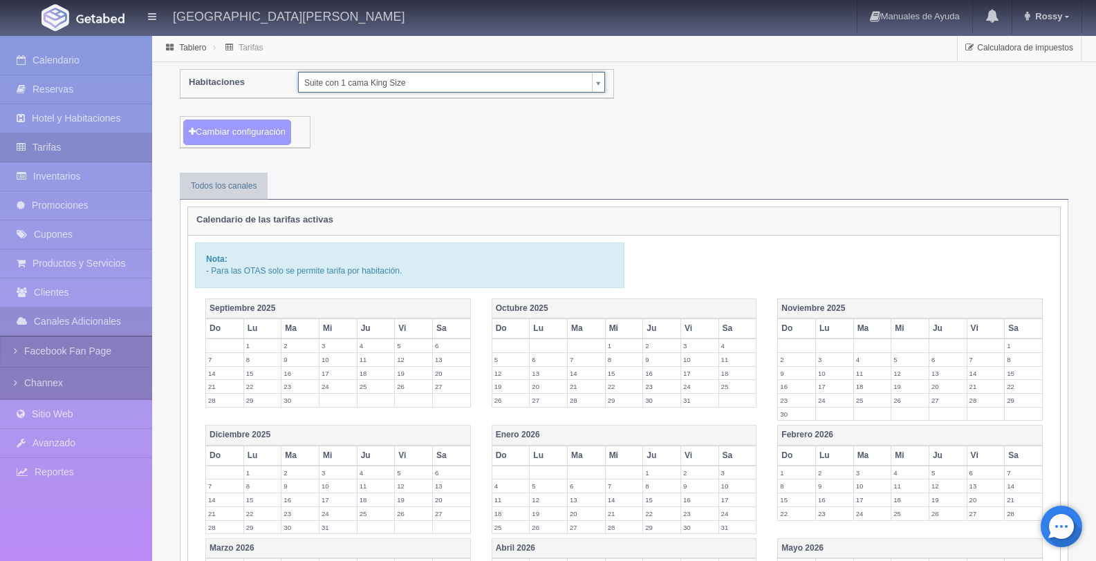
click at [272, 120] on button "Cambiar configuración" at bounding box center [237, 133] width 108 height 26
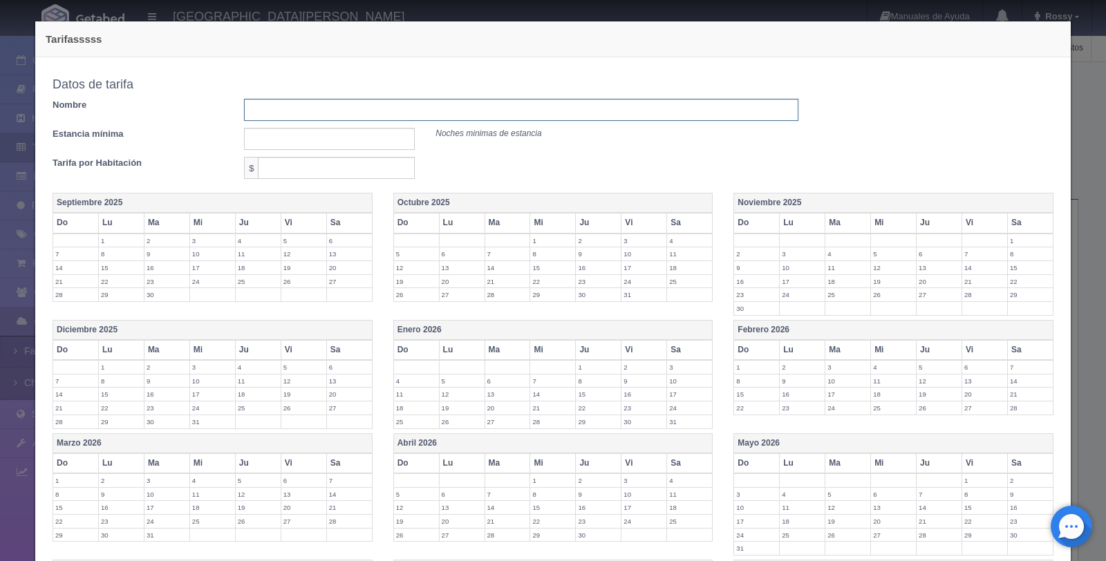
click at [354, 113] on input "text" at bounding box center [521, 110] width 554 height 22
type input "Tarifa vie-sab"
click at [268, 140] on input "text" at bounding box center [329, 139] width 171 height 22
type input "1"
click at [317, 174] on input "text" at bounding box center [336, 168] width 157 height 22
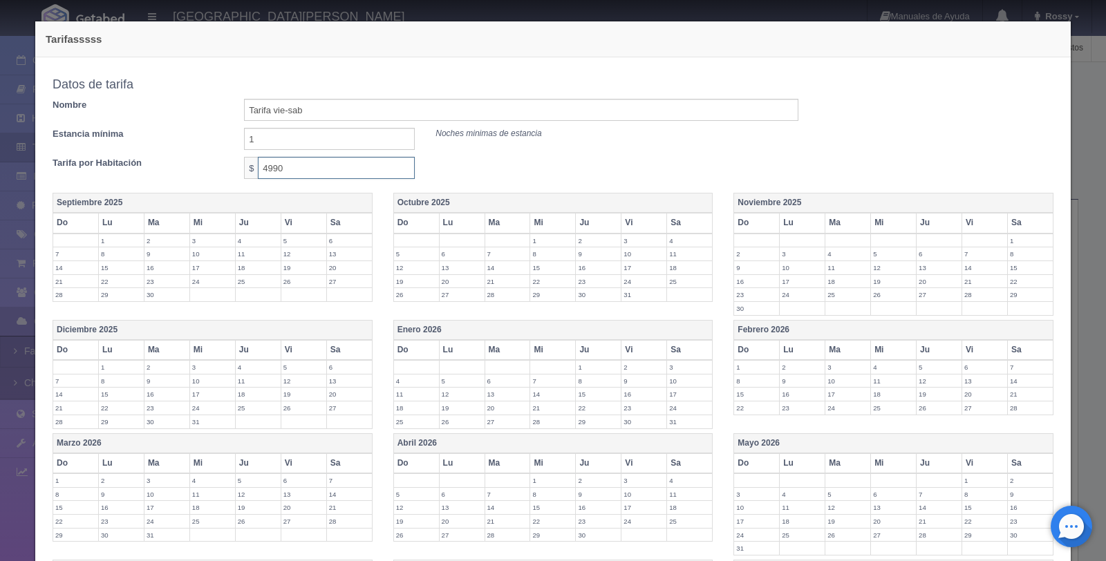
scroll to position [102, 0]
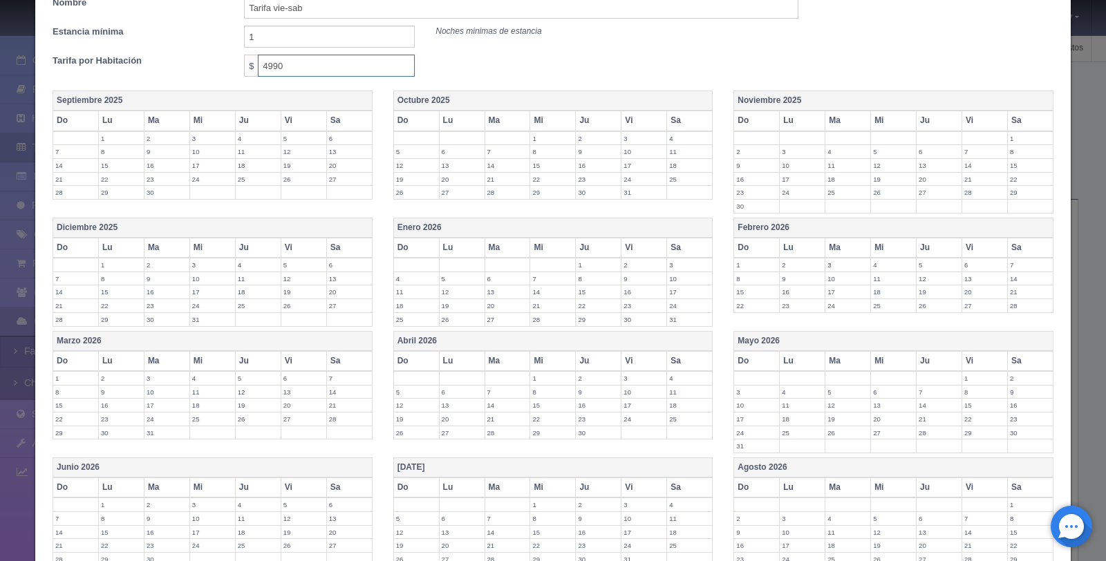
type input "4990"
click at [649, 243] on th "Vi" at bounding box center [645, 248] width 46 height 20
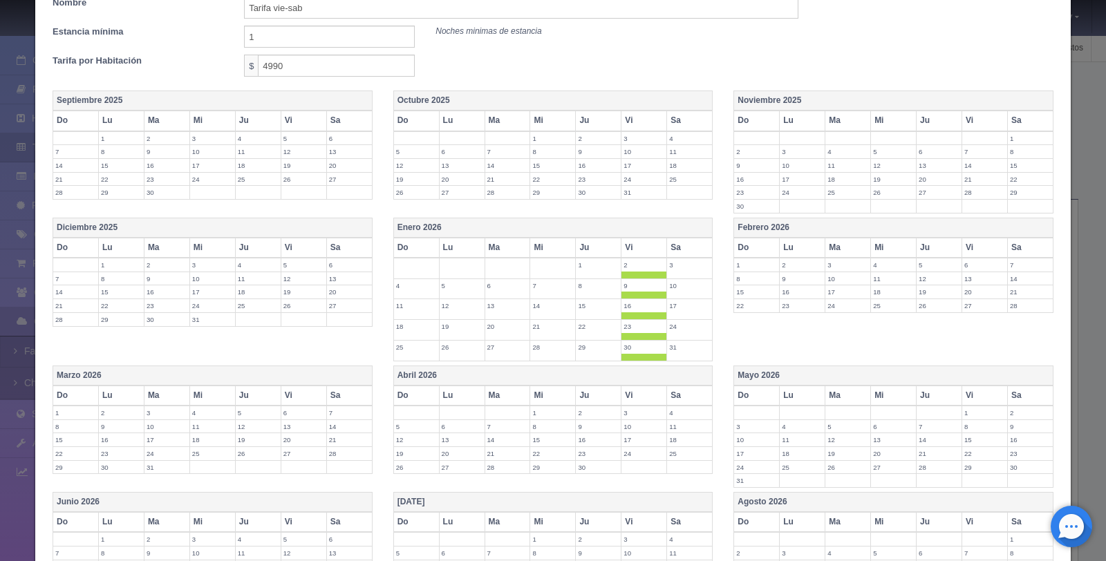
click at [684, 243] on th "Sa" at bounding box center [690, 248] width 46 height 20
click at [965, 249] on th "Vi" at bounding box center [985, 248] width 46 height 20
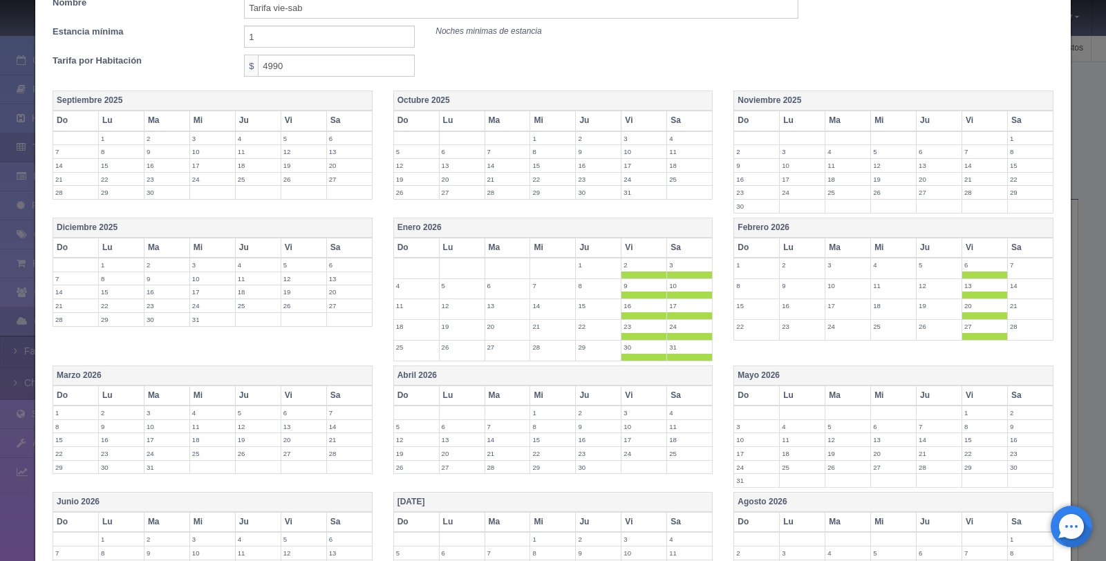
click at [1030, 250] on th "Sa" at bounding box center [1030, 248] width 46 height 20
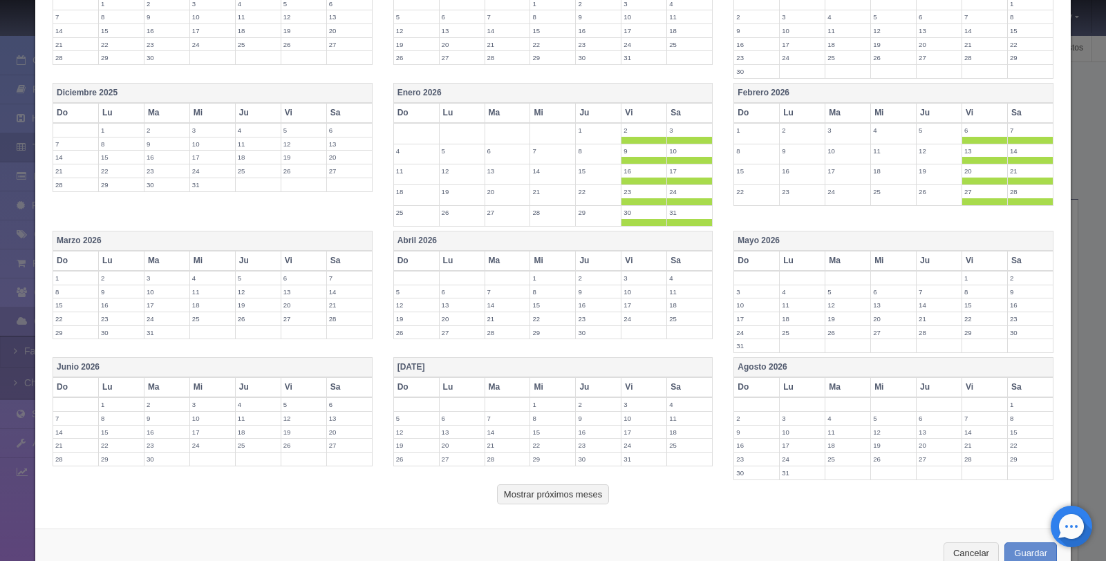
scroll to position [277, 0]
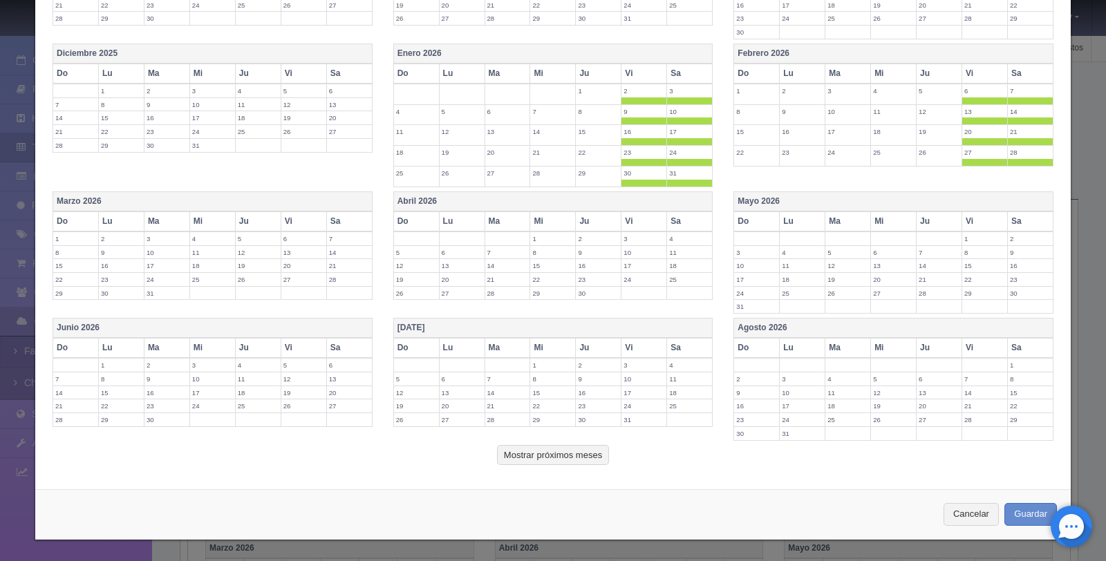
click at [297, 223] on th "Vi" at bounding box center [304, 222] width 46 height 20
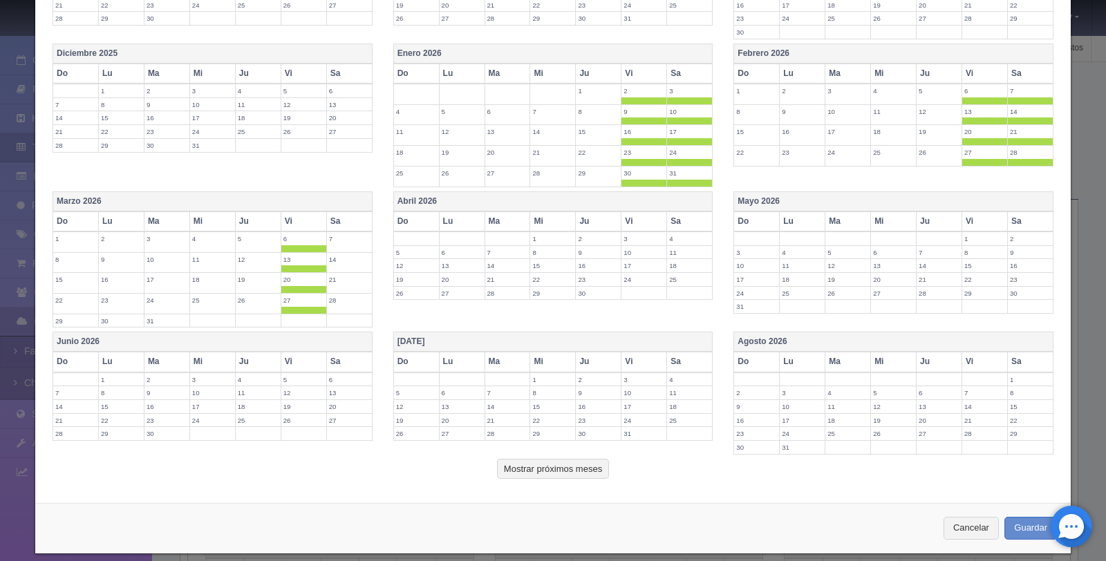
click at [333, 220] on th "Sa" at bounding box center [349, 222] width 46 height 20
click at [622, 223] on th "Vi" at bounding box center [645, 222] width 46 height 20
click at [682, 219] on th "Sa" at bounding box center [690, 222] width 46 height 20
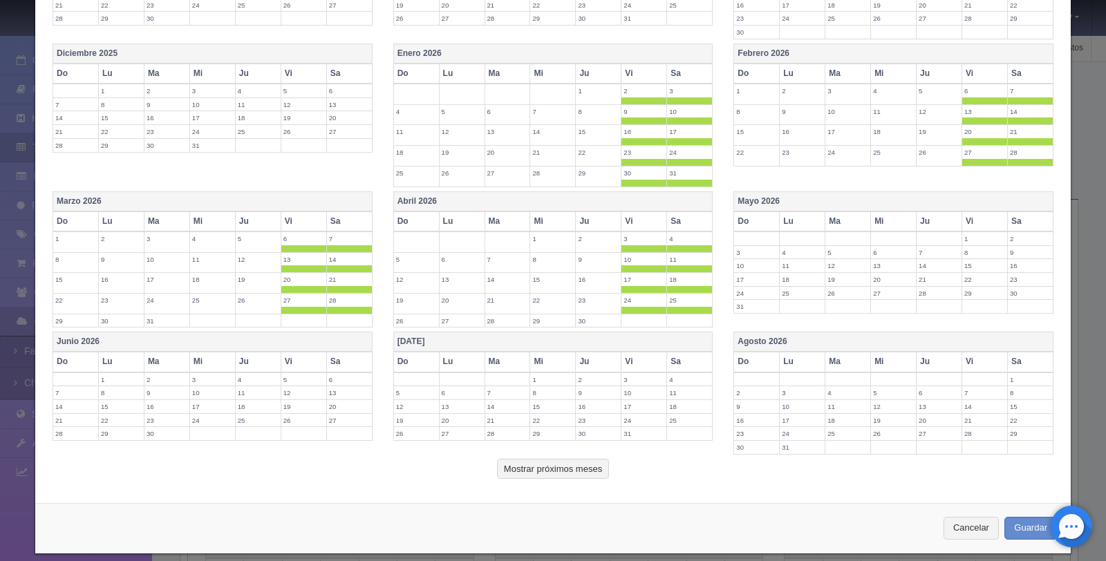
click at [969, 230] on th "Vi" at bounding box center [985, 222] width 46 height 20
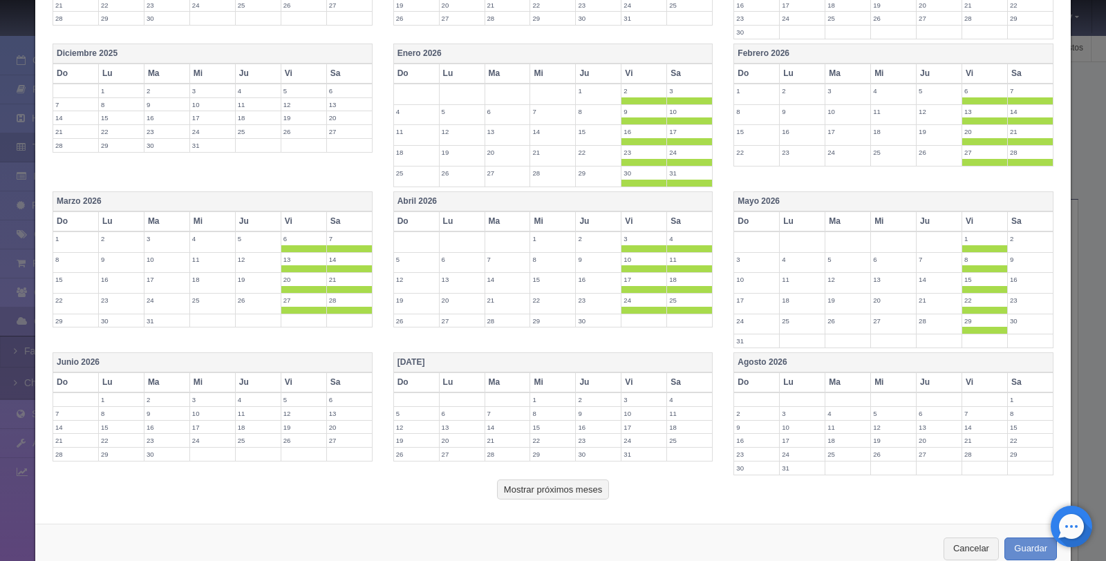
click at [1023, 225] on th "Sa" at bounding box center [1030, 222] width 46 height 20
click at [300, 389] on th "Vi" at bounding box center [304, 383] width 46 height 20
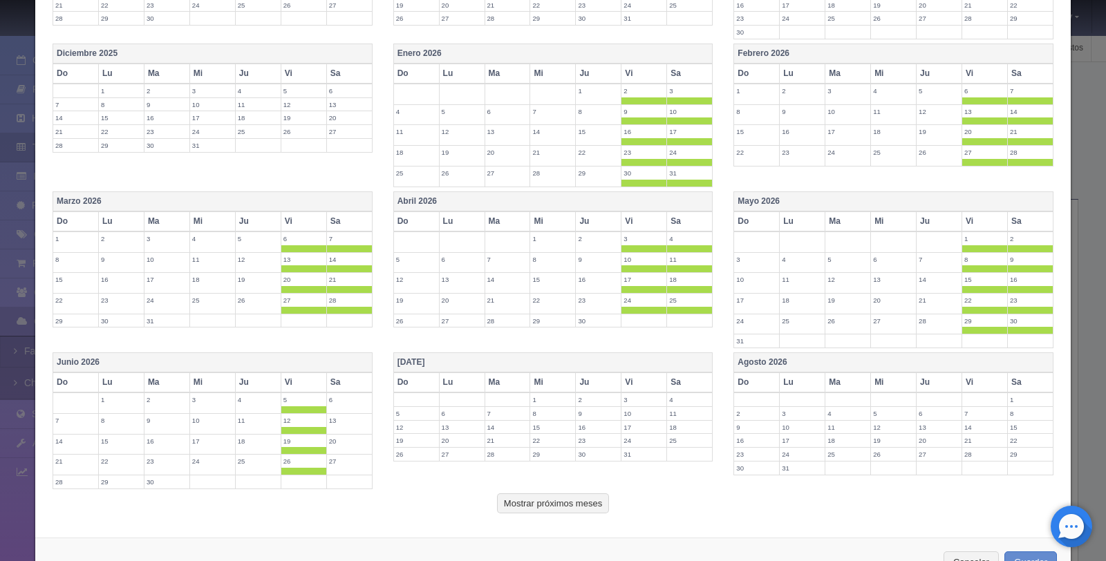
click at [352, 381] on th "Sa" at bounding box center [349, 383] width 46 height 20
click at [635, 386] on th "Vi" at bounding box center [645, 383] width 46 height 20
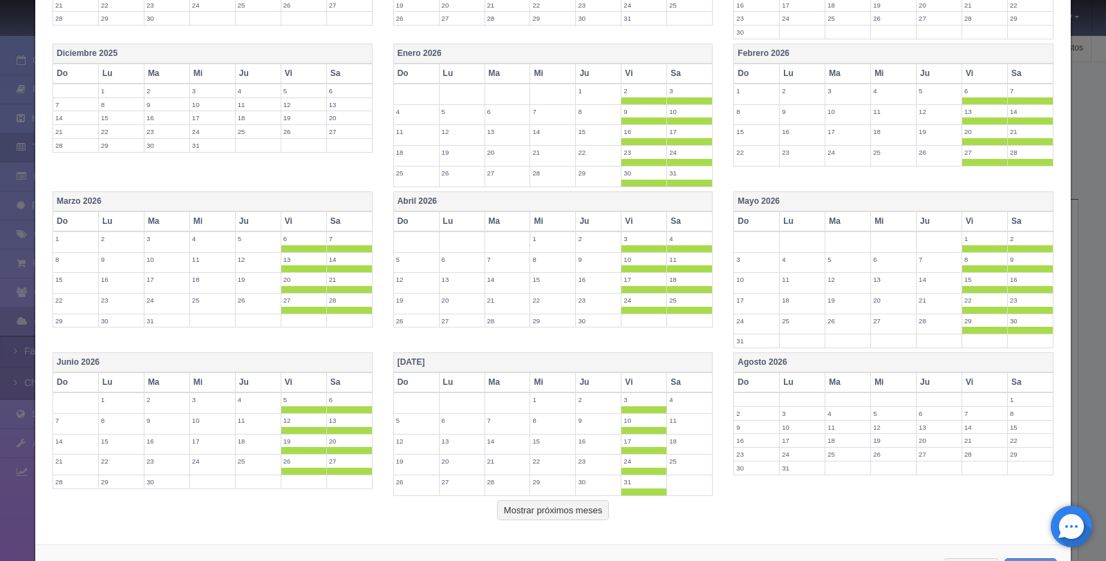
click at [687, 384] on th "Sa" at bounding box center [690, 383] width 46 height 20
click at [975, 383] on th "Vi" at bounding box center [985, 383] width 46 height 20
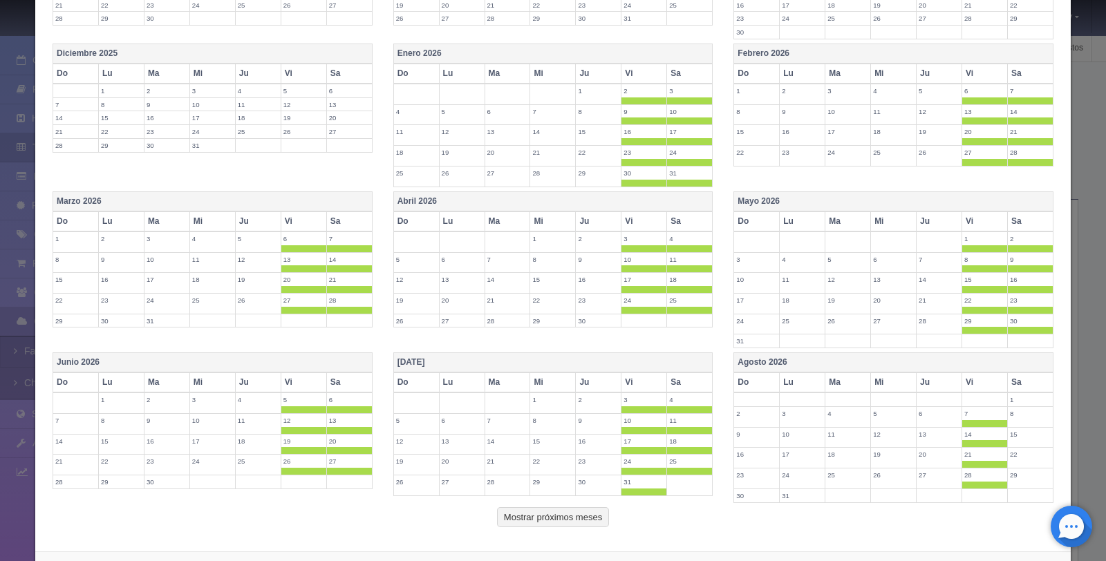
click at [1025, 380] on th "Sa" at bounding box center [1030, 383] width 46 height 20
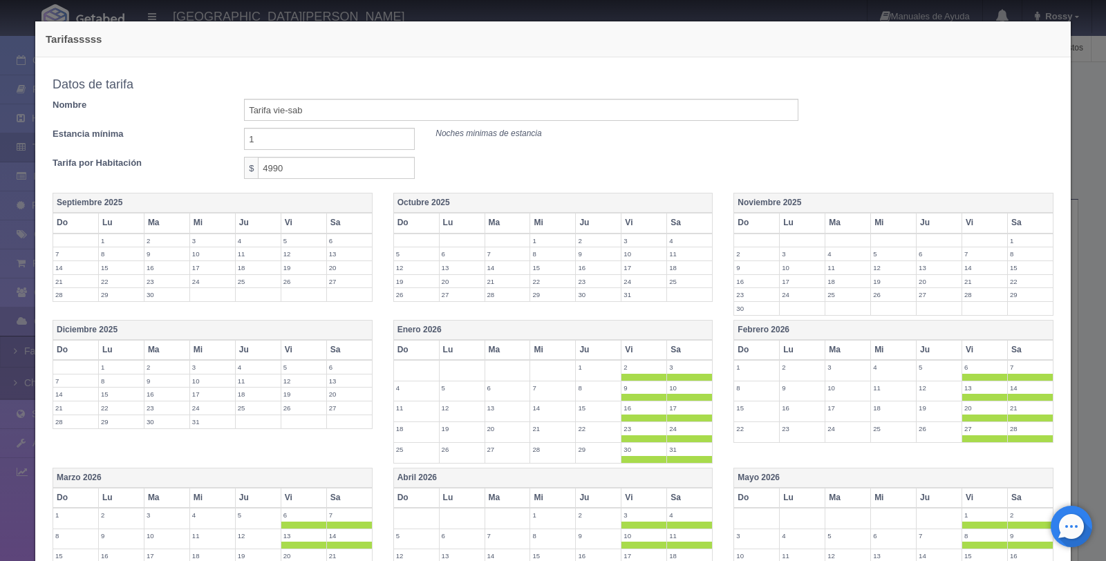
scroll to position [346, 0]
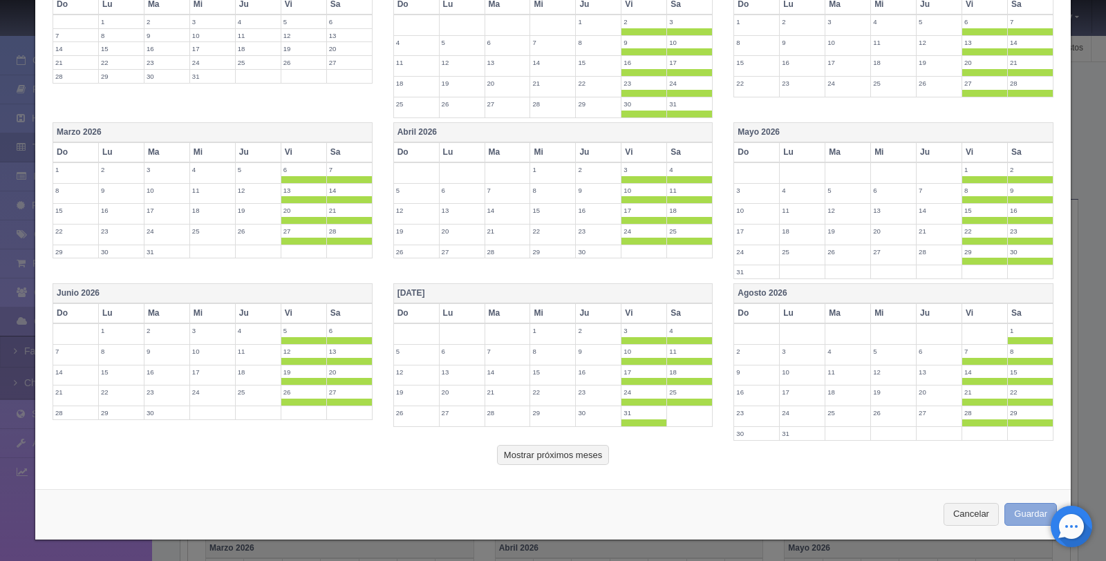
click at [1022, 512] on button "Guardar" at bounding box center [1031, 514] width 53 height 23
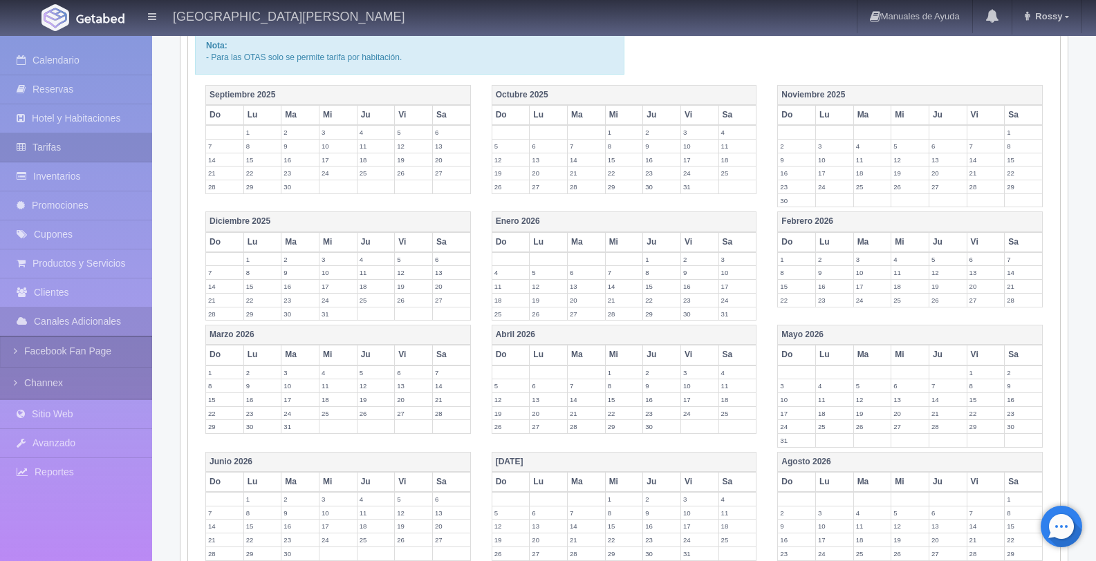
scroll to position [295, 0]
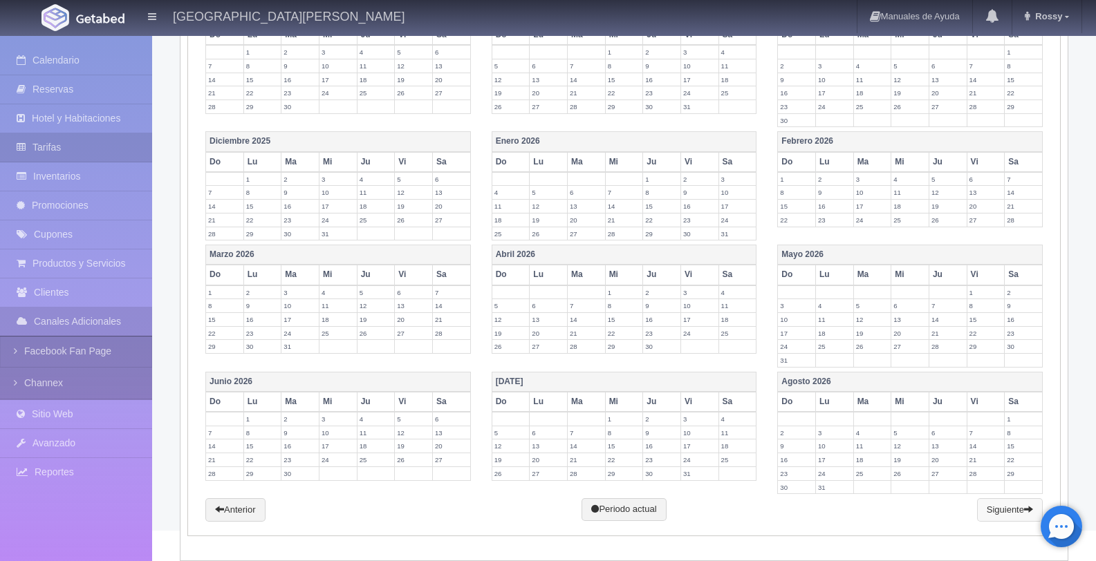
click at [1001, 515] on link "Siguiente" at bounding box center [1010, 511] width 66 height 24
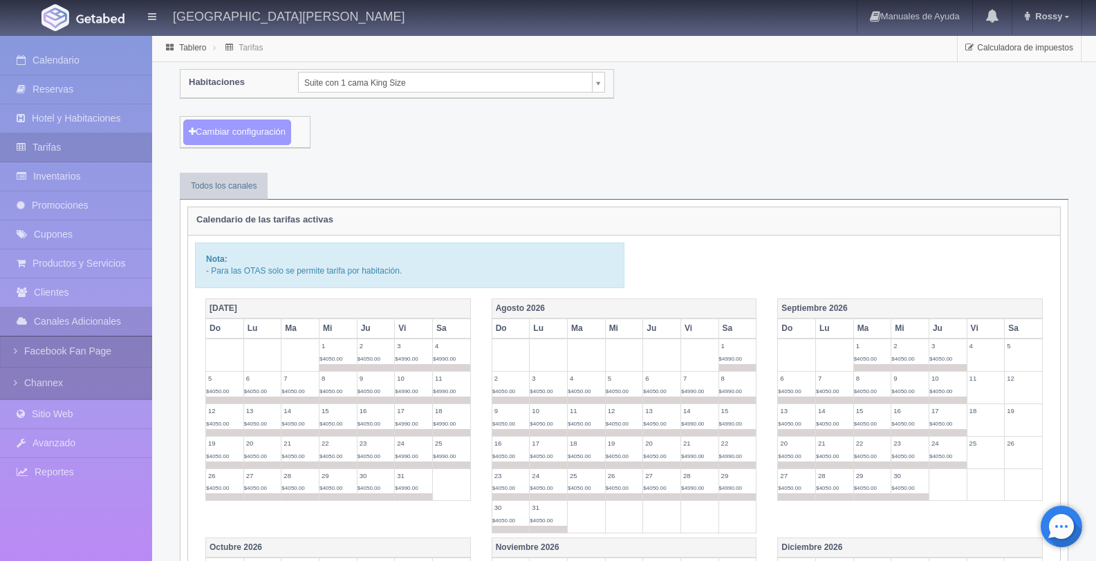
click at [236, 129] on button "Cambiar configuración" at bounding box center [237, 133] width 108 height 26
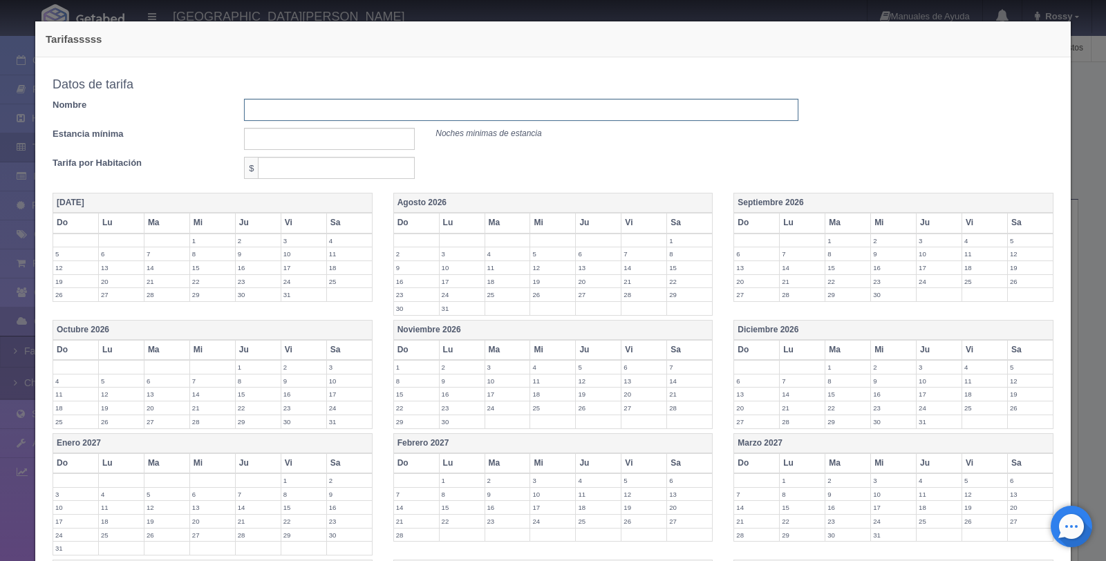
click at [373, 106] on input "text" at bounding box center [521, 110] width 554 height 22
type input "Tarifa vie-sab"
click at [316, 146] on input "text" at bounding box center [329, 139] width 171 height 22
type input "1"
click at [316, 172] on input "text" at bounding box center [336, 168] width 157 height 22
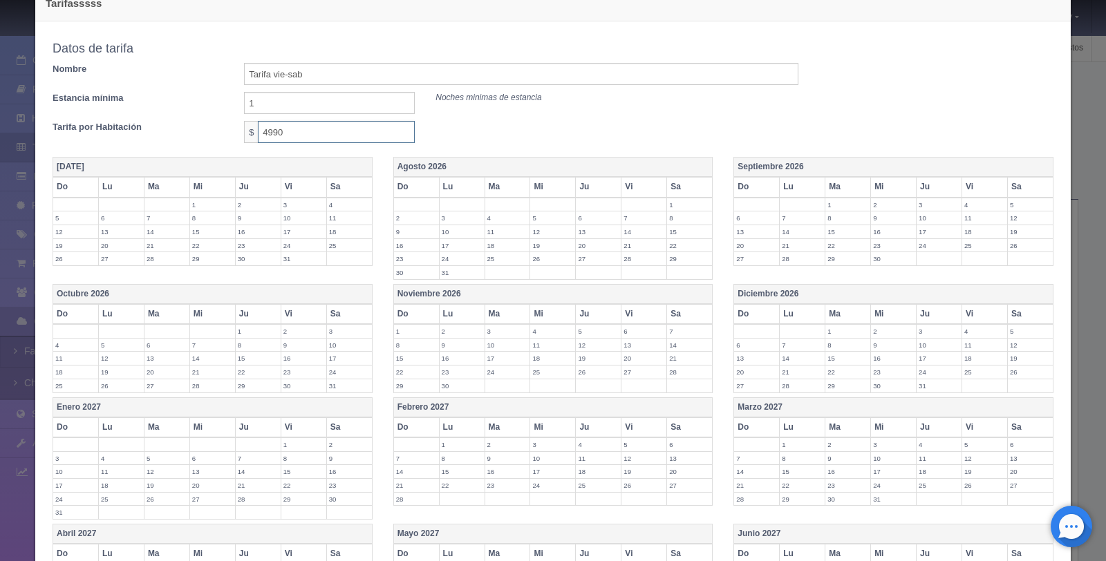
scroll to position [59, 0]
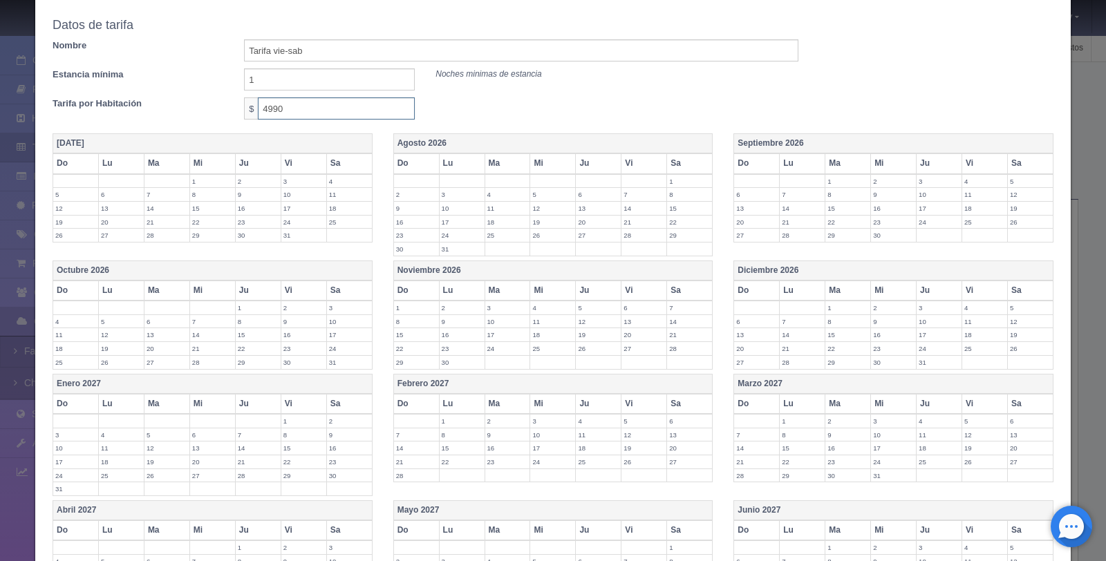
type input "4990"
click at [644, 171] on th "Vi" at bounding box center [645, 163] width 46 height 20
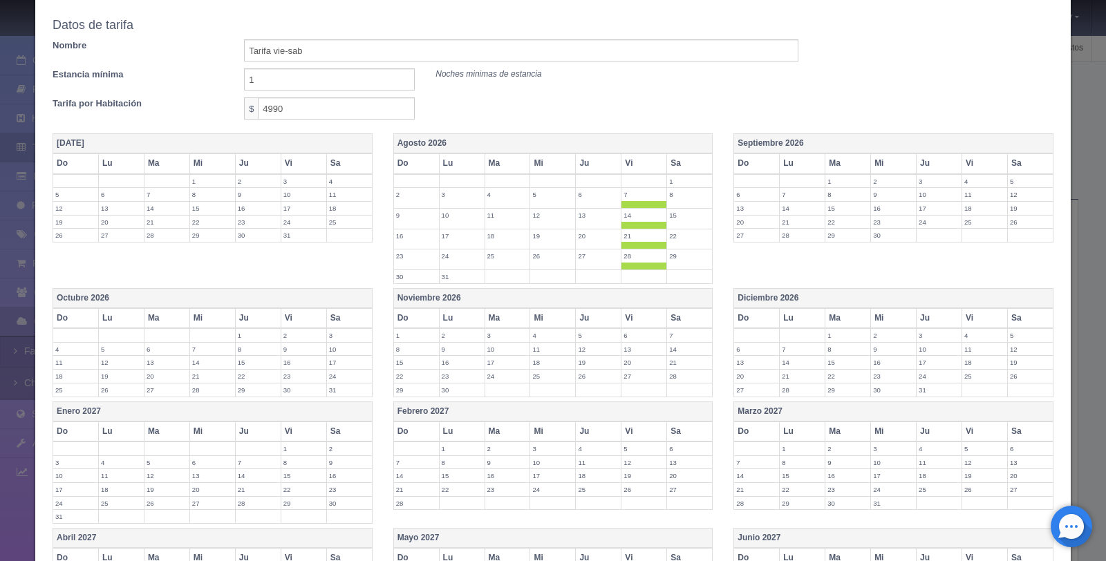
click at [691, 169] on th "Sa" at bounding box center [690, 163] width 46 height 20
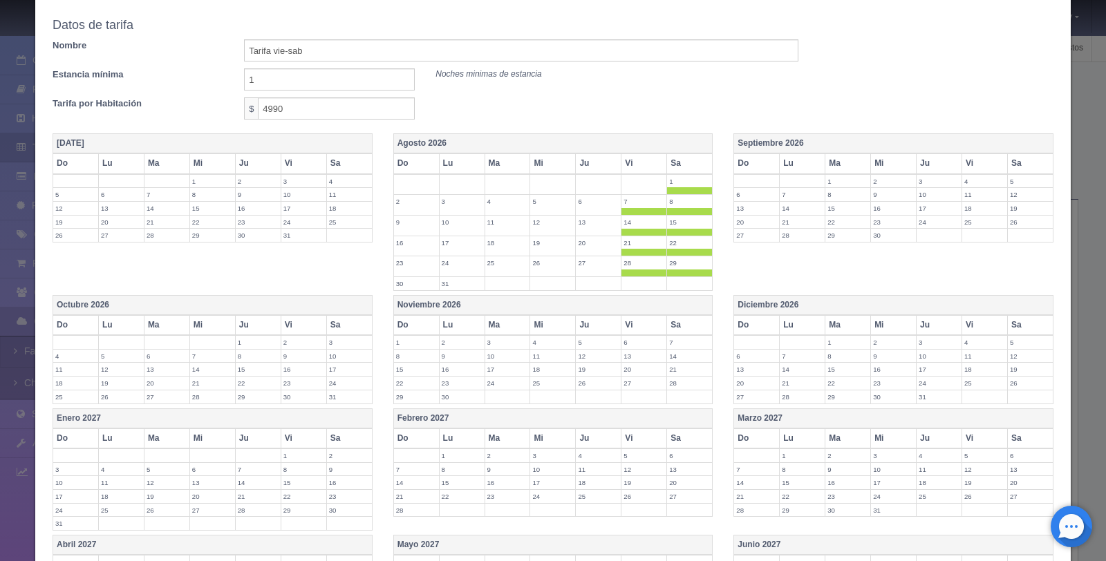
click at [969, 164] on th "Vi" at bounding box center [985, 163] width 46 height 20
click at [1030, 158] on th "Sa" at bounding box center [1030, 163] width 46 height 20
click at [295, 319] on th "Vi" at bounding box center [304, 325] width 46 height 20
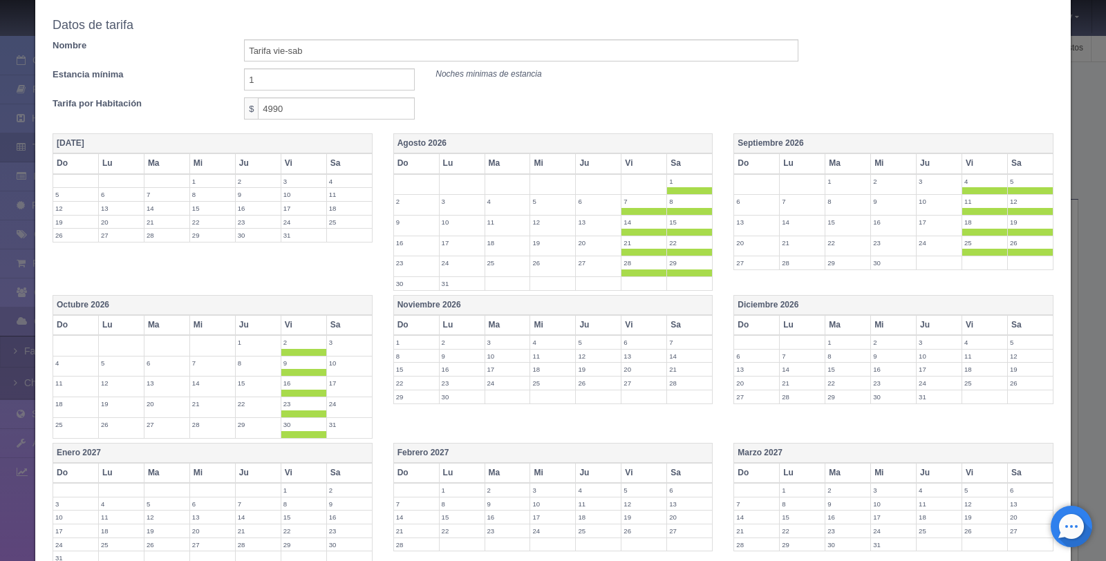
click at [349, 319] on th "Sa" at bounding box center [349, 325] width 46 height 20
click at [630, 324] on th "Vi" at bounding box center [645, 325] width 46 height 20
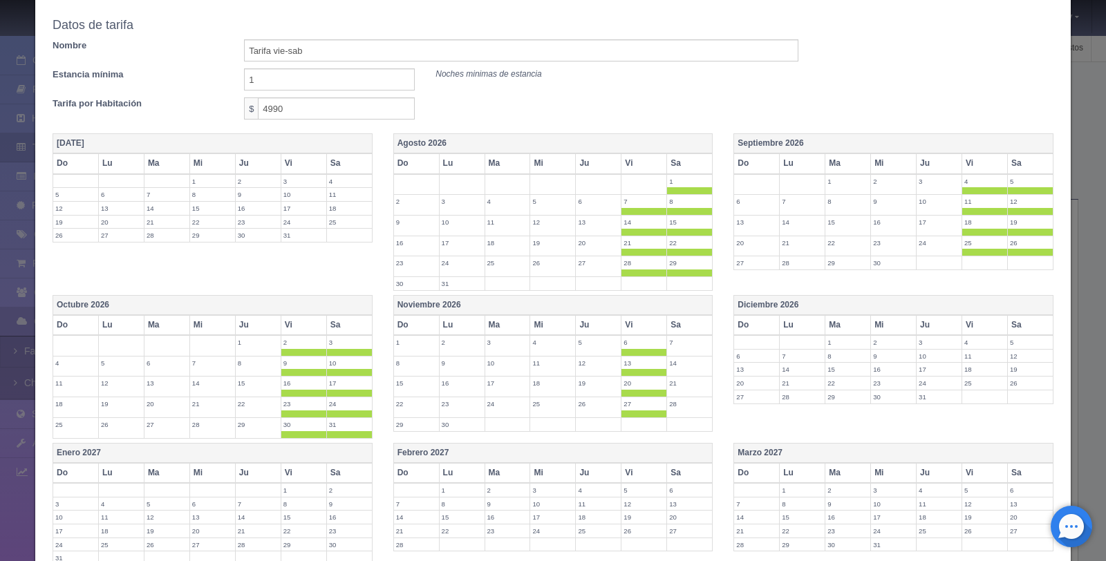
click at [690, 322] on th "Sa" at bounding box center [690, 325] width 46 height 20
click at [982, 322] on th "Vi" at bounding box center [985, 325] width 46 height 20
click at [1023, 322] on th "Sa" at bounding box center [1030, 325] width 46 height 20
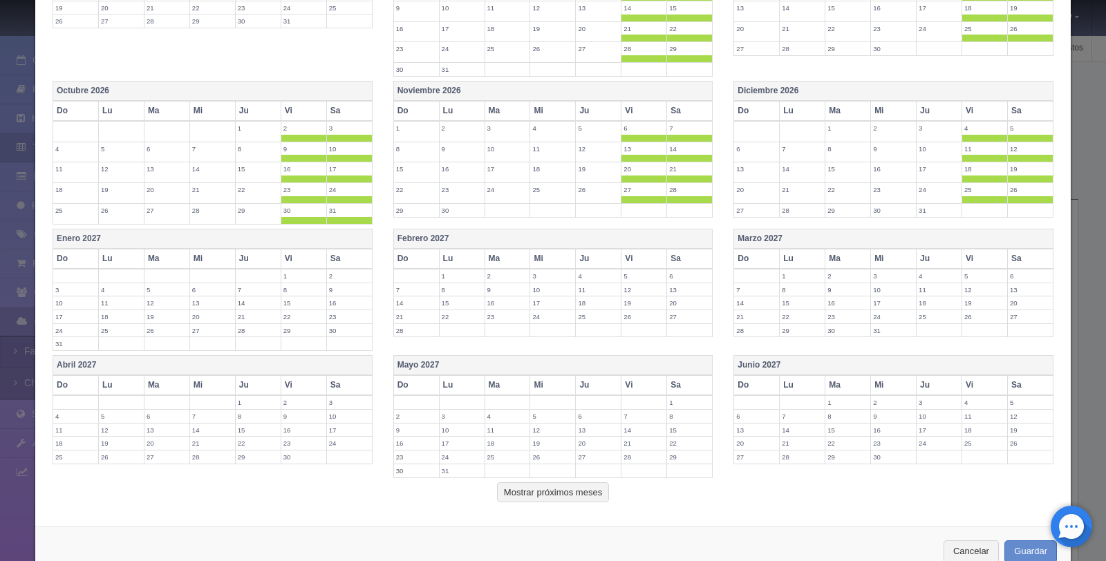
scroll to position [311, 0]
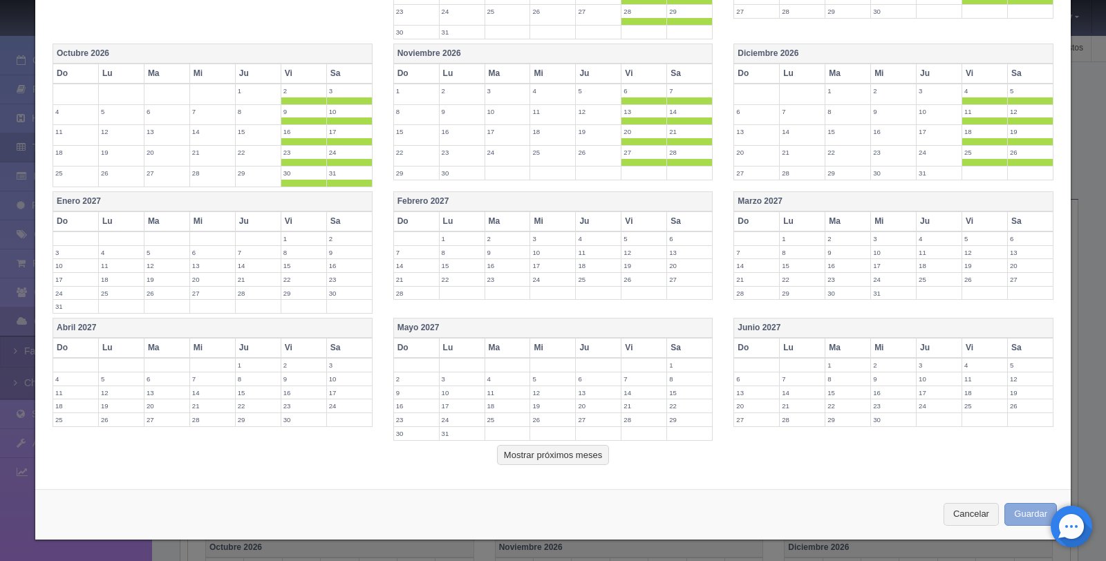
click at [1005, 511] on button "Guardar" at bounding box center [1031, 514] width 53 height 23
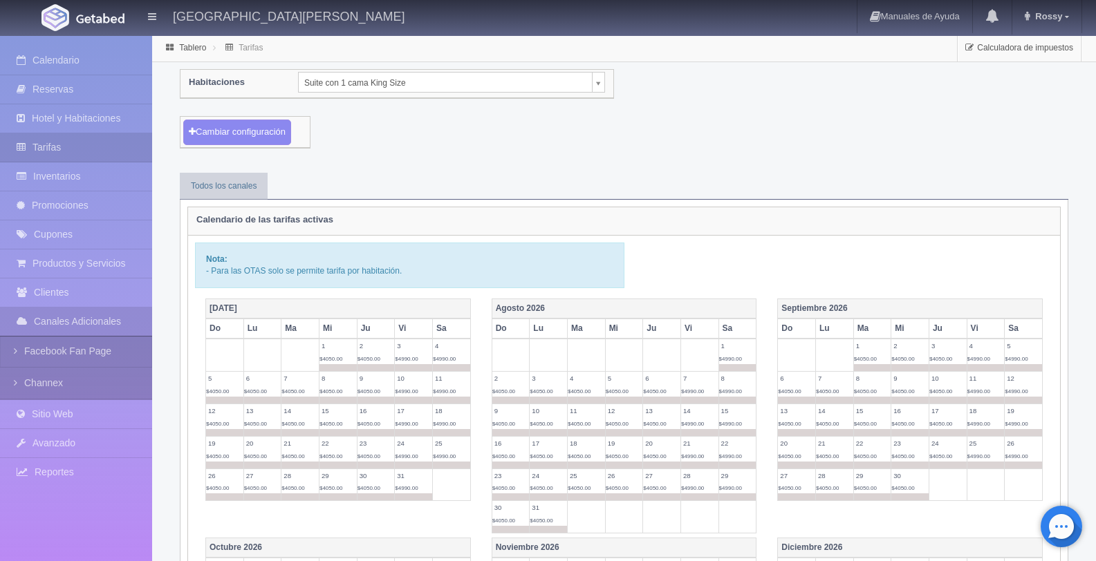
click at [385, 85] on body "[GEOGRAPHIC_DATA][PERSON_NAME] Manuales de Ayuda Actualizaciones recientes [GEO…" at bounding box center [548, 533] width 1096 height 997
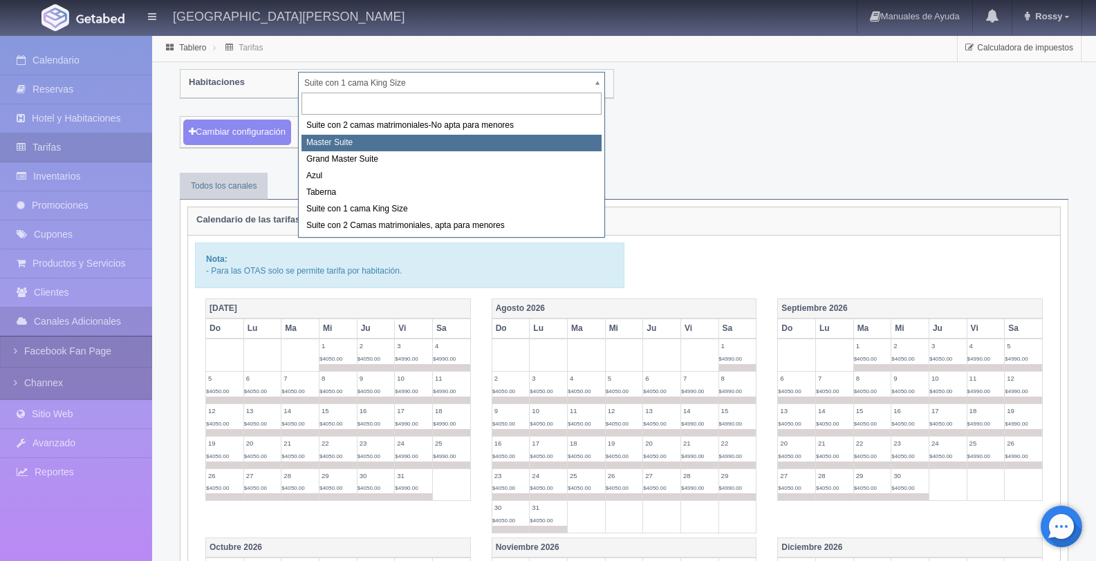
select select "1894"
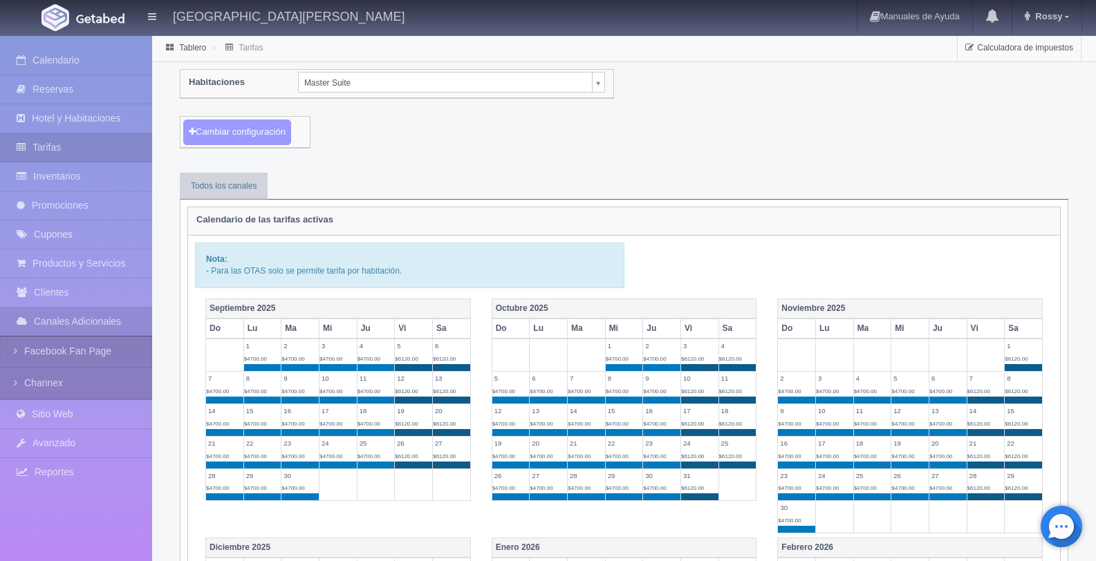
click at [265, 140] on button "Cambiar configuración" at bounding box center [237, 133] width 108 height 26
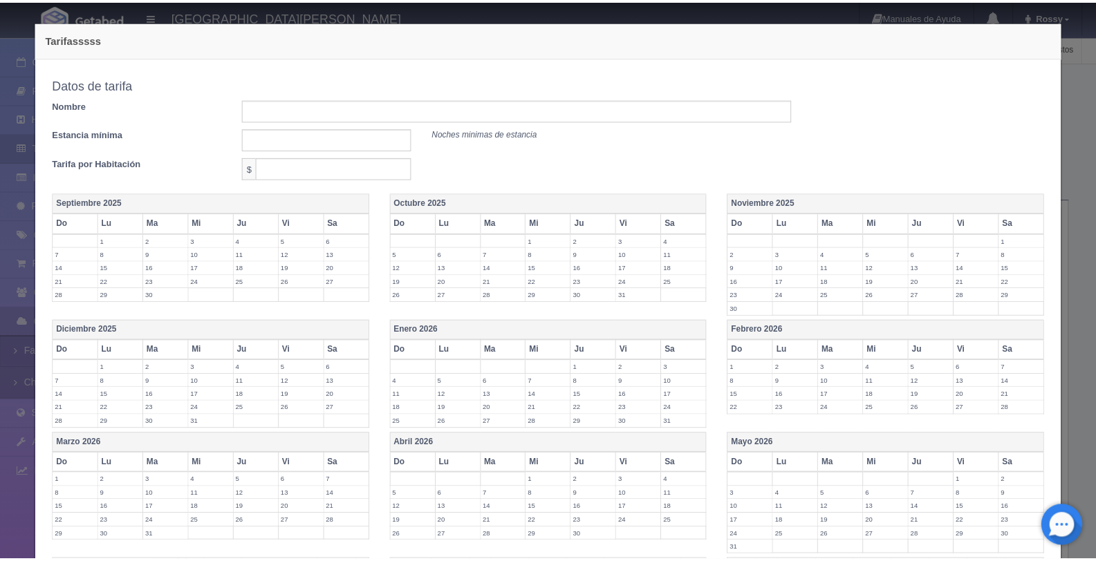
scroll to position [242, 0]
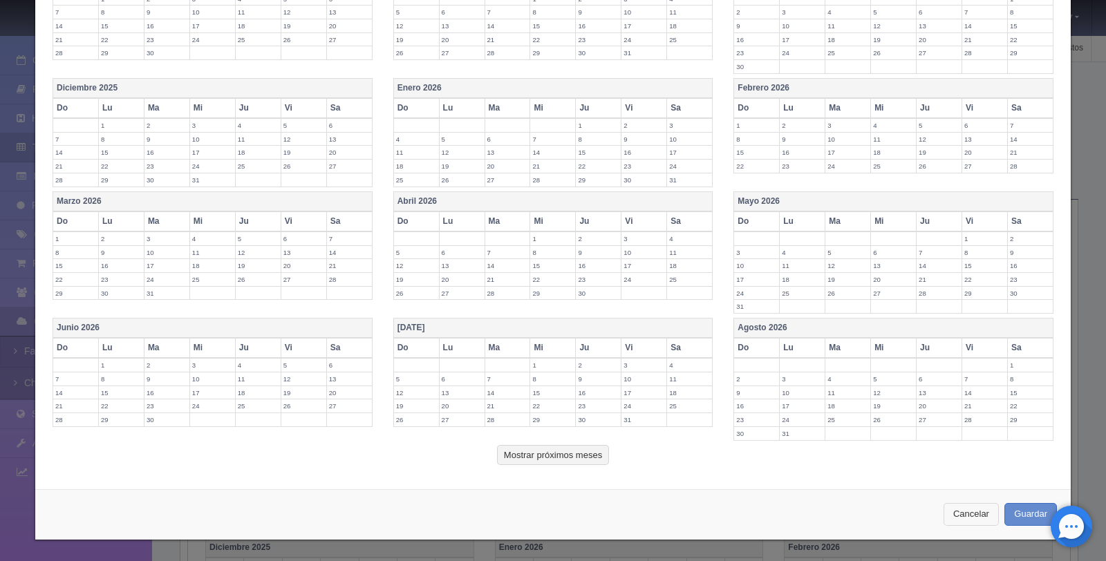
click at [962, 513] on button "Cancelar" at bounding box center [971, 514] width 55 height 23
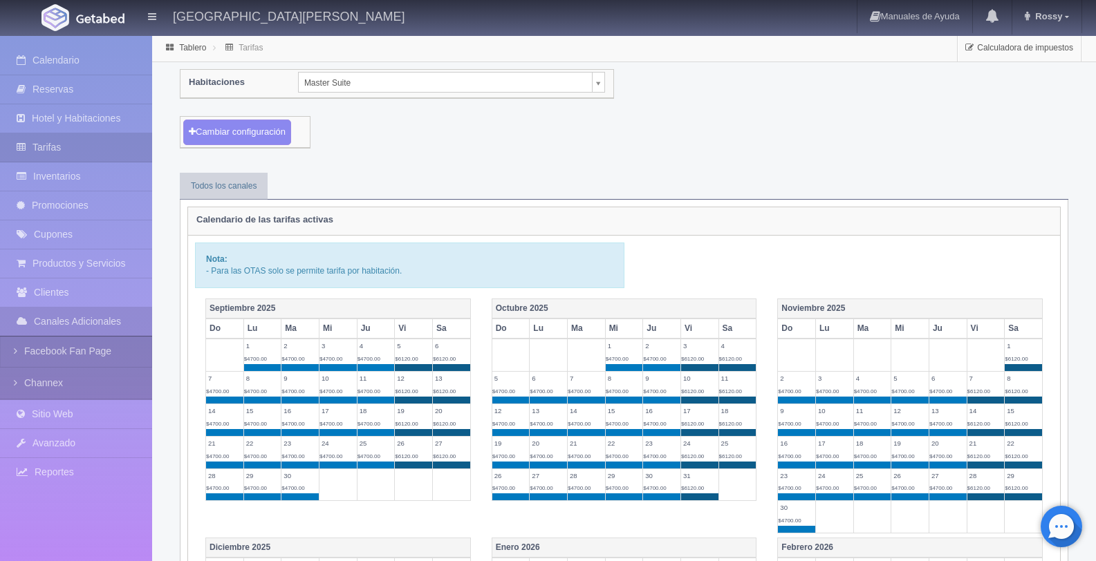
scroll to position [726, 0]
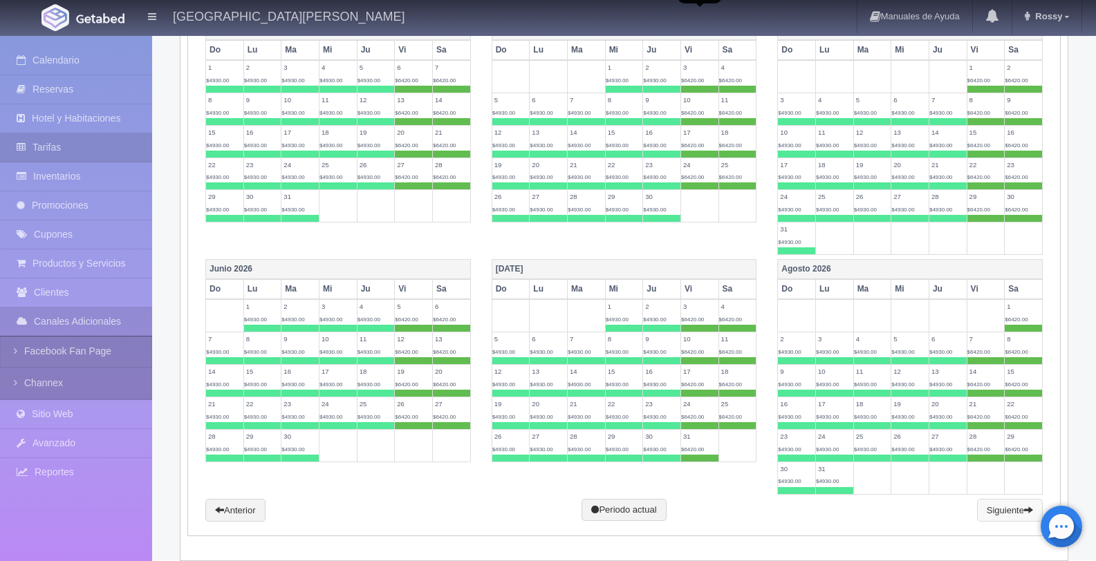
click at [1009, 507] on link "Siguiente" at bounding box center [1010, 511] width 66 height 24
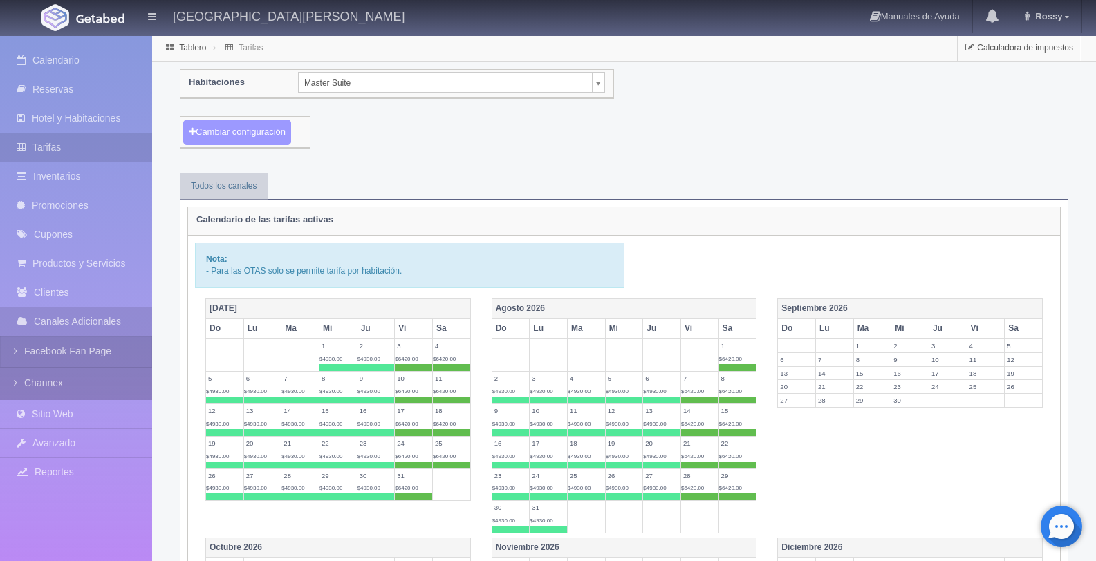
click at [272, 128] on button "Cambiar configuración" at bounding box center [237, 133] width 108 height 26
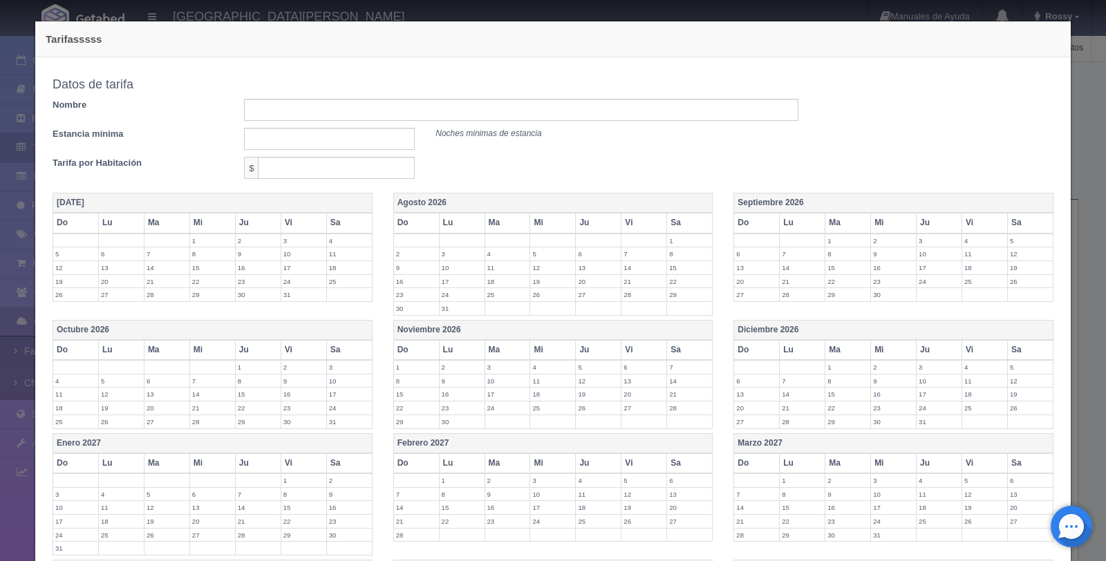
click at [335, 97] on div "Datos de tarifa" at bounding box center [425, 85] width 767 height 28
click at [331, 111] on input "text" at bounding box center [521, 110] width 554 height 22
type input "Tarifa dom.jue"
click at [333, 137] on input "text" at bounding box center [329, 139] width 171 height 22
type input "1"
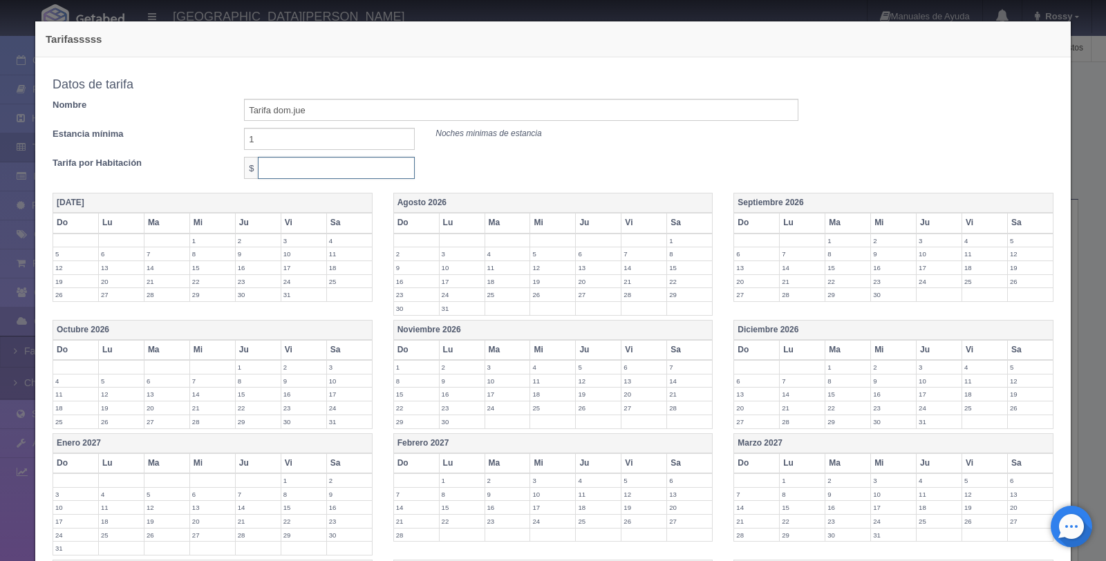
click at [305, 168] on input "text" at bounding box center [336, 168] width 157 height 22
type input "4930"
click at [588, 168] on div "Tarifa por Habitación $ 4930" at bounding box center [425, 168] width 767 height 22
click at [516, 196] on th "Agosto 2026" at bounding box center [552, 204] width 319 height 20
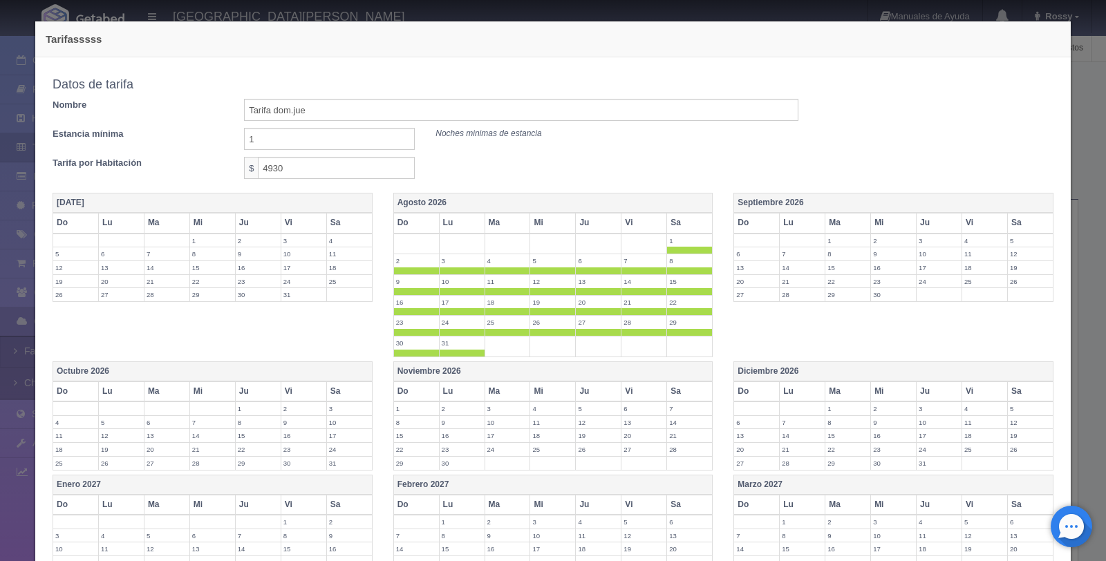
click at [633, 226] on th "Vi" at bounding box center [645, 223] width 46 height 20
click at [688, 223] on th "Sa" at bounding box center [690, 223] width 46 height 20
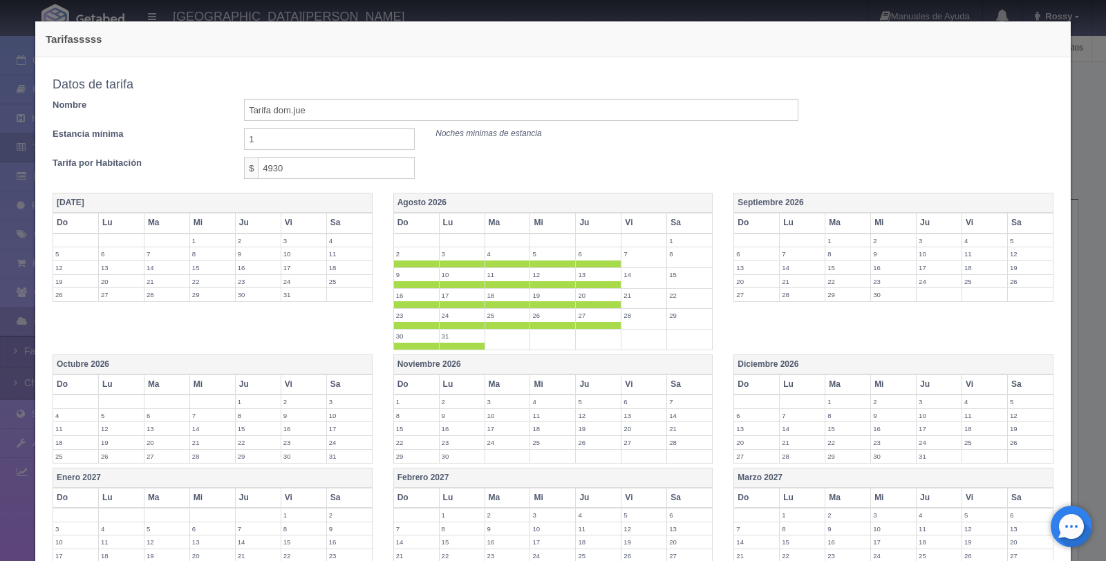
click at [862, 205] on th "Septiembre 2026" at bounding box center [893, 204] width 319 height 20
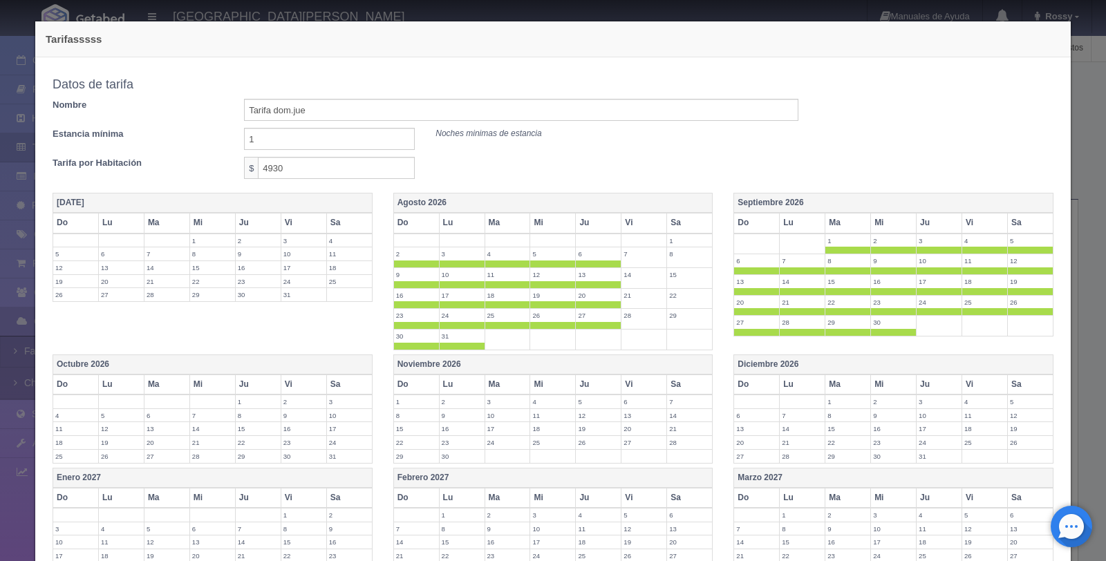
click at [967, 227] on th "Vi" at bounding box center [985, 223] width 46 height 20
click at [1030, 225] on th "Sa" at bounding box center [1030, 223] width 46 height 20
click at [263, 366] on th "Octubre 2026" at bounding box center [212, 365] width 319 height 20
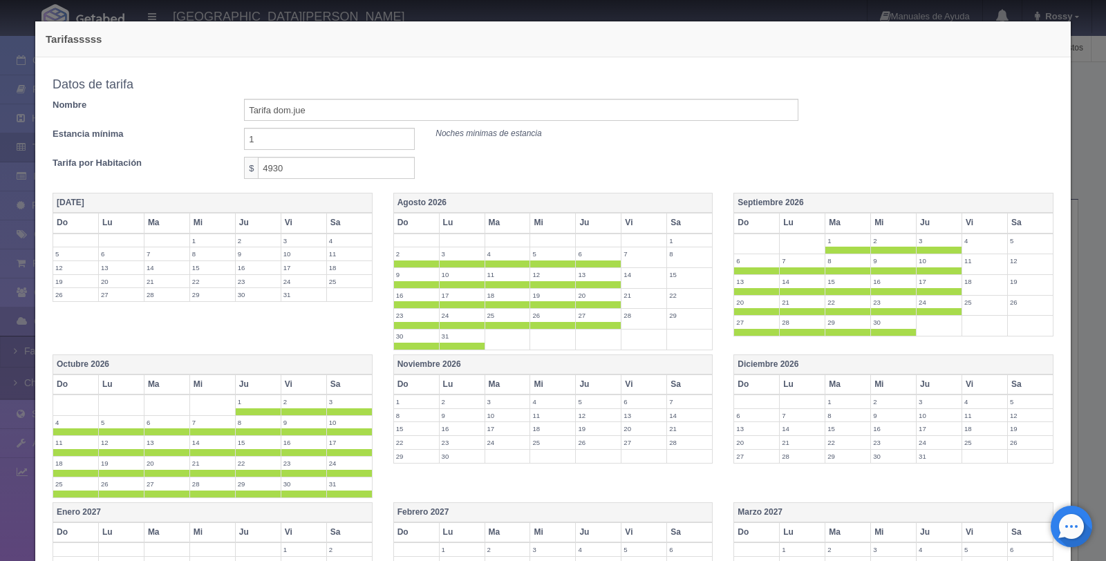
click at [296, 382] on th "Vi" at bounding box center [304, 385] width 46 height 20
click at [341, 380] on th "Sa" at bounding box center [349, 385] width 46 height 20
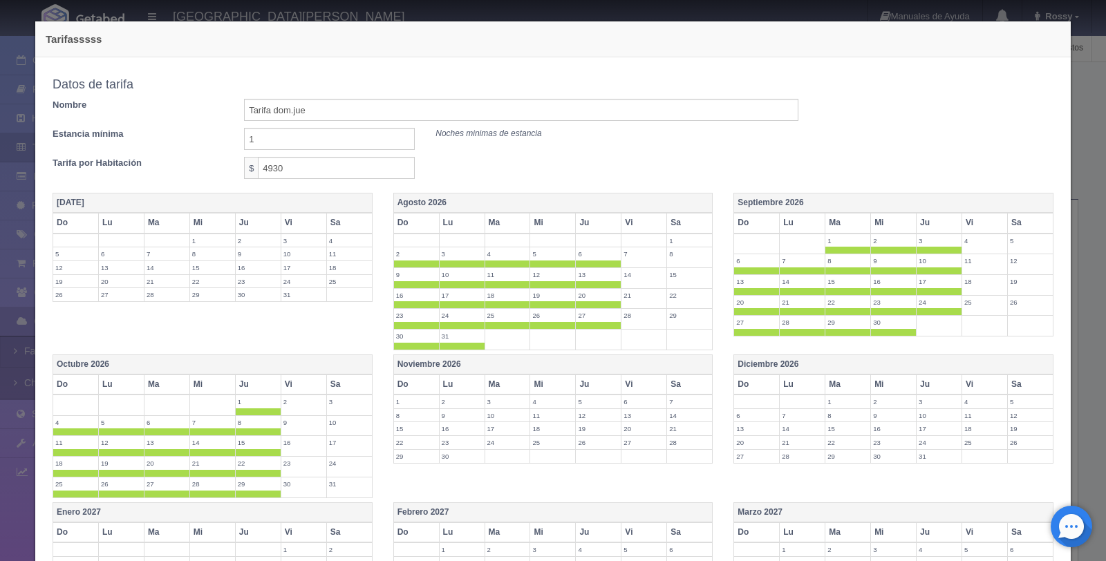
click at [451, 366] on th "Noviembre 2026" at bounding box center [552, 365] width 319 height 20
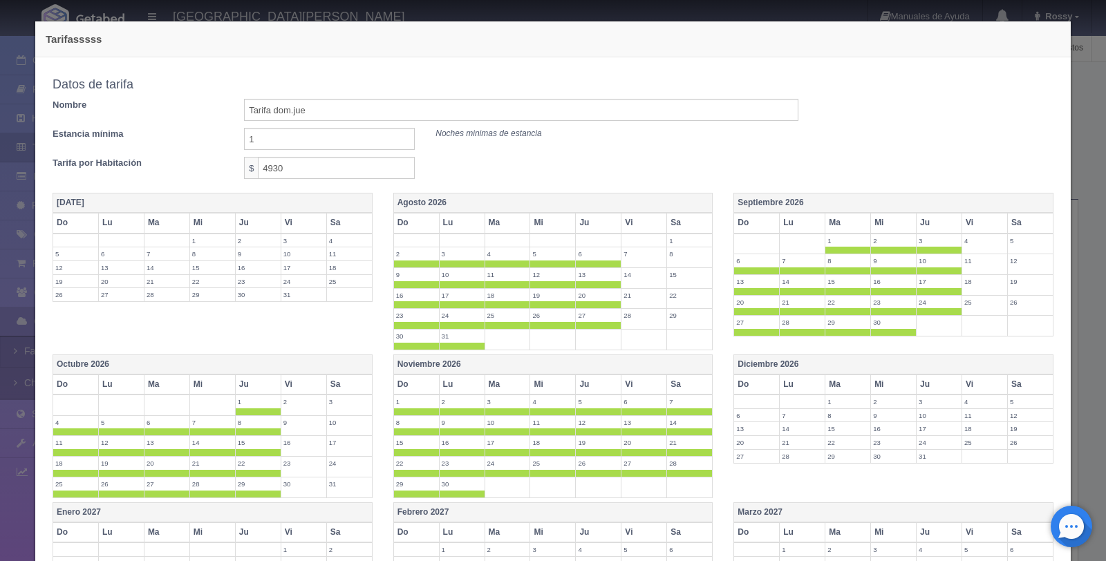
click at [646, 386] on th "Vi" at bounding box center [645, 385] width 46 height 20
click at [679, 382] on th "Sa" at bounding box center [690, 385] width 46 height 20
click at [805, 359] on th "Diciembre 2026" at bounding box center [893, 365] width 319 height 20
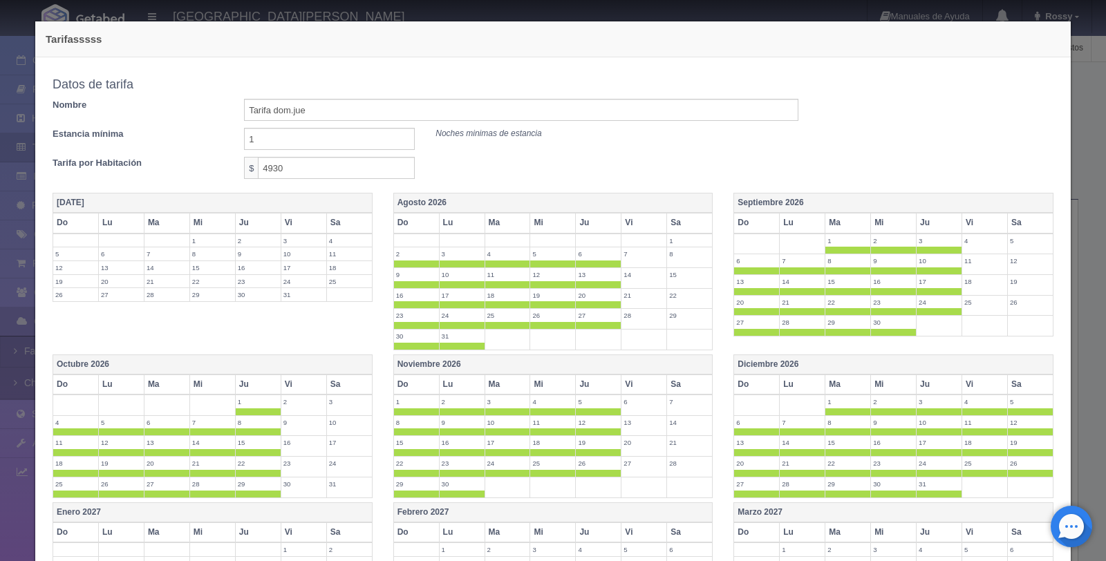
click at [967, 383] on th "Vi" at bounding box center [985, 385] width 46 height 20
click at [1019, 387] on th "Sa" at bounding box center [1030, 385] width 46 height 20
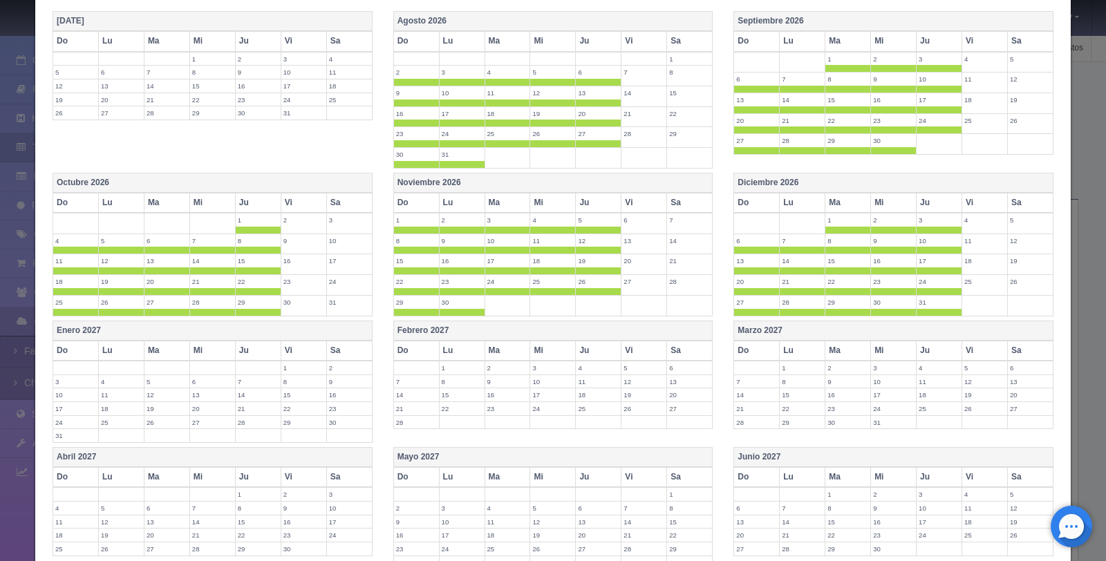
scroll to position [311, 0]
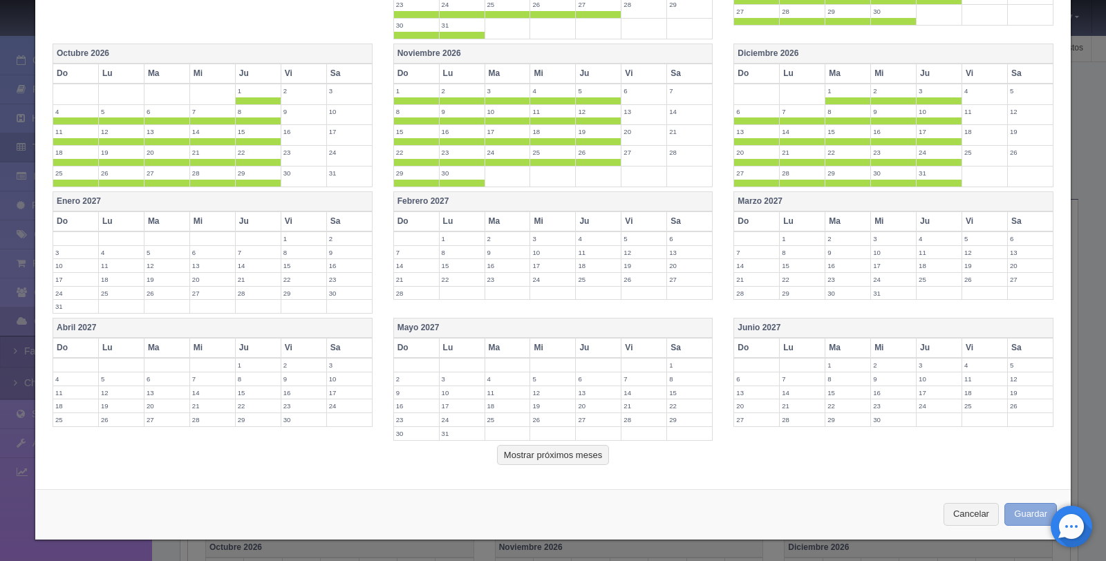
click at [1033, 520] on button "Guardar" at bounding box center [1031, 514] width 53 height 23
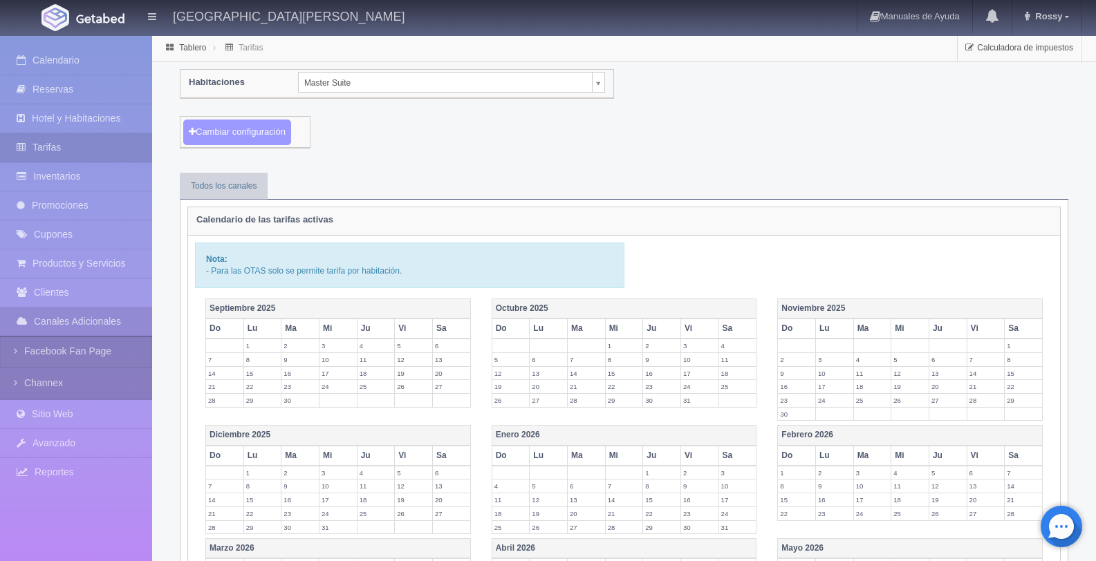
click at [261, 136] on button "Cambiar configuración" at bounding box center [237, 133] width 108 height 26
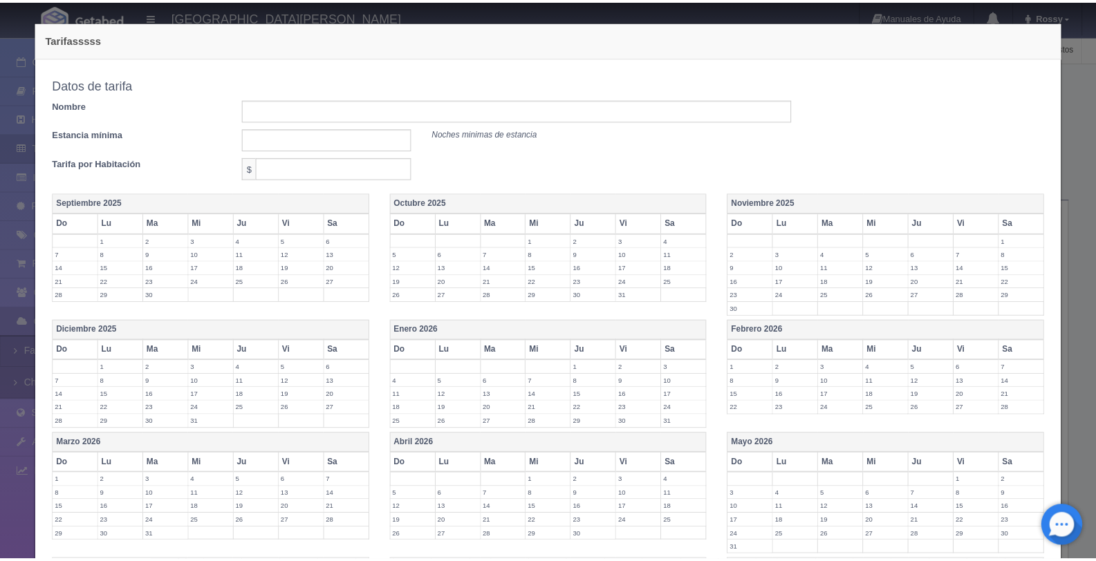
scroll to position [242, 0]
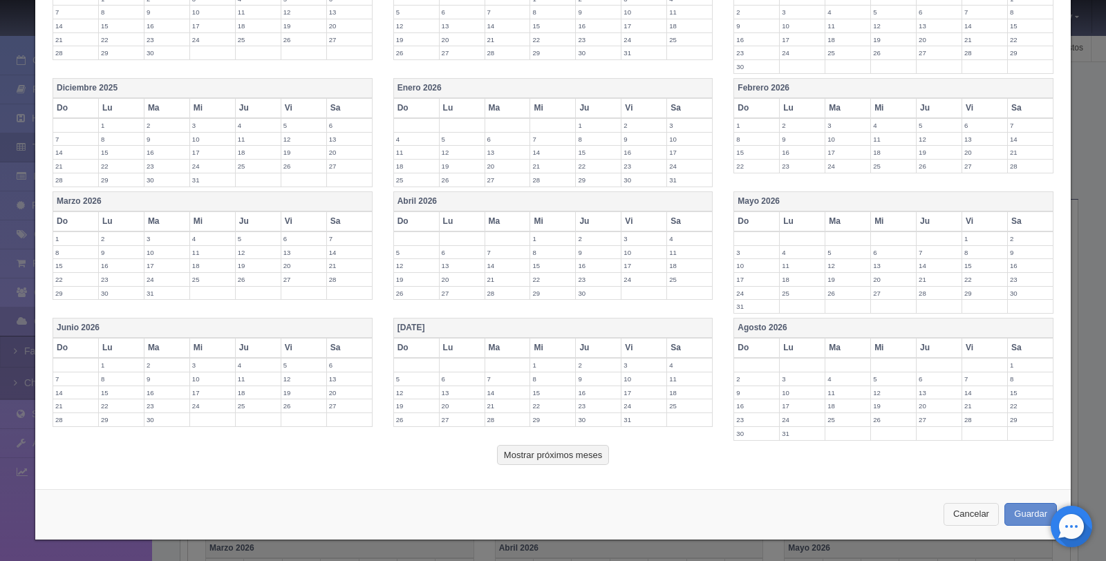
click at [961, 516] on button "Cancelar" at bounding box center [971, 514] width 55 height 23
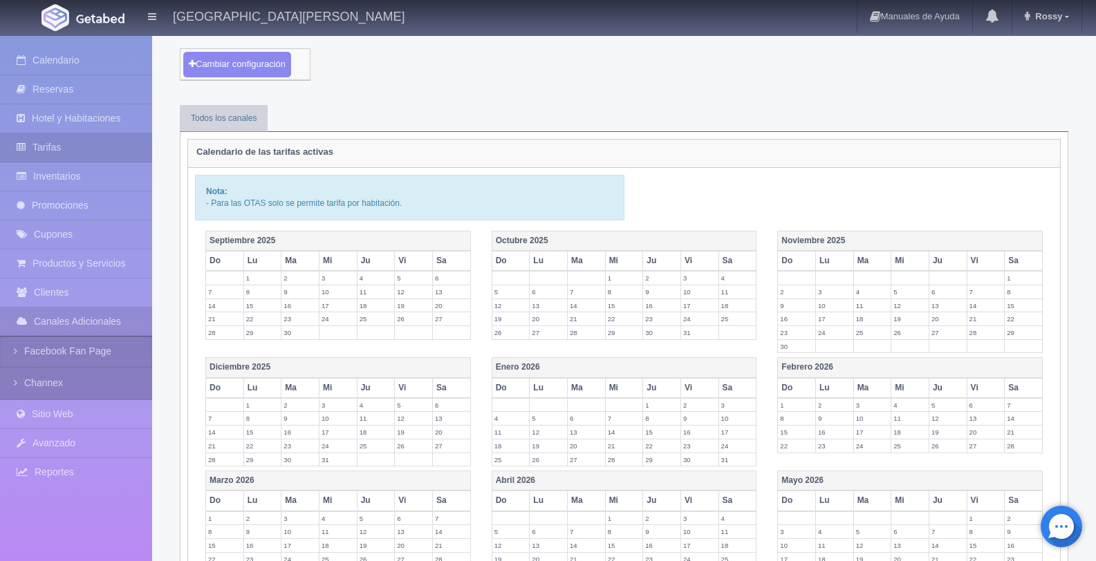
scroll to position [295, 0]
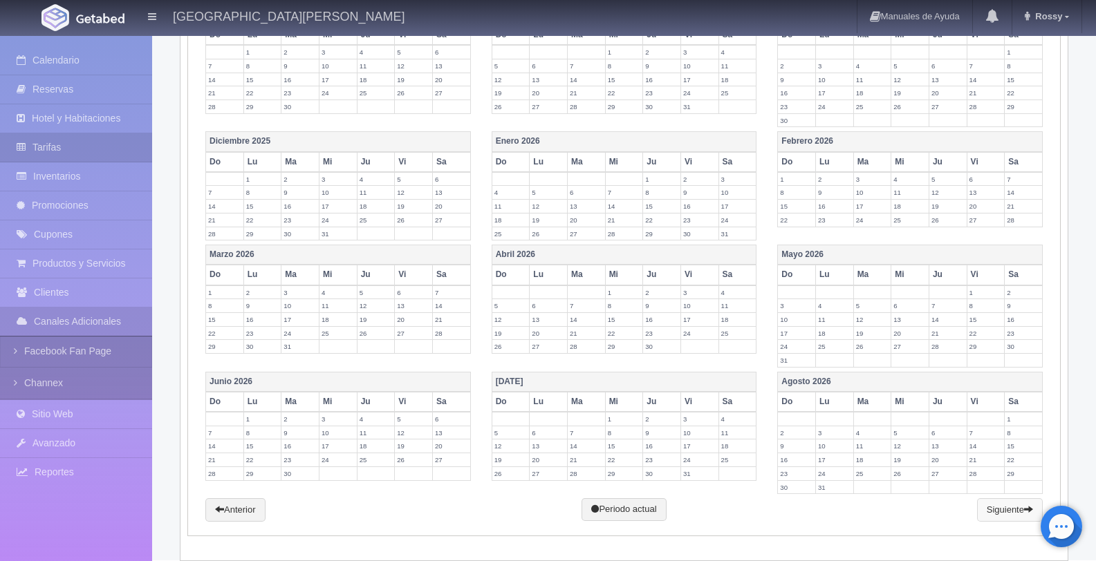
click at [1001, 514] on link "Siguiente" at bounding box center [1010, 511] width 66 height 24
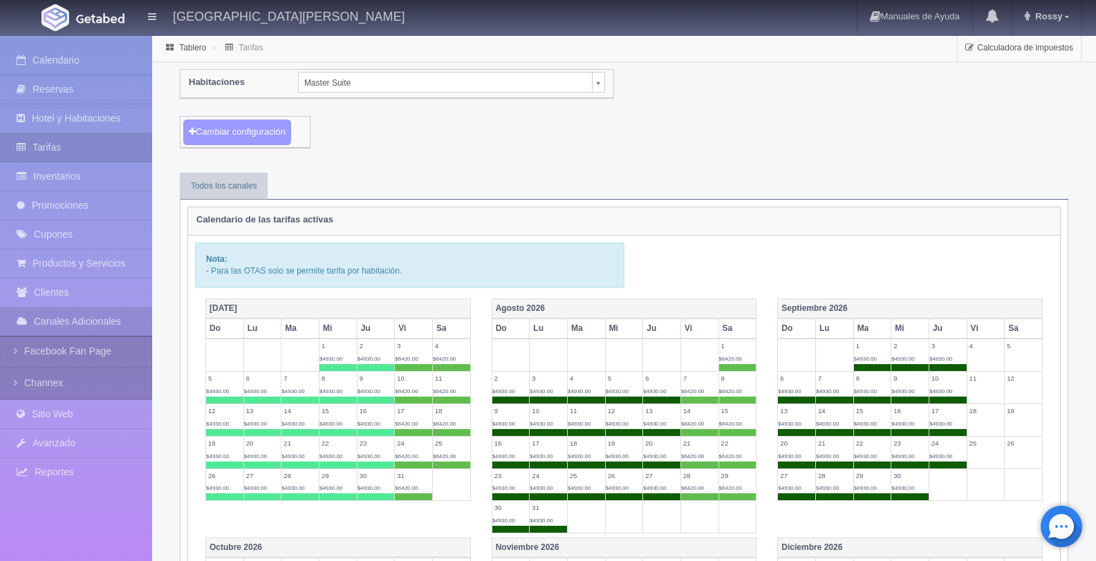
click at [260, 131] on button "Cambiar configuración" at bounding box center [237, 133] width 108 height 26
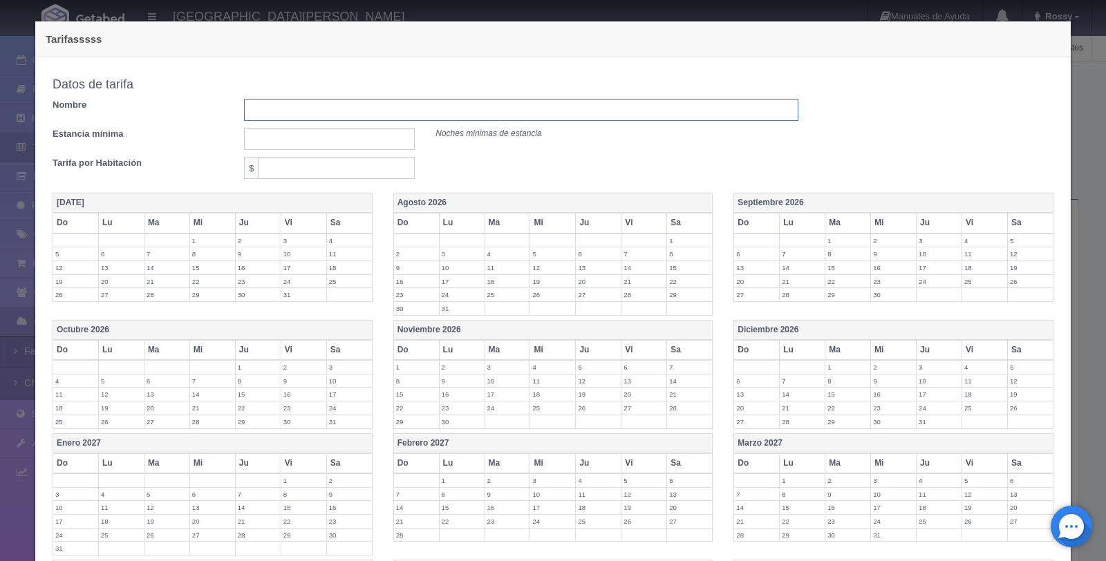
click at [351, 109] on input "text" at bounding box center [521, 110] width 554 height 22
type input "Tarifa vie-sab"
click at [329, 138] on input "text" at bounding box center [329, 139] width 171 height 22
type input "1"
click at [336, 168] on input "text" at bounding box center [336, 168] width 157 height 22
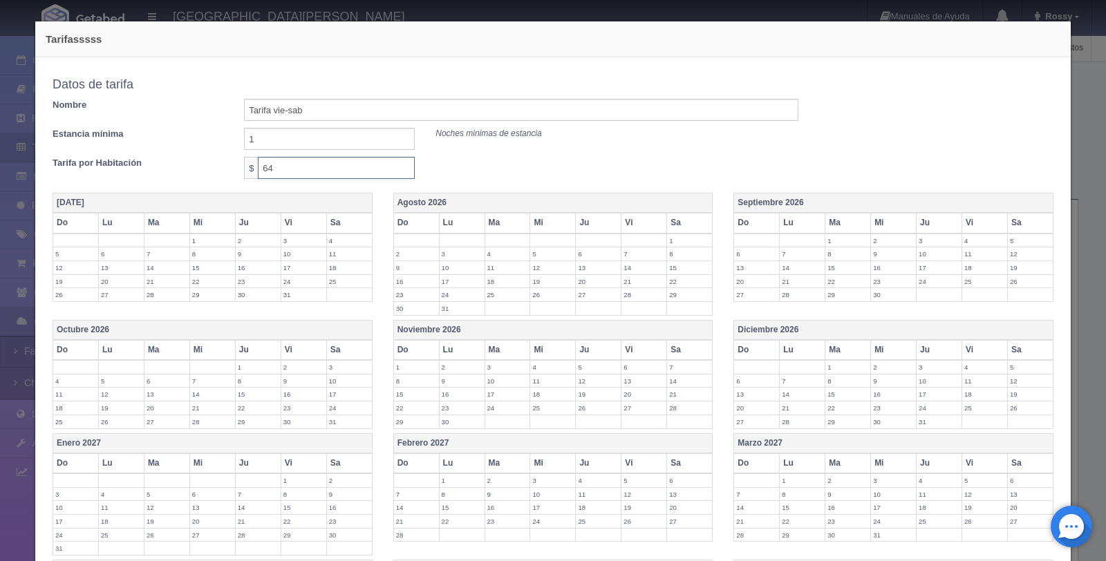
type input "6420"
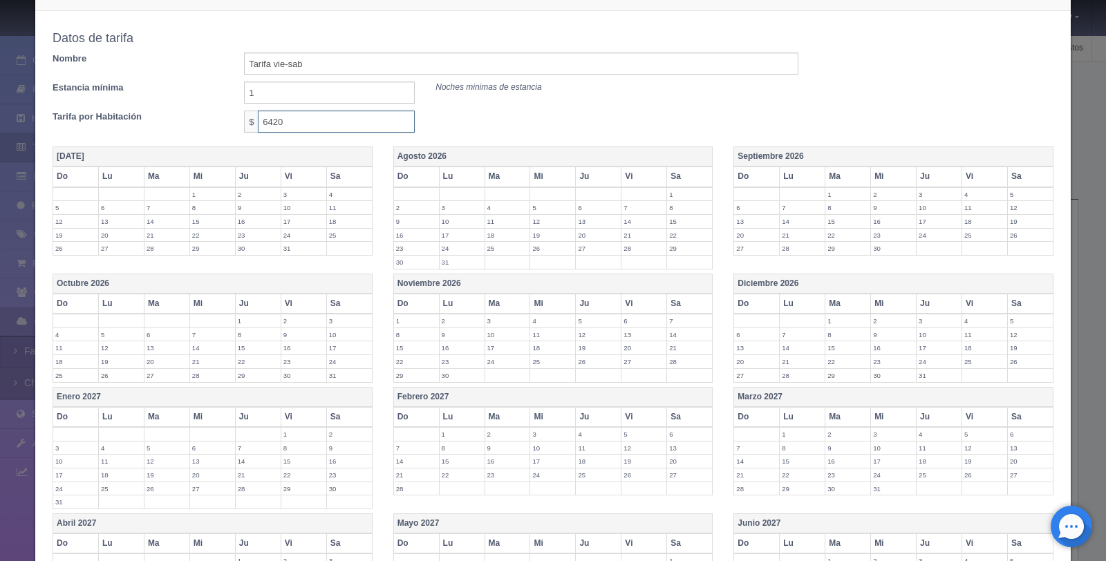
scroll to position [49, 0]
click at [639, 171] on th "Vi" at bounding box center [645, 174] width 46 height 20
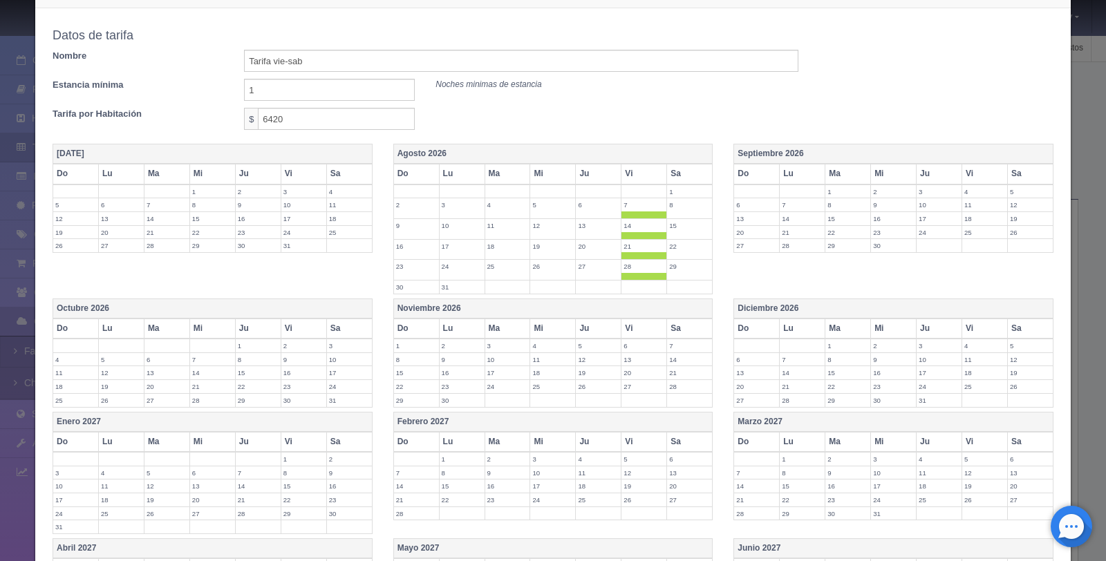
click at [678, 172] on th "Sa" at bounding box center [690, 174] width 46 height 20
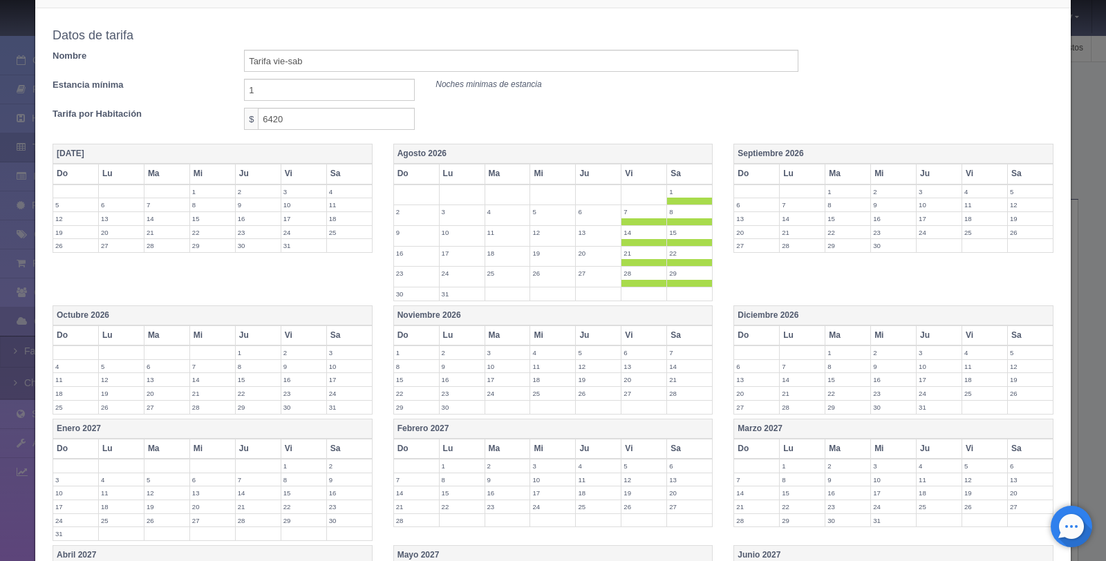
click at [970, 171] on th "Vi" at bounding box center [985, 174] width 46 height 20
click at [1023, 171] on th "Sa" at bounding box center [1030, 174] width 46 height 20
click at [290, 333] on th "Vi" at bounding box center [304, 336] width 46 height 20
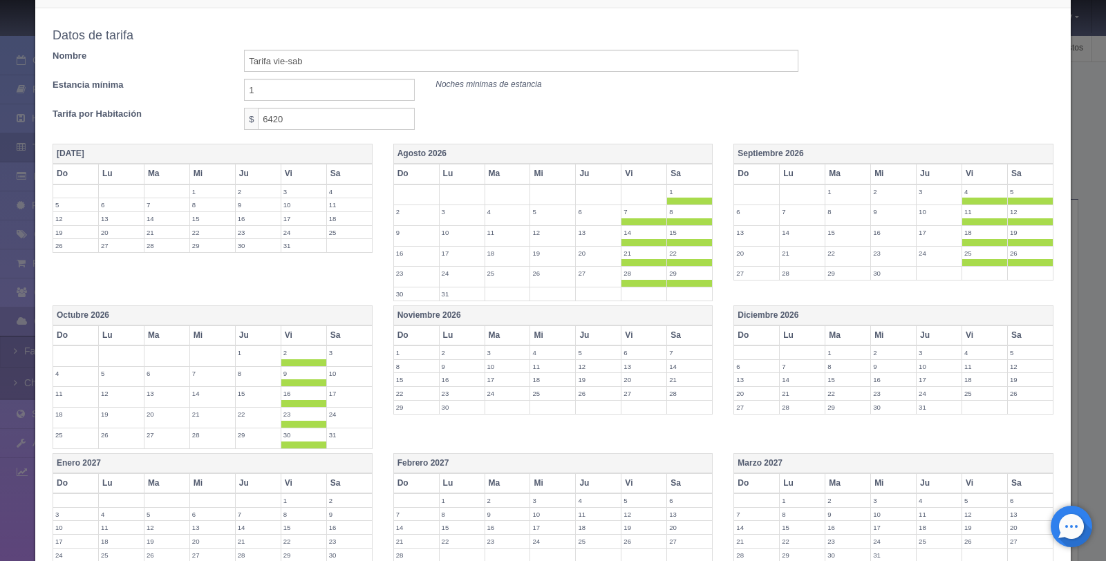
click at [339, 330] on th "Sa" at bounding box center [349, 336] width 46 height 20
click at [631, 334] on th "Vi" at bounding box center [645, 336] width 46 height 20
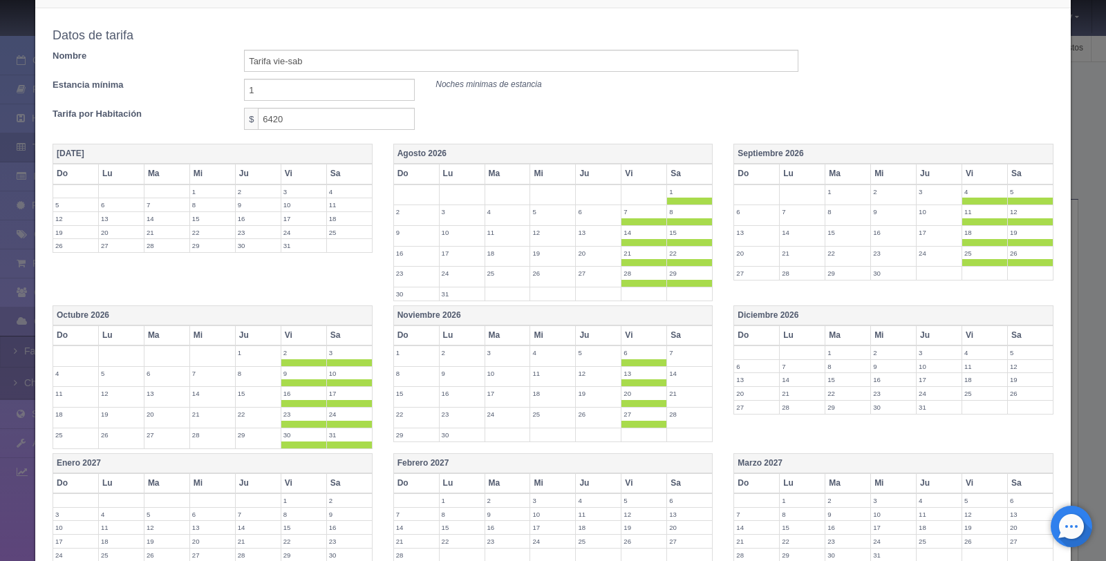
click at [681, 333] on th "Sa" at bounding box center [690, 336] width 46 height 20
click at [970, 336] on th "Vi" at bounding box center [985, 336] width 46 height 20
click at [1025, 333] on th "Sa" at bounding box center [1030, 336] width 46 height 20
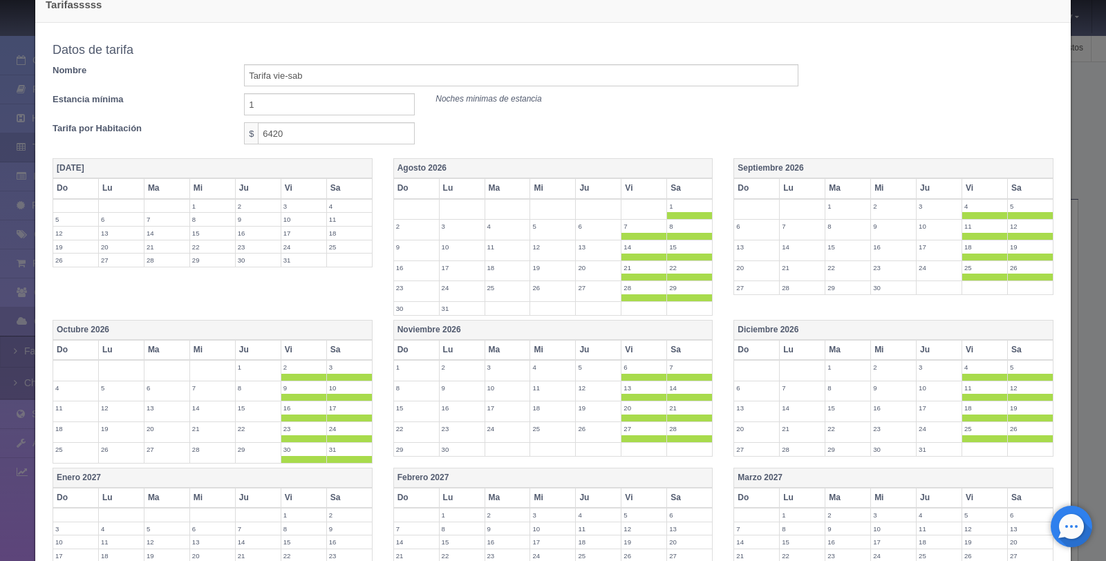
scroll to position [311, 0]
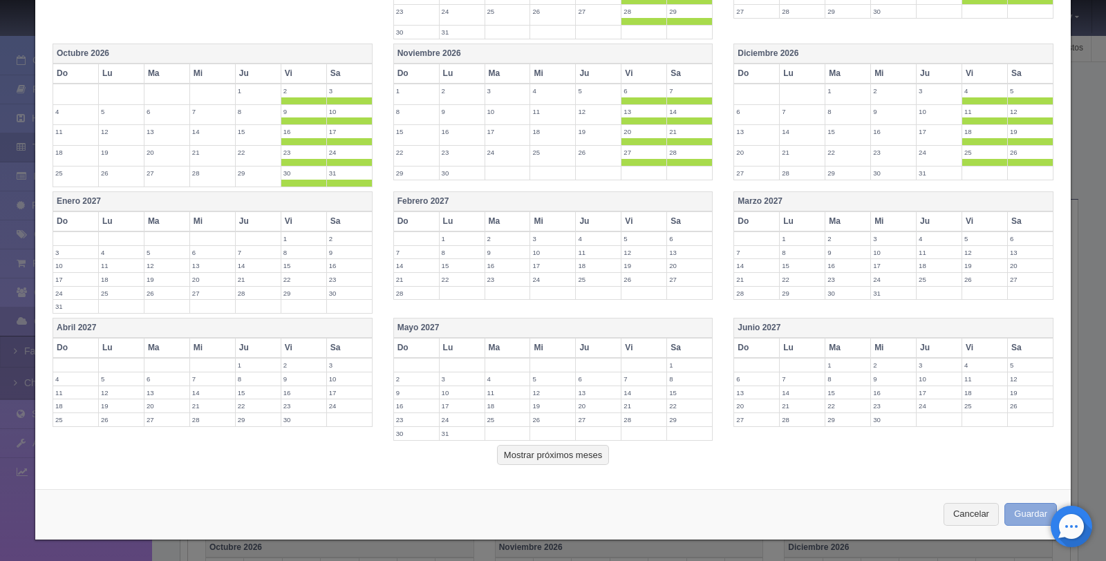
click at [1032, 518] on button "Guardar" at bounding box center [1031, 514] width 53 height 23
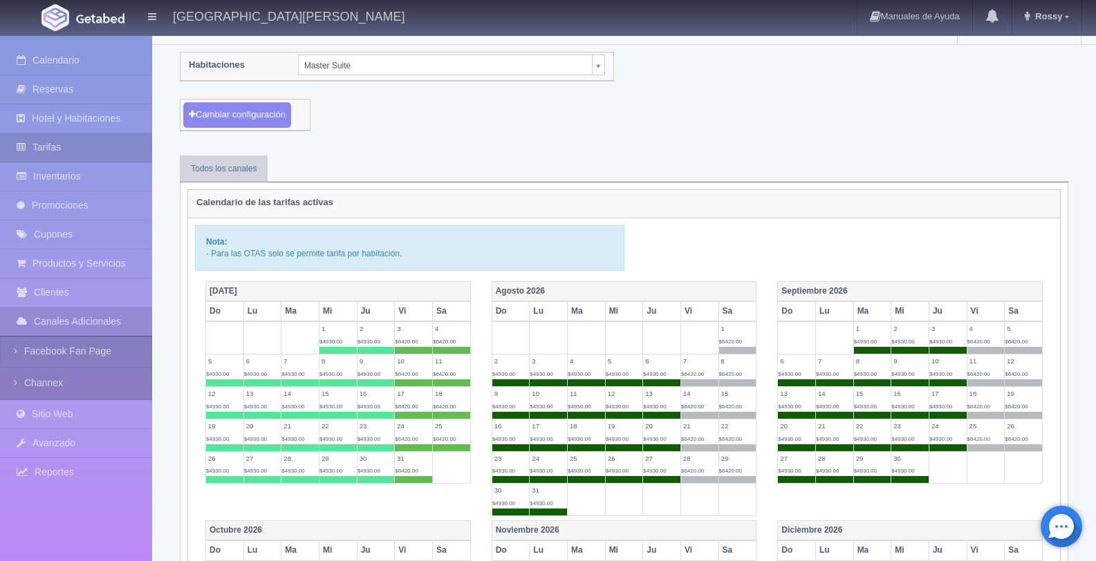
scroll to position [17, 0]
